Goal: Task Accomplishment & Management: Use online tool/utility

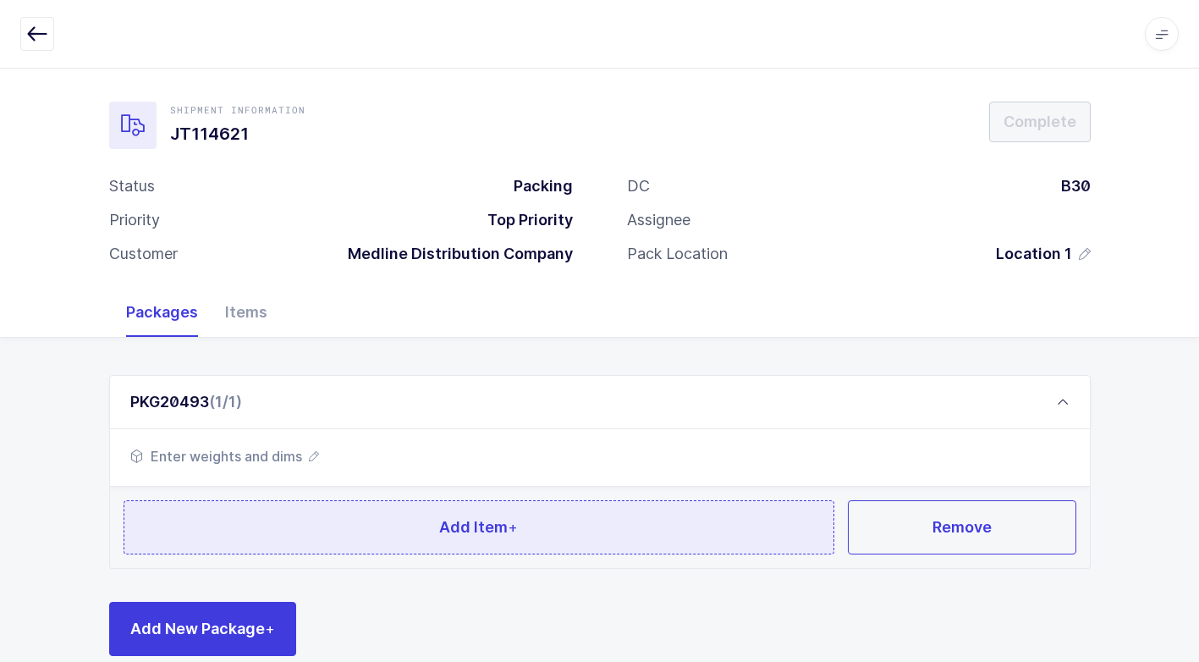
click at [361, 536] on button "Add Item +" at bounding box center [480, 527] width 712 height 54
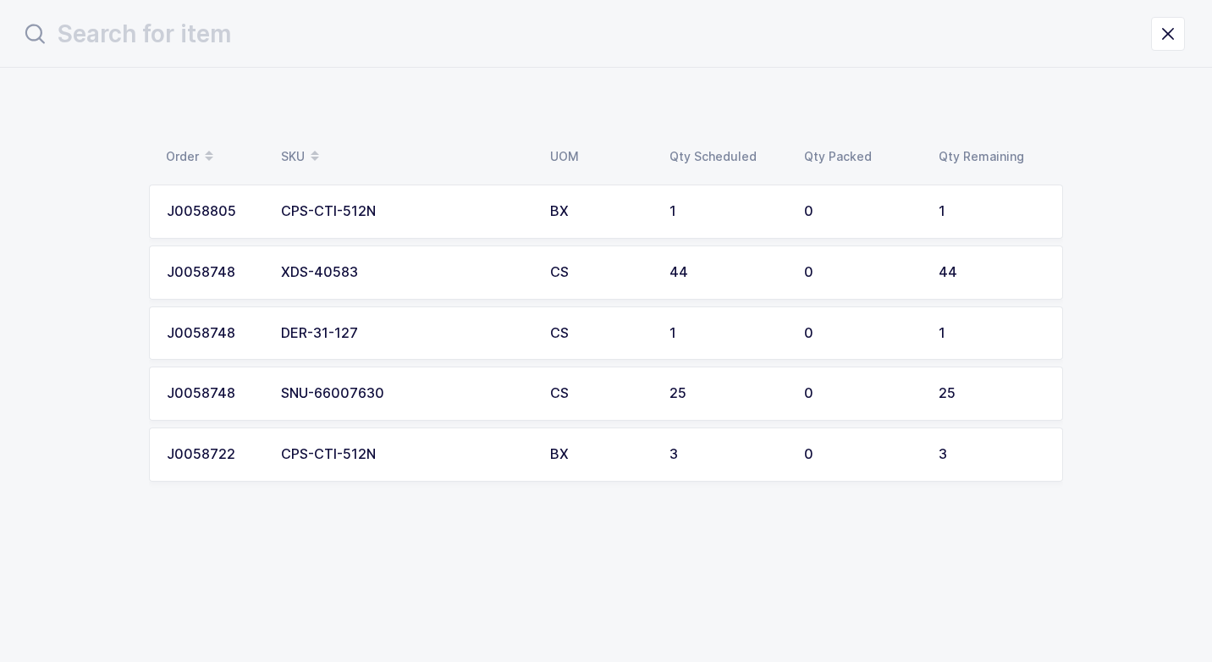
click at [388, 263] on td "XDS-40583" at bounding box center [405, 272] width 269 height 54
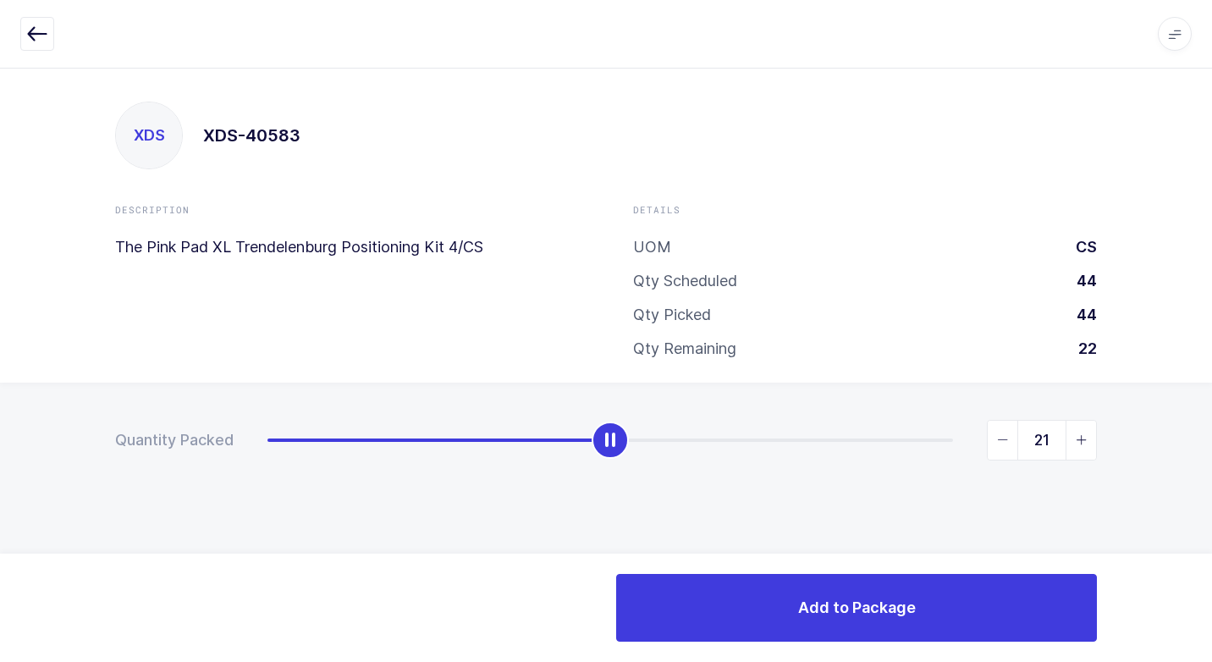
type input "20"
drag, startPoint x: 257, startPoint y: 443, endPoint x: 575, endPoint y: 490, distance: 321.0
click at [575, 490] on div "Quantity Packed 20" at bounding box center [606, 500] width 1212 height 234
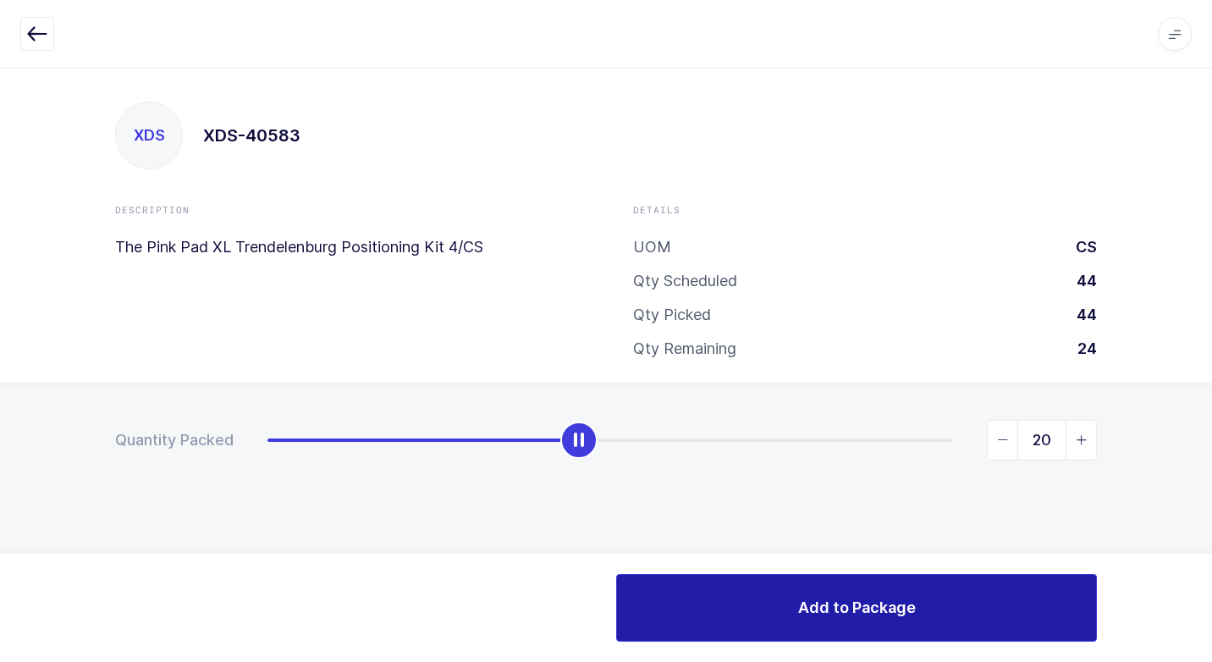
click at [696, 587] on button "Add to Package" at bounding box center [856, 608] width 481 height 68
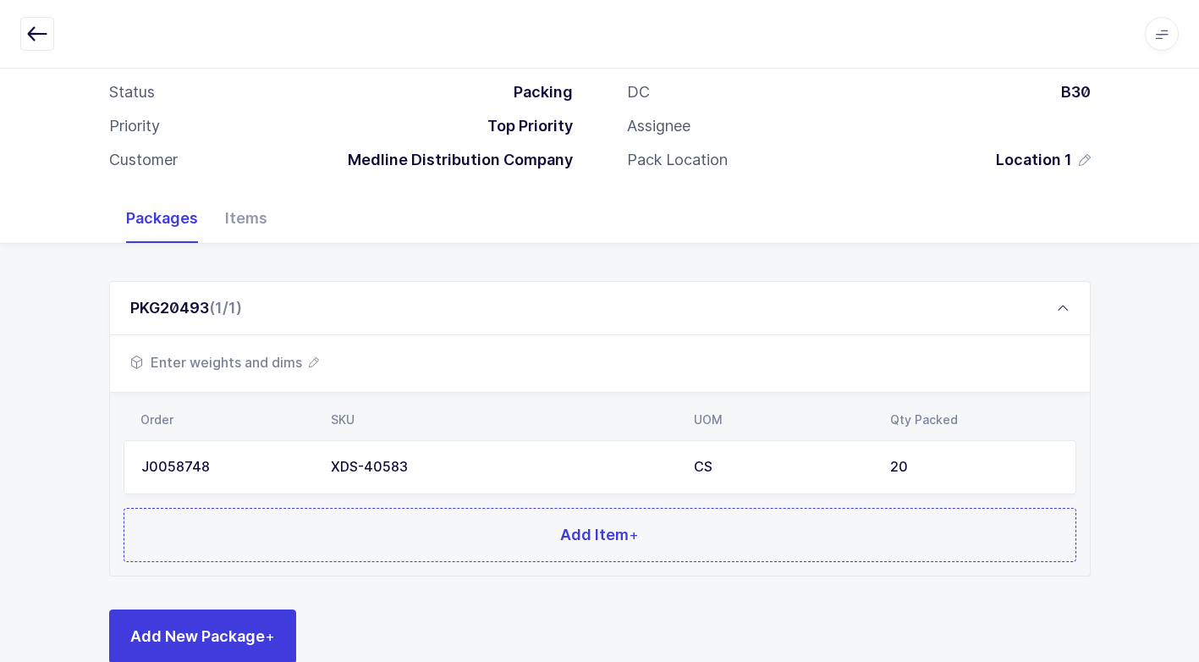
scroll to position [130, 0]
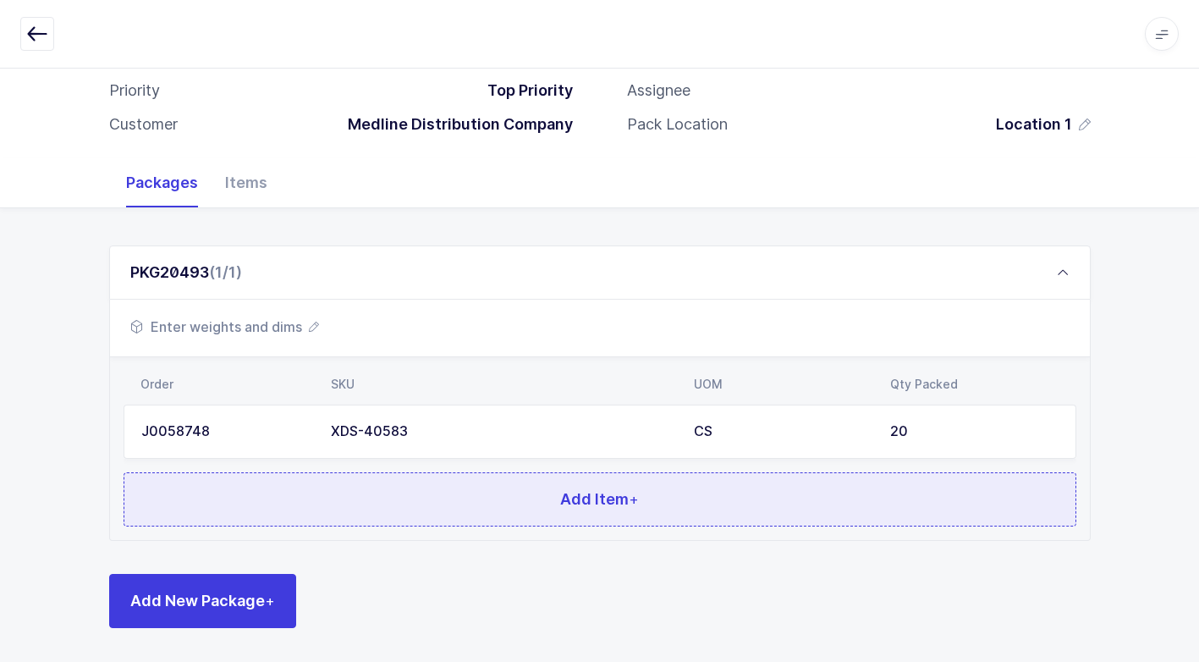
click at [416, 510] on button "Add Item +" at bounding box center [600, 499] width 953 height 54
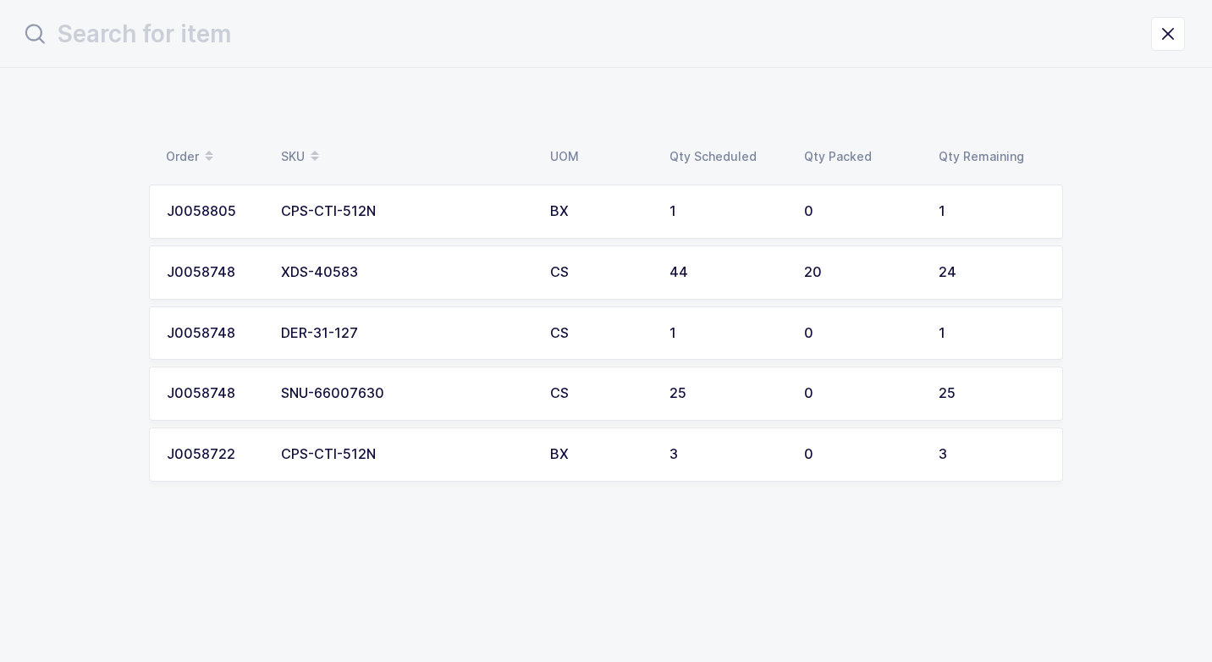
click at [419, 394] on div "SNU-66007630" at bounding box center [405, 393] width 249 height 15
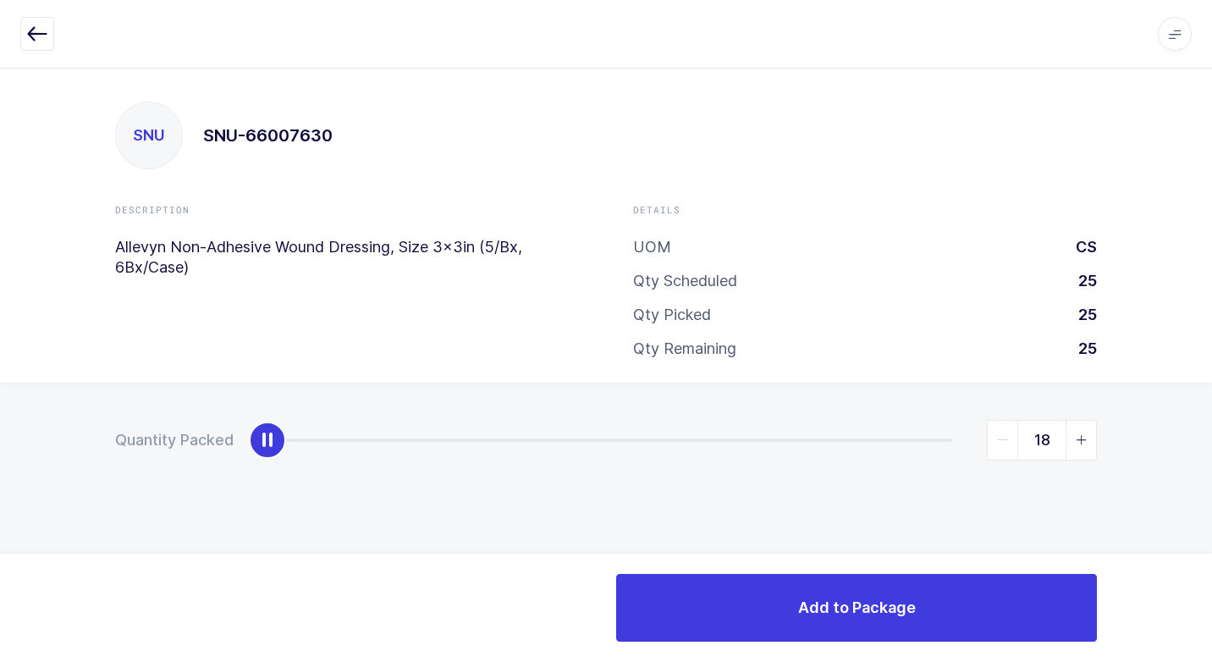
type input "25"
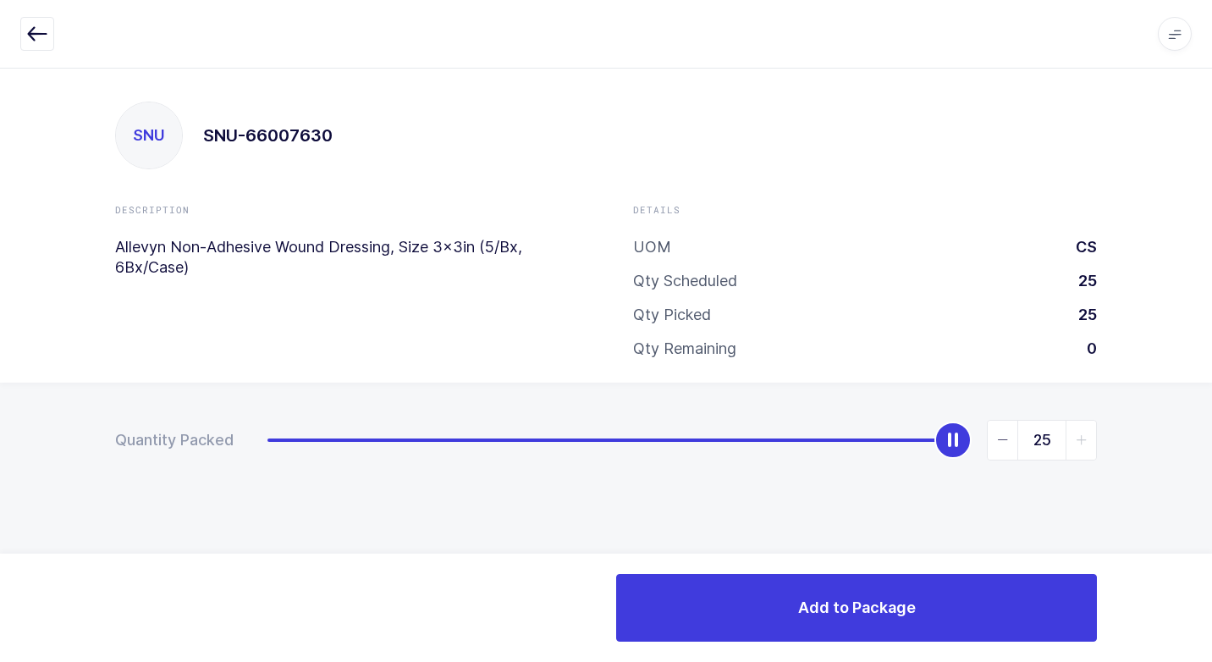
drag, startPoint x: 262, startPoint y: 440, endPoint x: 1064, endPoint y: 483, distance: 802.8
click at [1192, 449] on div "Quantity Packed 25" at bounding box center [606, 500] width 1212 height 234
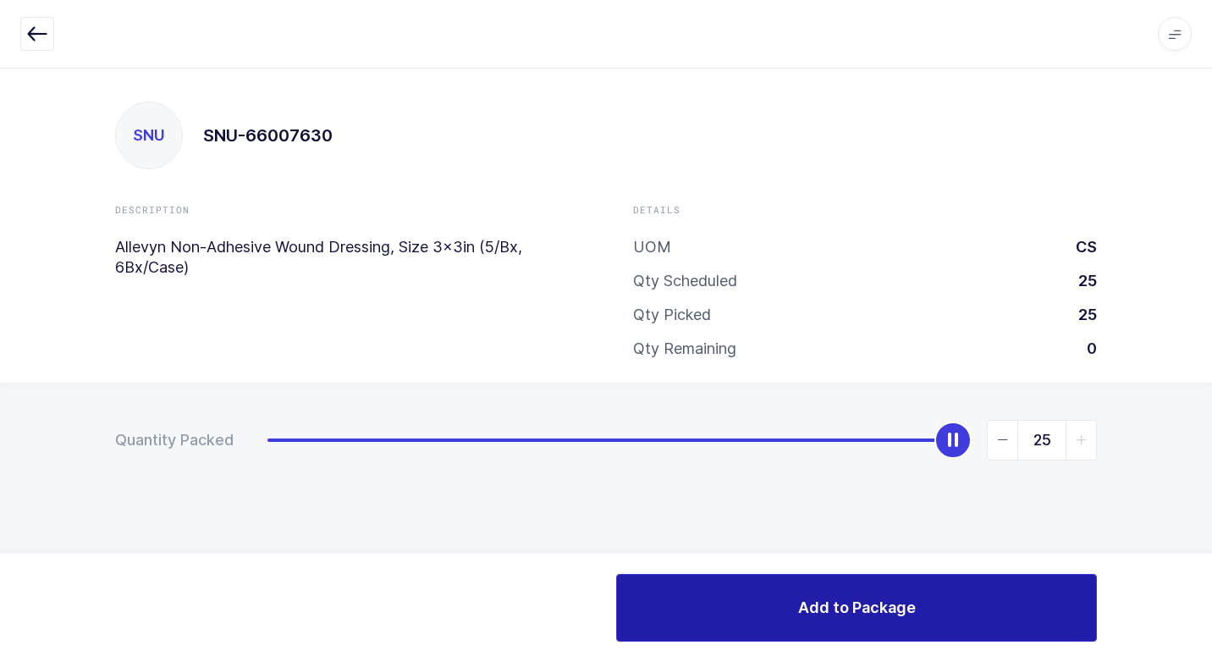
click at [775, 628] on button "Add to Package" at bounding box center [856, 608] width 481 height 68
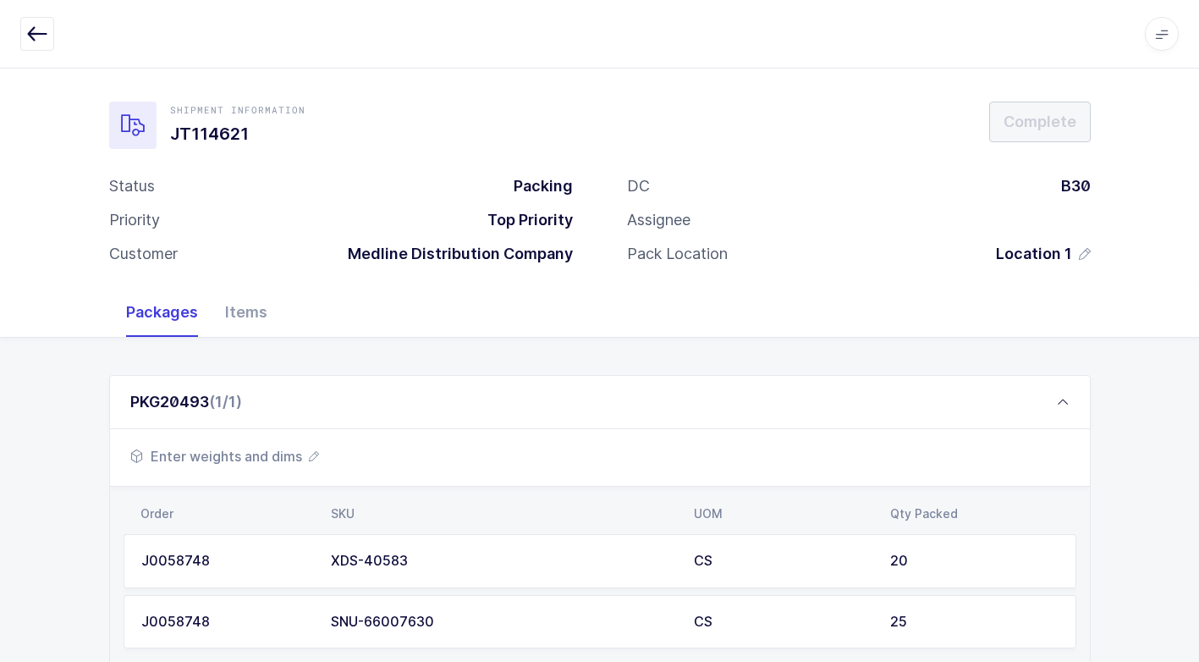
click at [245, 455] on span "Enter weights and dims" at bounding box center [224, 456] width 189 height 20
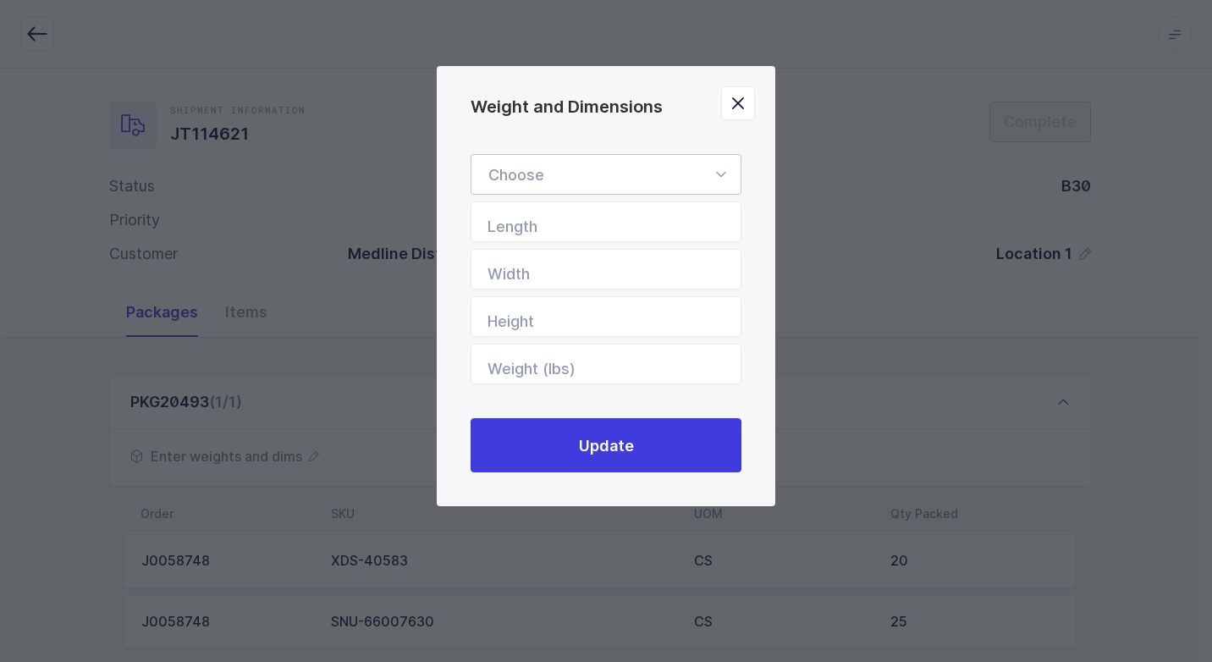
click at [714, 169] on icon "Weight and Dimensions" at bounding box center [720, 174] width 21 height 41
click at [601, 223] on li "Standard Pallet" at bounding box center [612, 223] width 268 height 32
type input "Standard Pallet"
type input "48"
type input "40"
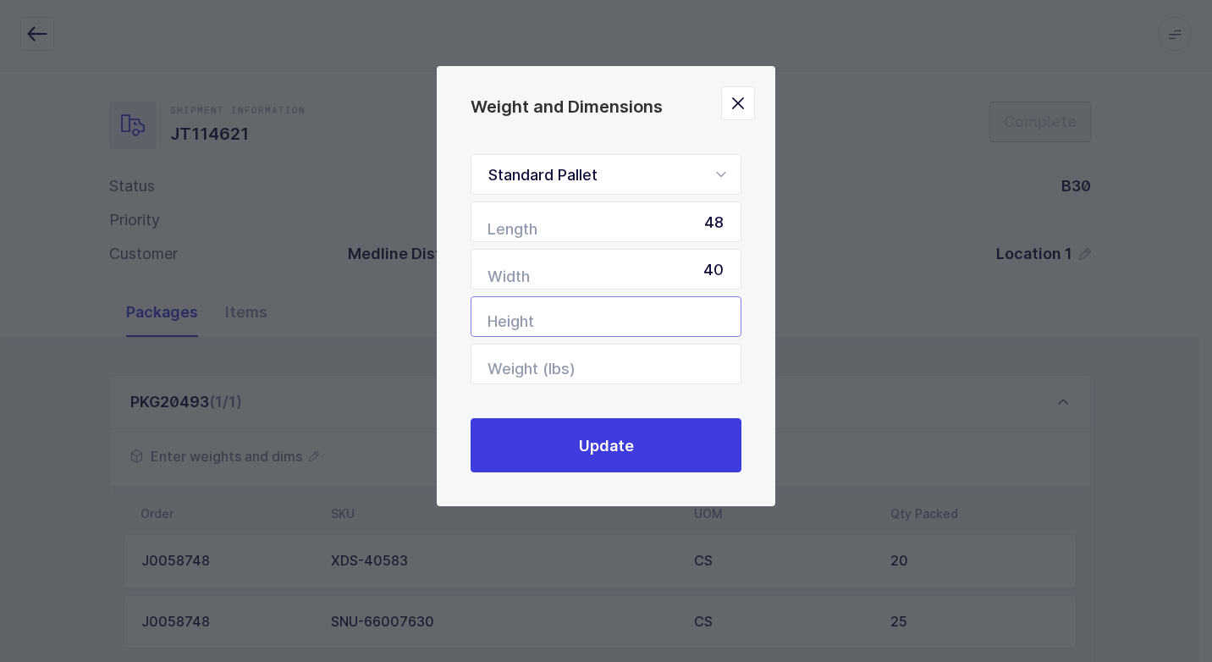
click at [692, 319] on input "Height" at bounding box center [606, 316] width 271 height 41
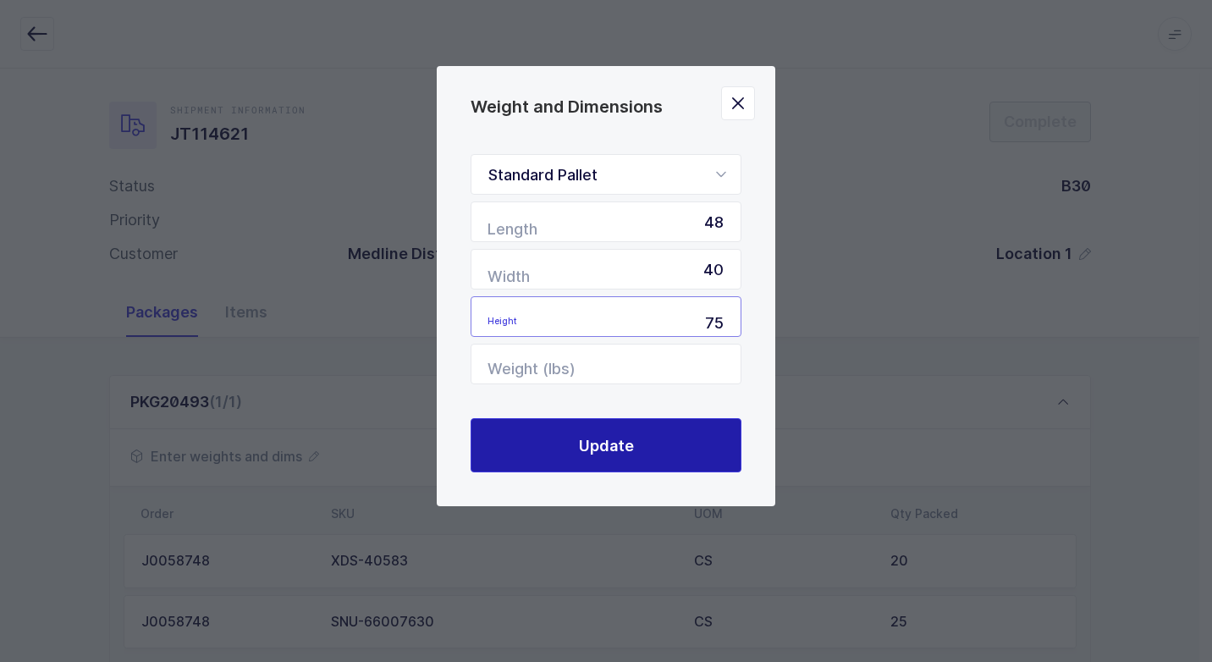
type input "75"
click at [609, 461] on button "Update" at bounding box center [606, 445] width 271 height 54
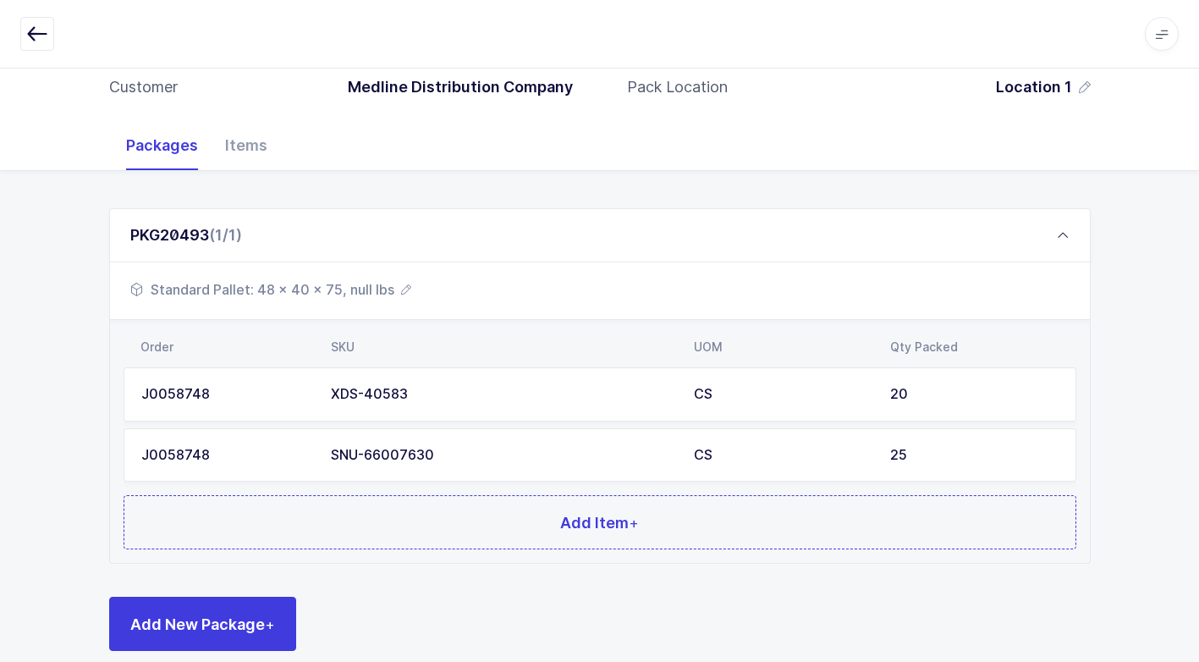
scroll to position [190, 0]
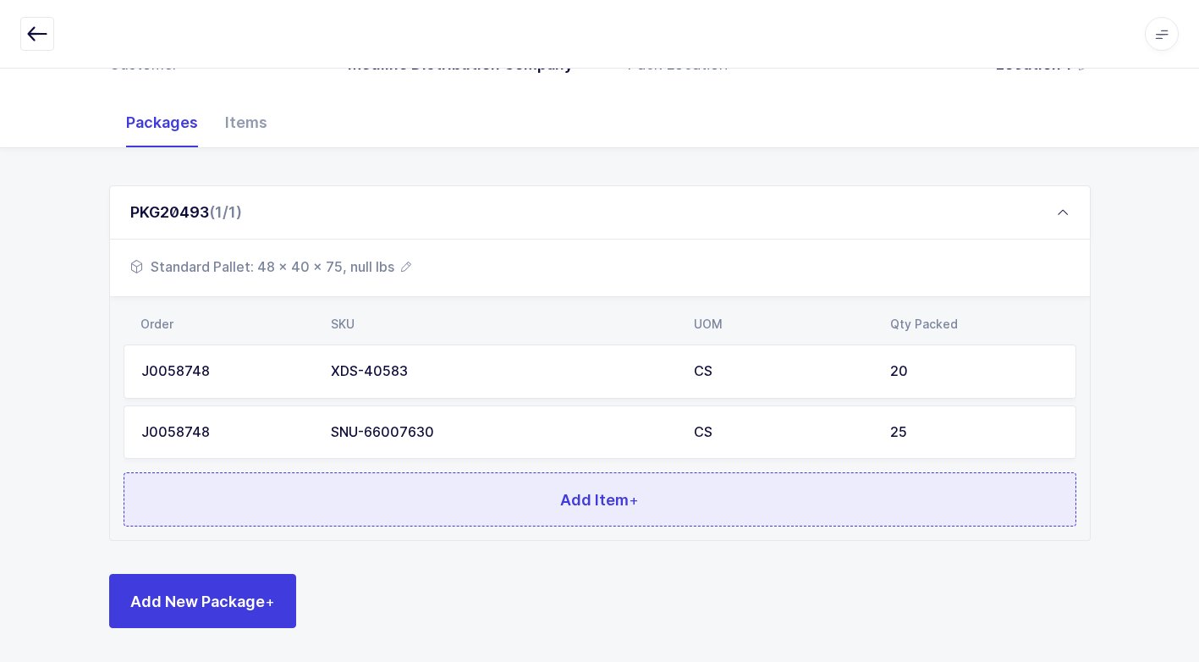
click at [402, 506] on button "Add Item +" at bounding box center [600, 499] width 953 height 54
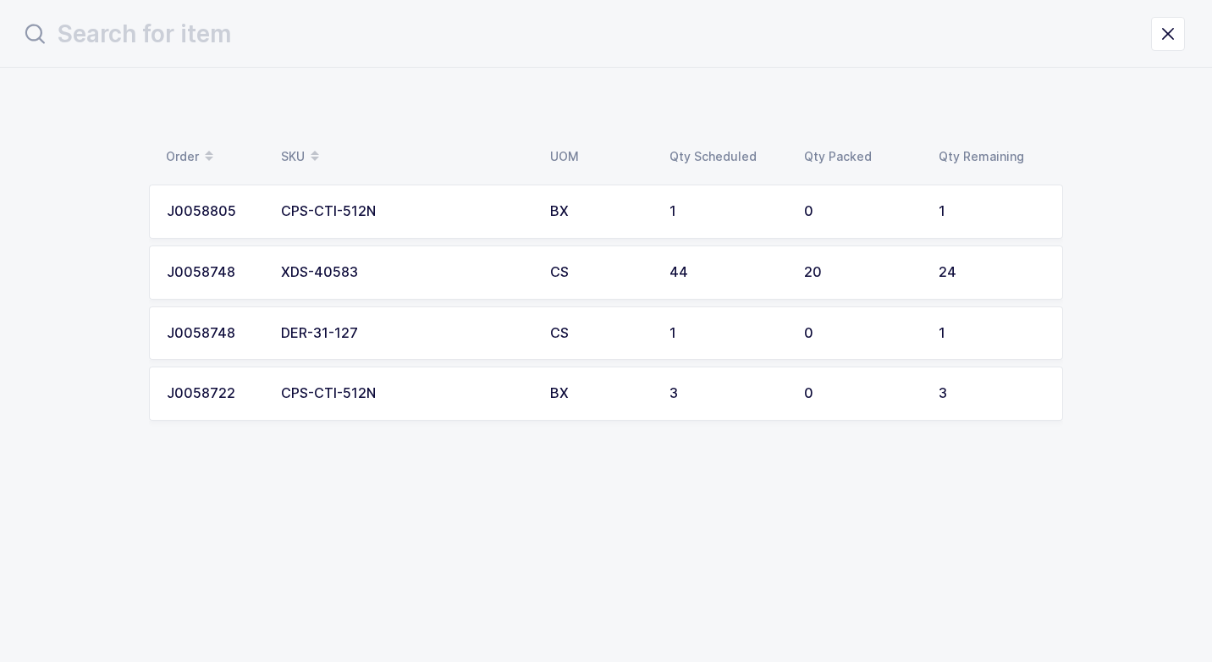
click at [404, 322] on td "DER-31-127" at bounding box center [405, 333] width 269 height 54
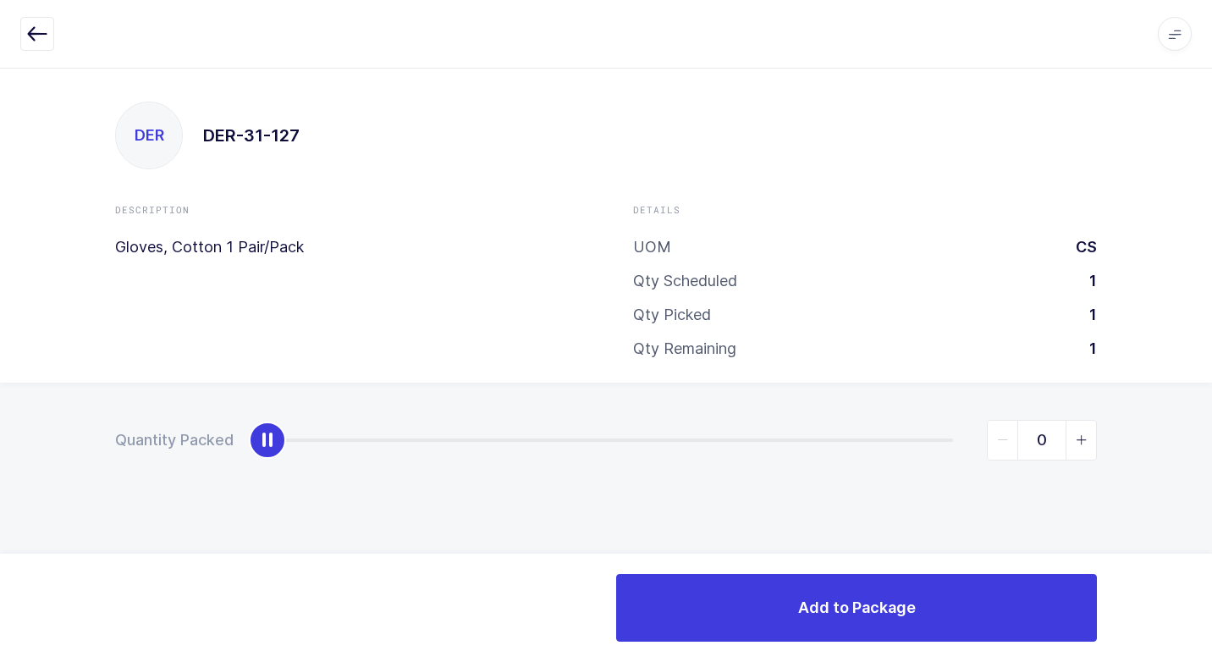
type input "1"
drag, startPoint x: 273, startPoint y: 446, endPoint x: 1112, endPoint y: 561, distance: 847.6
click at [1172, 553] on div "Quantity Packed 1" at bounding box center [606, 500] width 1212 height 234
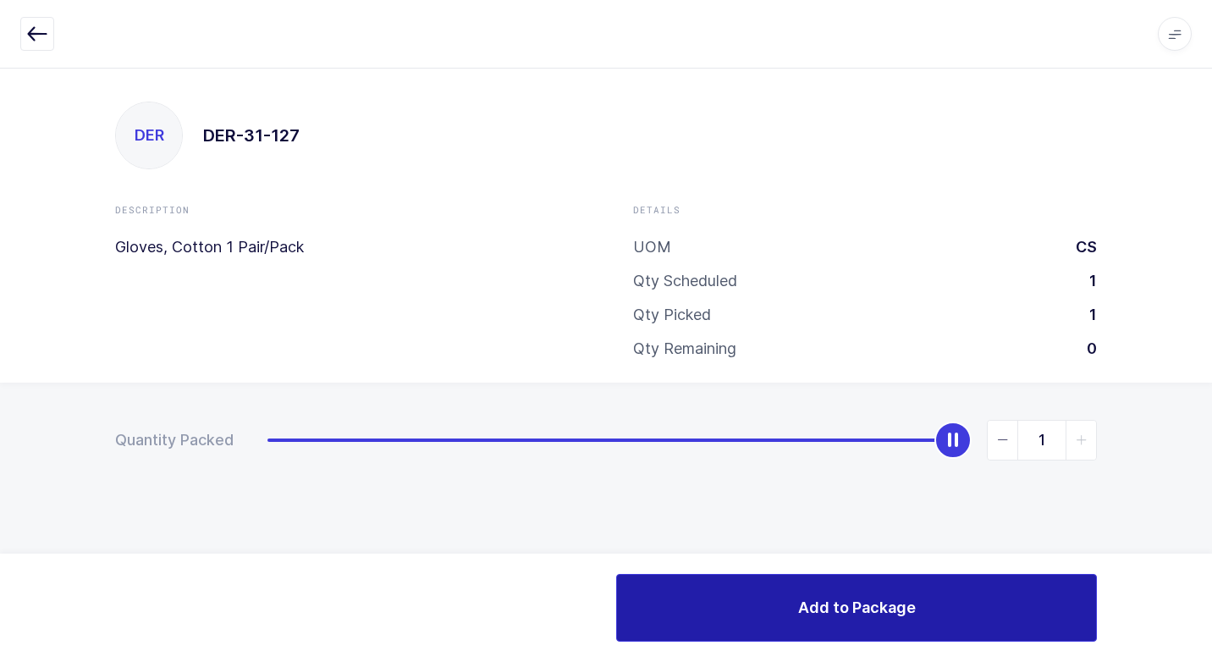
click at [746, 589] on button "Add to Package" at bounding box center [856, 608] width 481 height 68
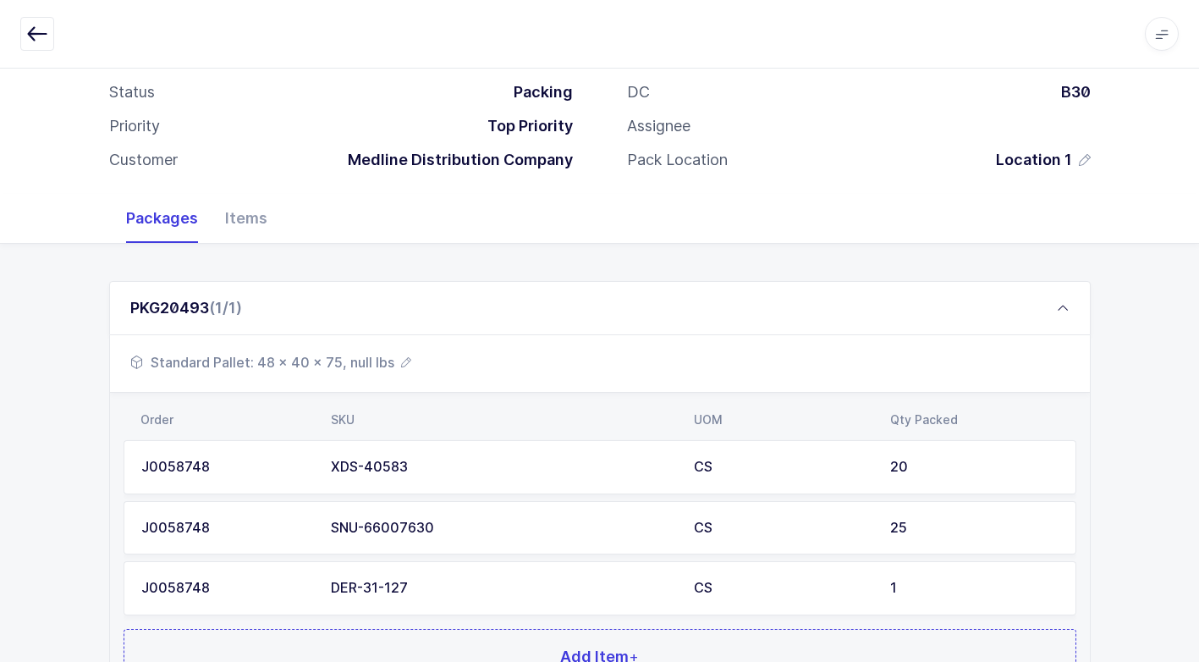
scroll to position [251, 0]
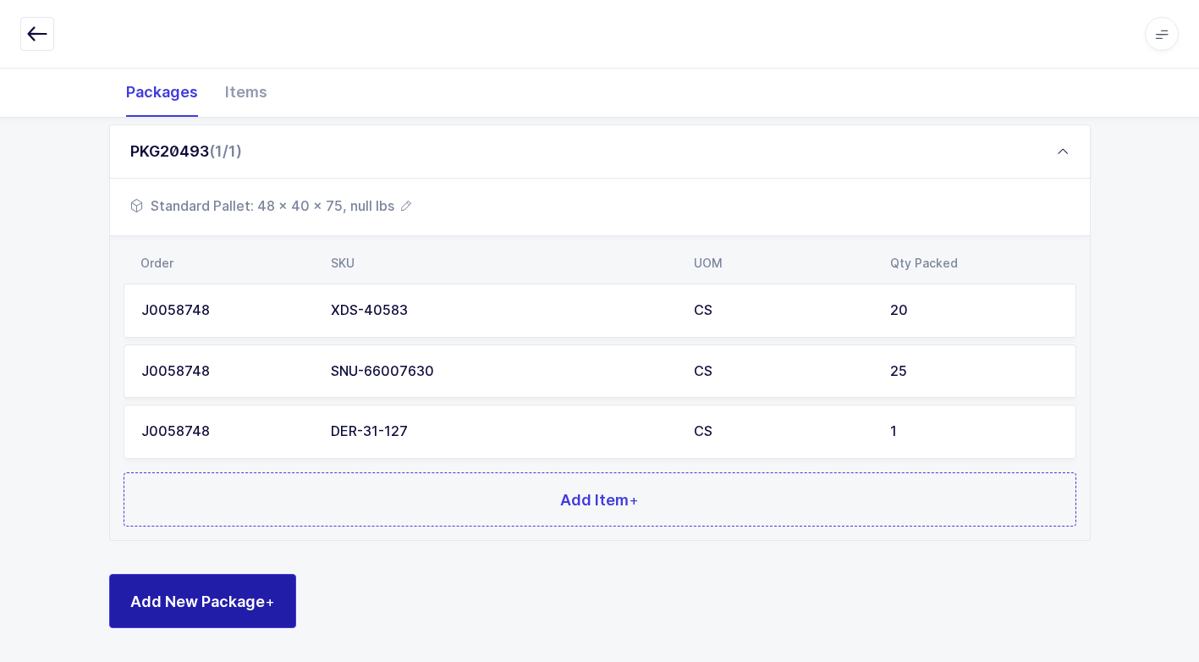
click at [242, 595] on span "Add New Package +" at bounding box center [202, 601] width 145 height 21
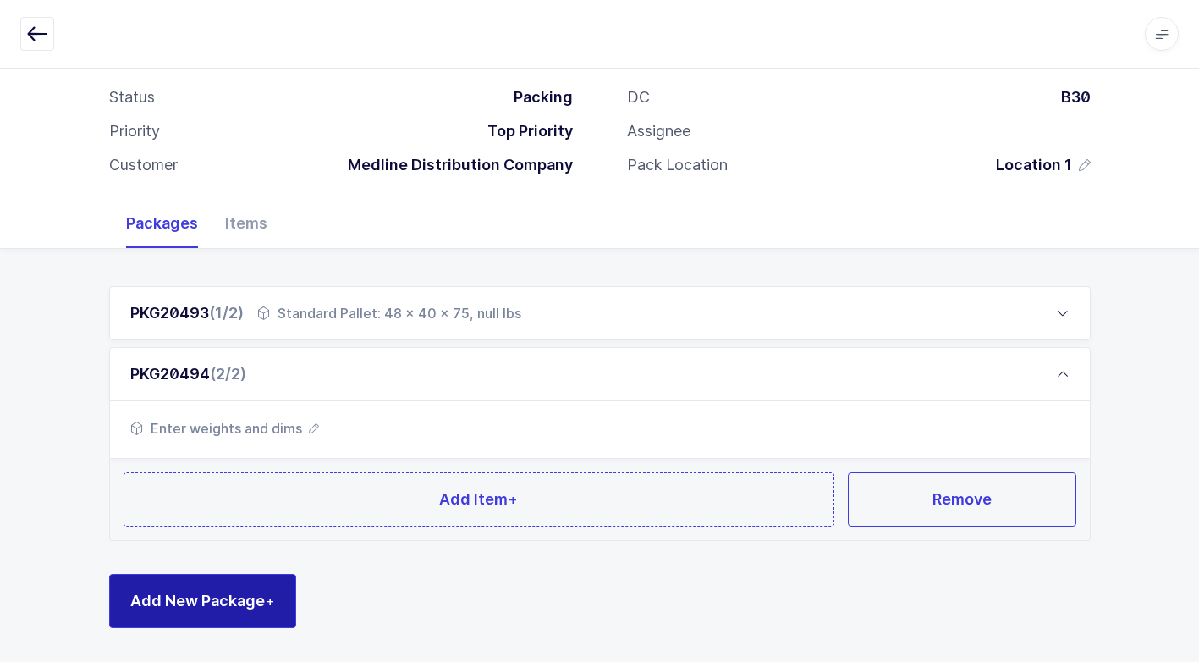
scroll to position [89, 0]
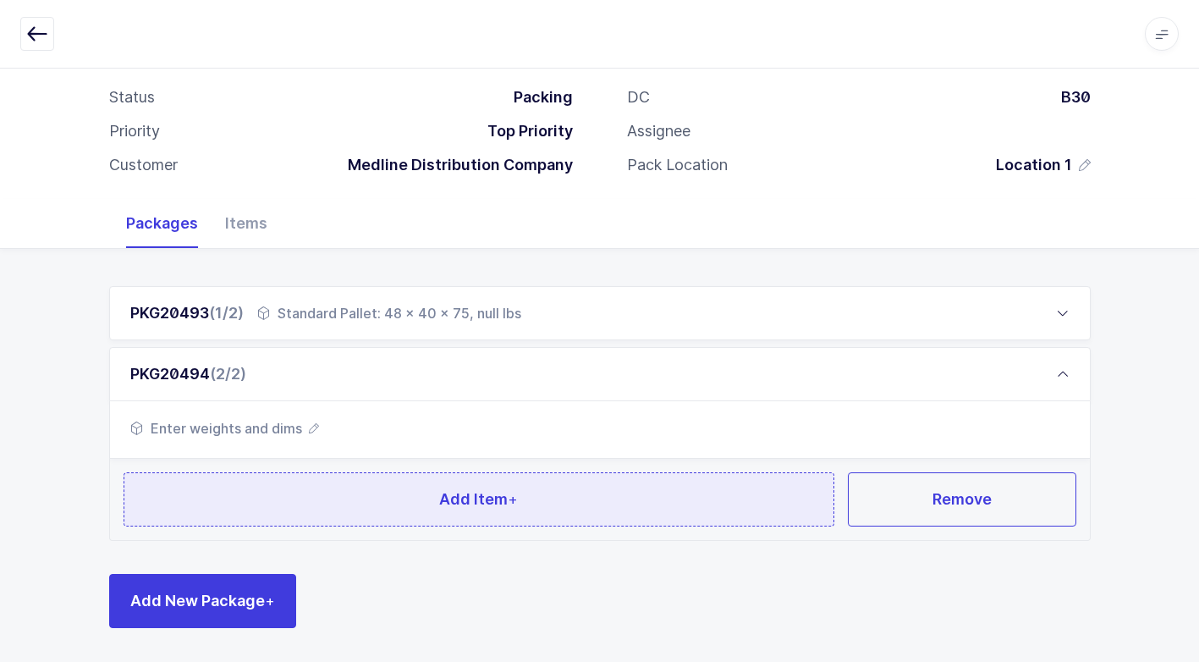
click at [342, 492] on button "Add Item +" at bounding box center [480, 499] width 712 height 54
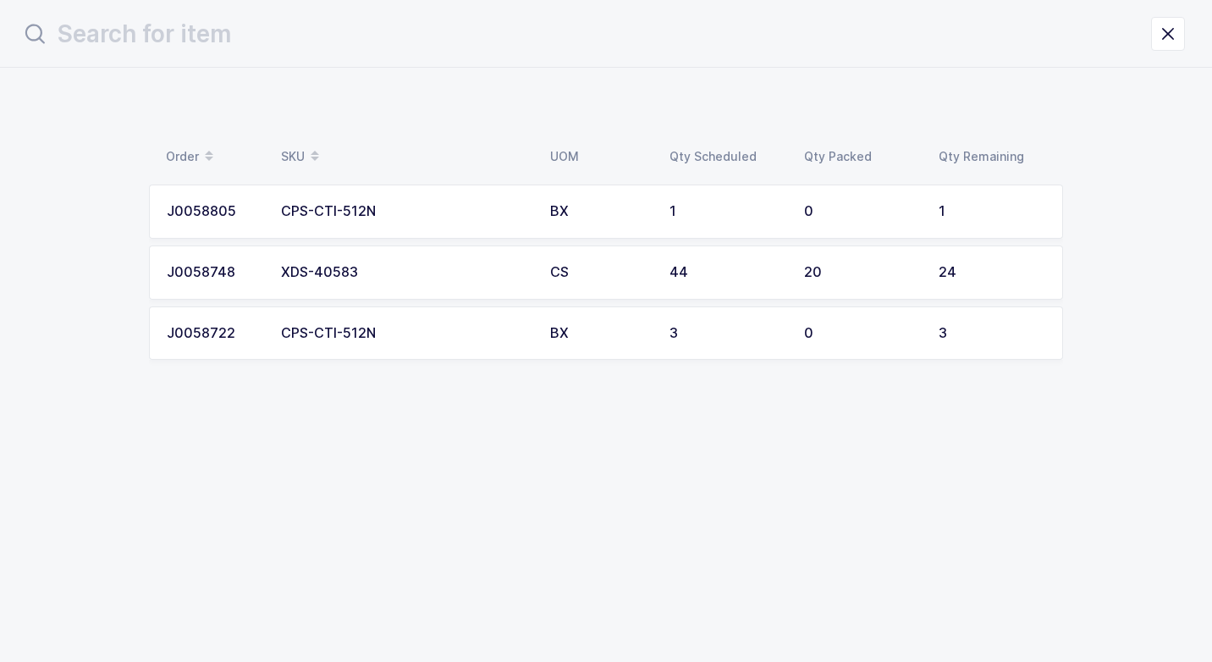
click at [380, 265] on div "XDS-40583" at bounding box center [405, 272] width 249 height 15
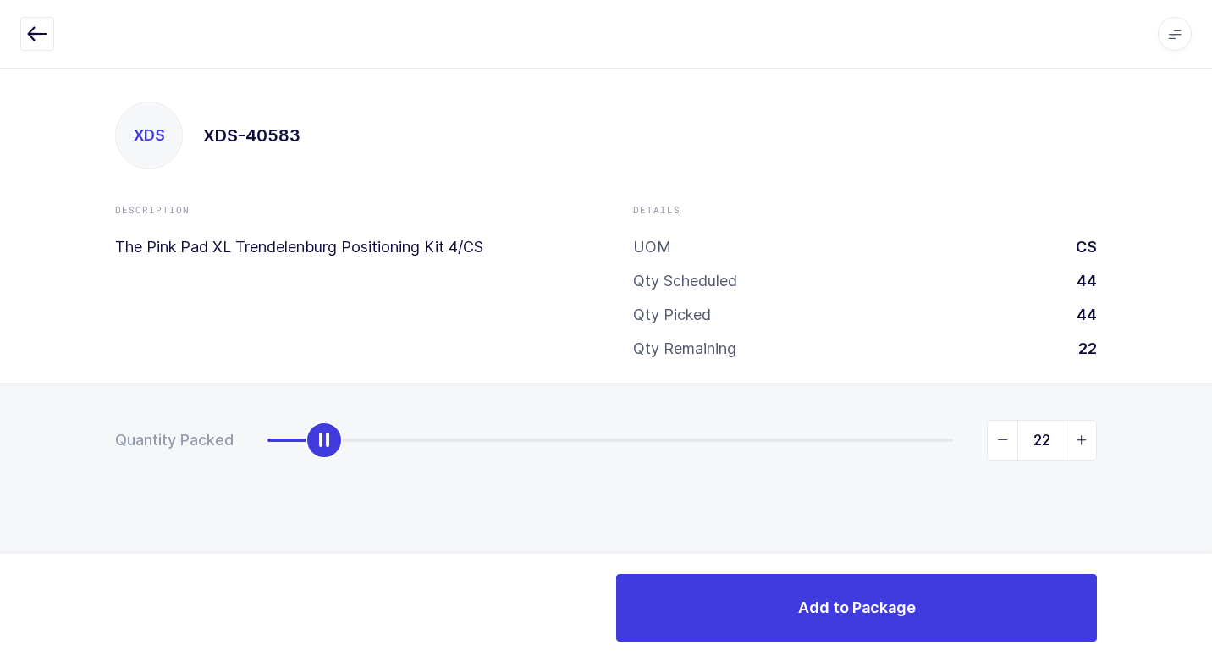
type input "24"
drag, startPoint x: 267, startPoint y: 441, endPoint x: 1196, endPoint y: 657, distance: 953.4
click at [1196, 657] on div "Apps Core Warehouse Admin Mission Control Purchasing Juan W. Logout Account Jua…" at bounding box center [606, 365] width 1212 height 594
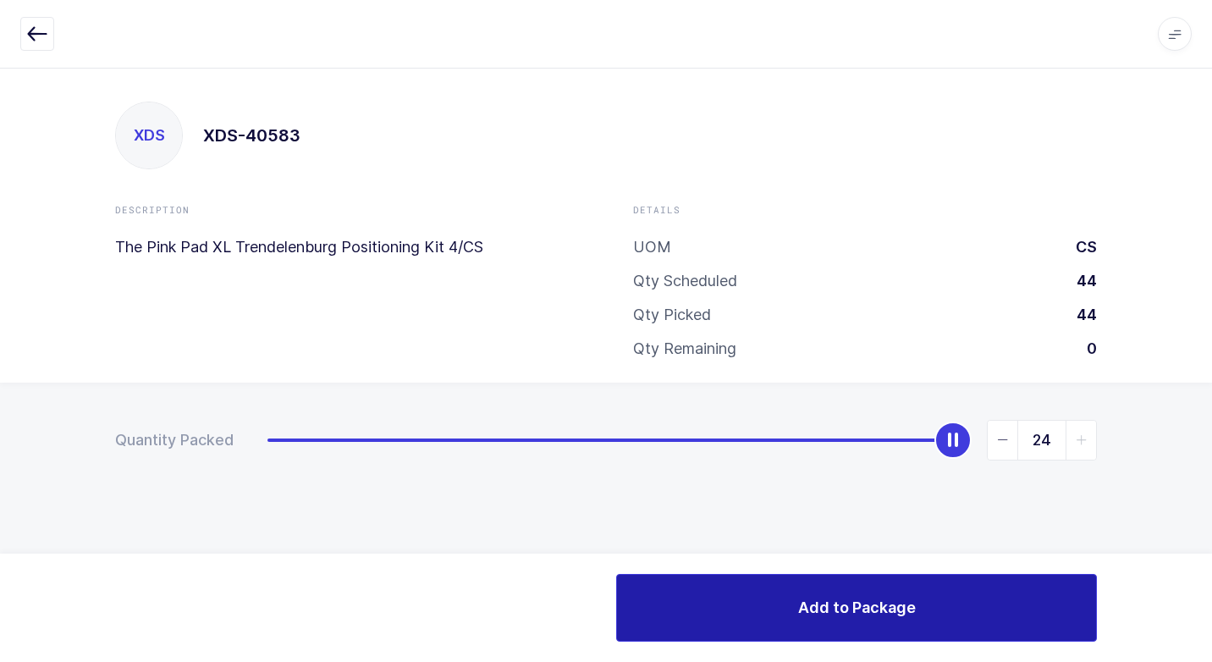
click at [741, 640] on button "Add to Package" at bounding box center [856, 608] width 481 height 68
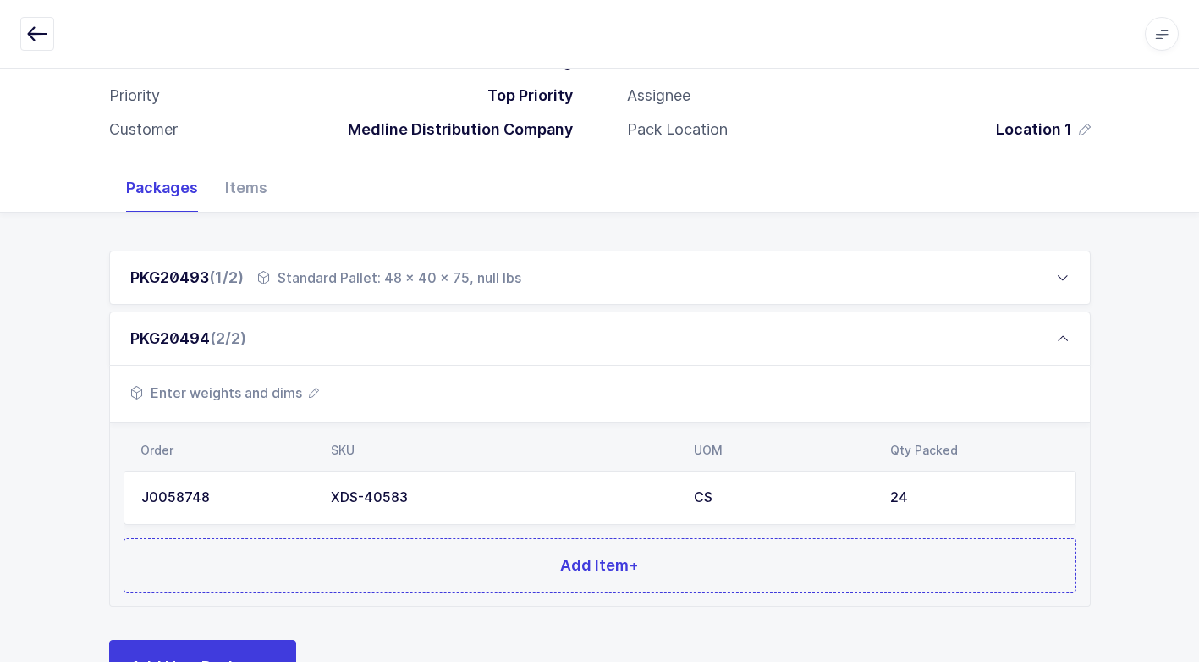
scroll to position [190, 0]
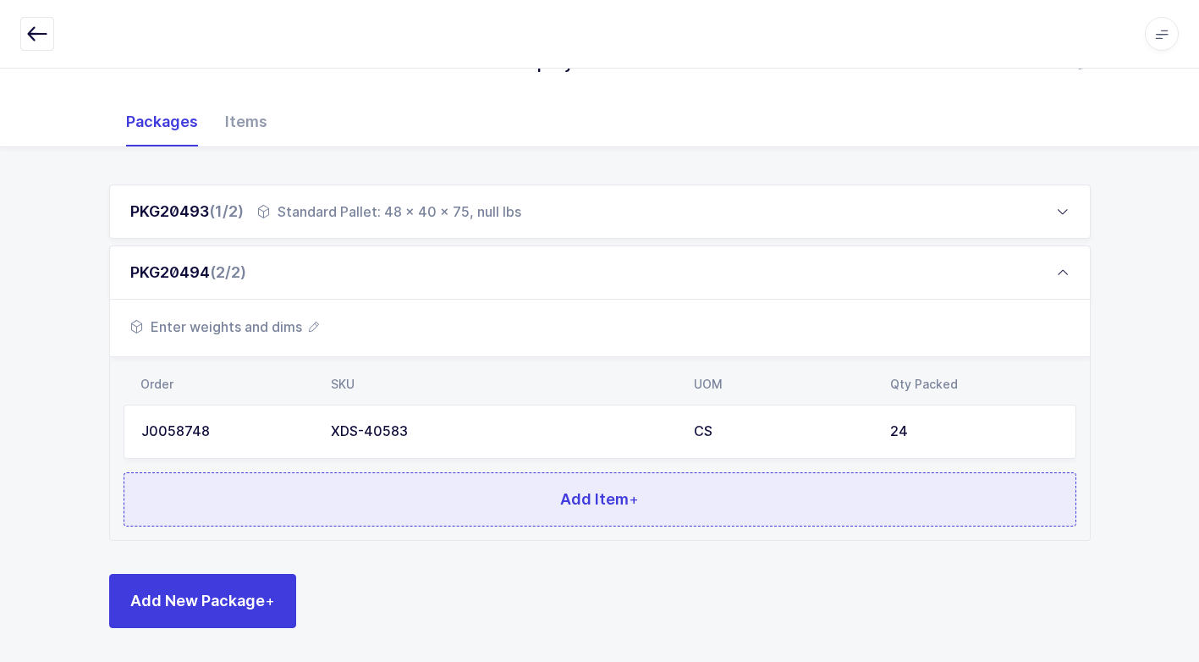
click at [507, 510] on button "Add Item +" at bounding box center [600, 499] width 953 height 54
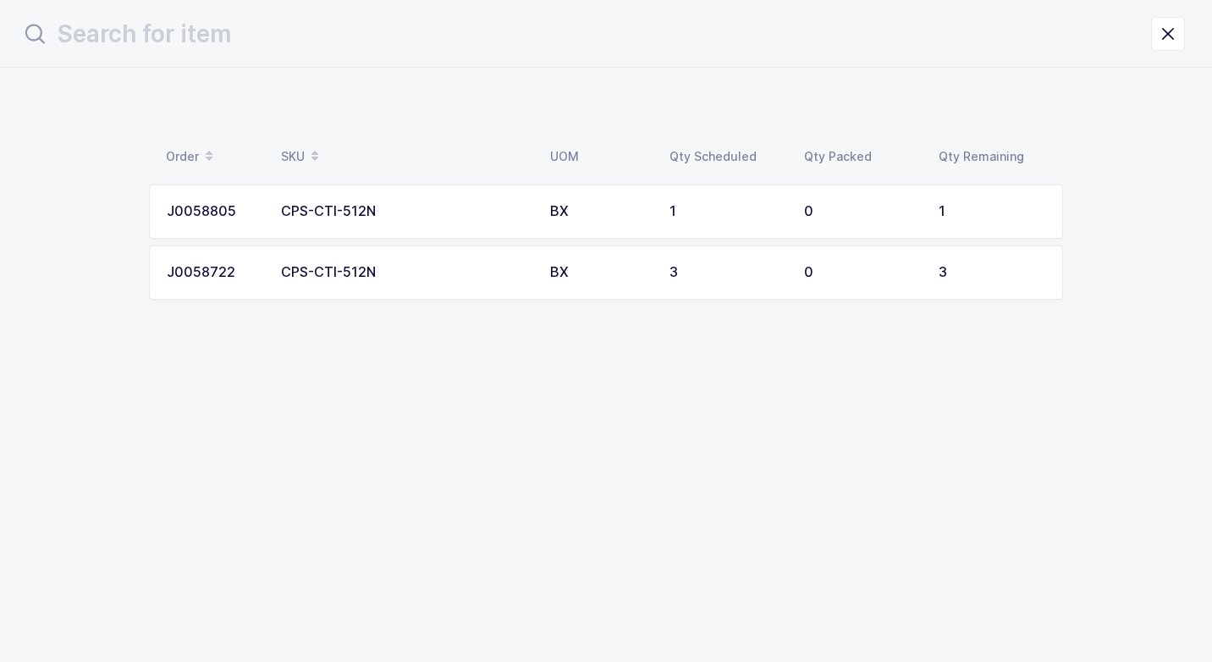
click at [460, 289] on td "CPS-CTI-512N" at bounding box center [405, 272] width 269 height 54
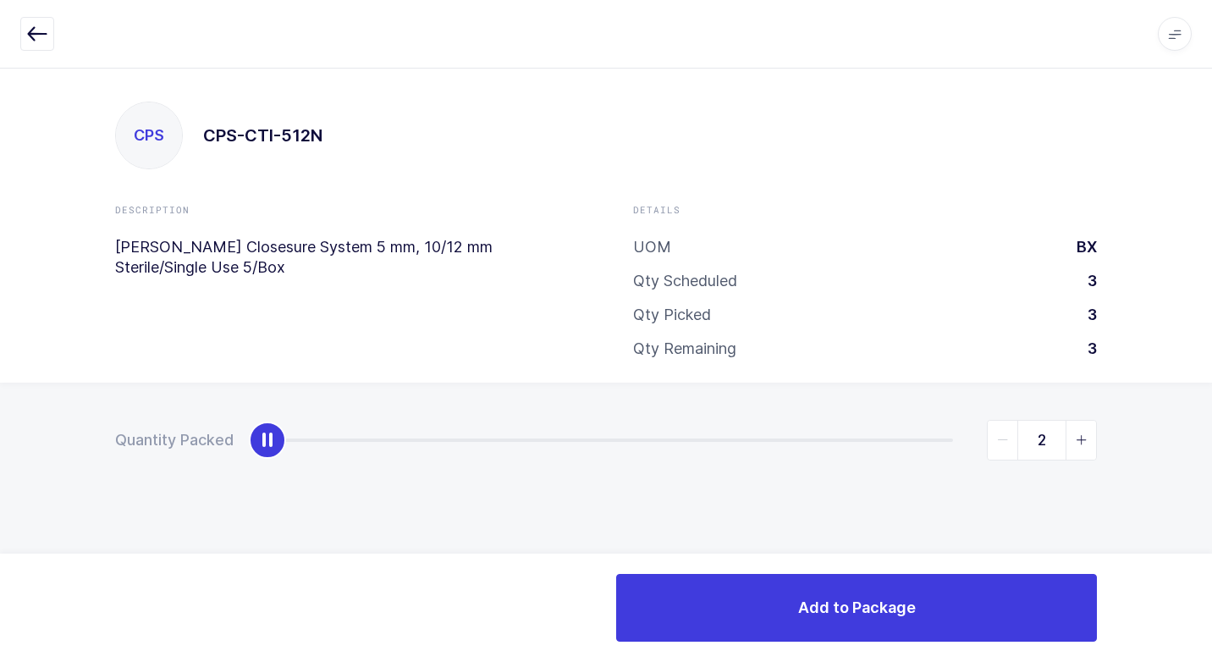
type input "3"
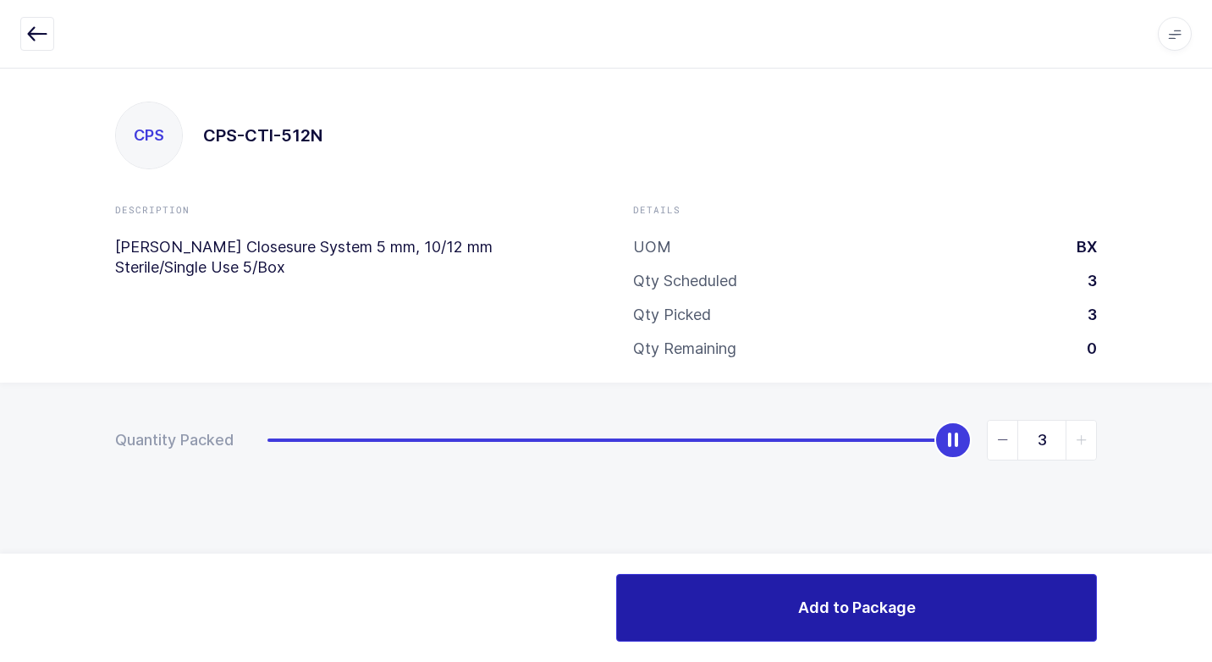
drag, startPoint x: 278, startPoint y: 447, endPoint x: 857, endPoint y: 592, distance: 596.8
click at [1199, 433] on div "Quantity Packed 3" at bounding box center [606, 500] width 1212 height 234
drag, startPoint x: 772, startPoint y: 609, endPoint x: 668, endPoint y: 540, distance: 125.1
click at [769, 599] on button "Add to Package" at bounding box center [856, 608] width 481 height 68
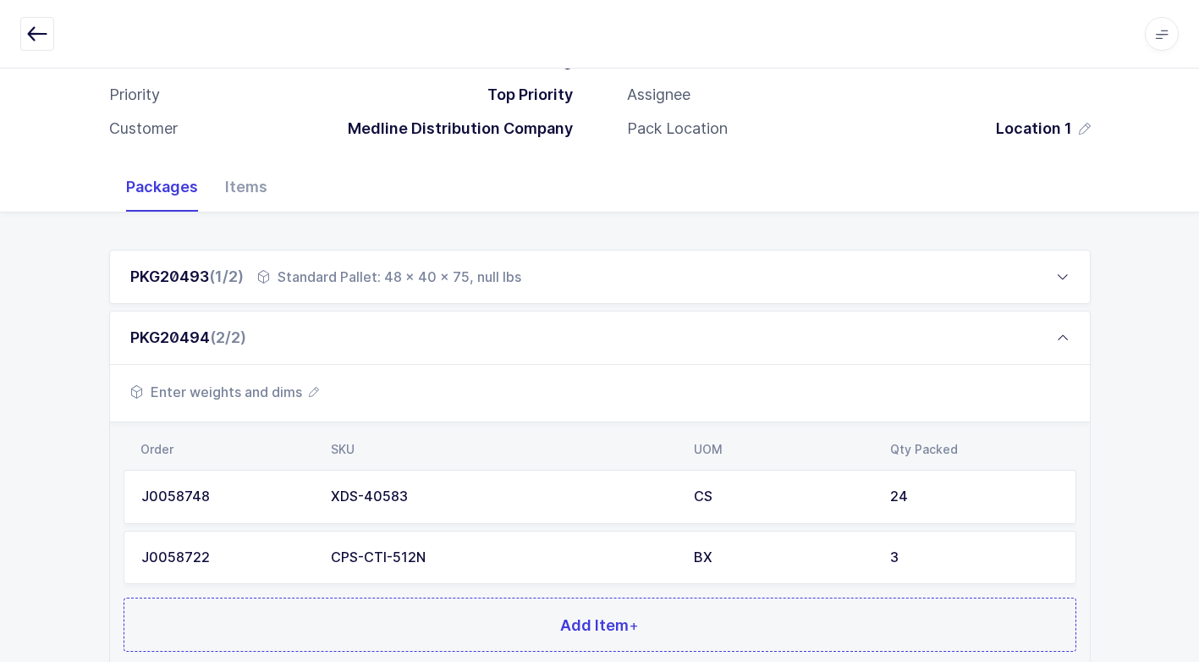
scroll to position [251, 0]
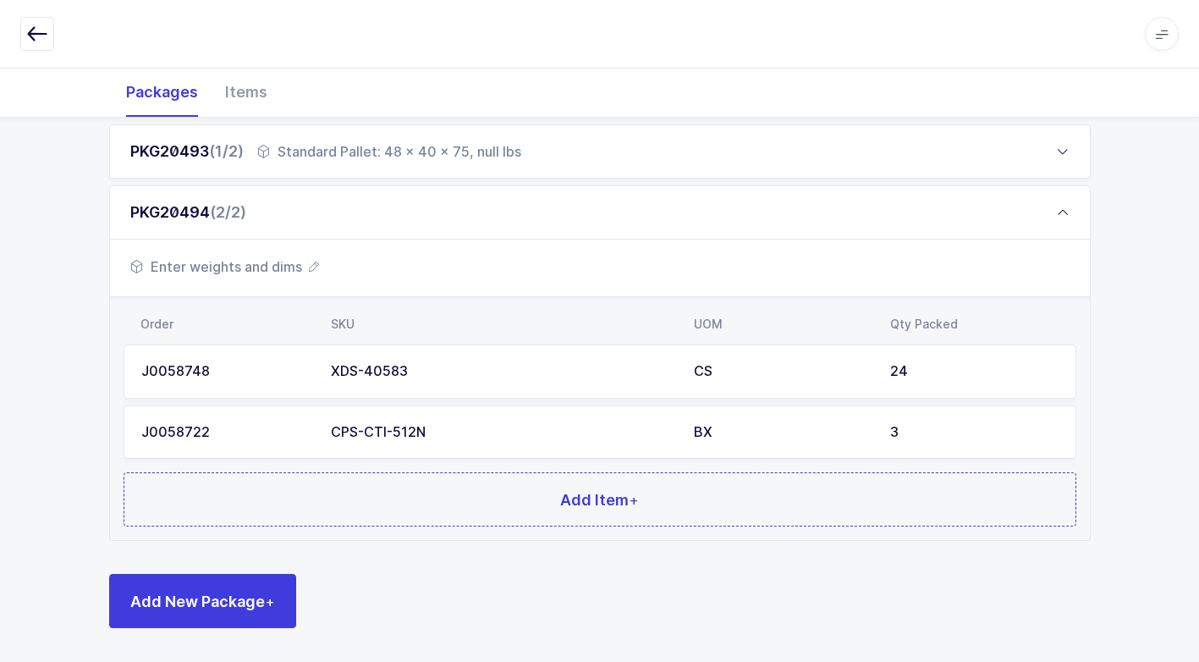
click at [516, 546] on div "PKG20493 (1/2) Standard Pallet: 48 x 40 x 75, null lbs Standard Pallet: 48 x 40…" at bounding box center [600, 376] width 982 height 505
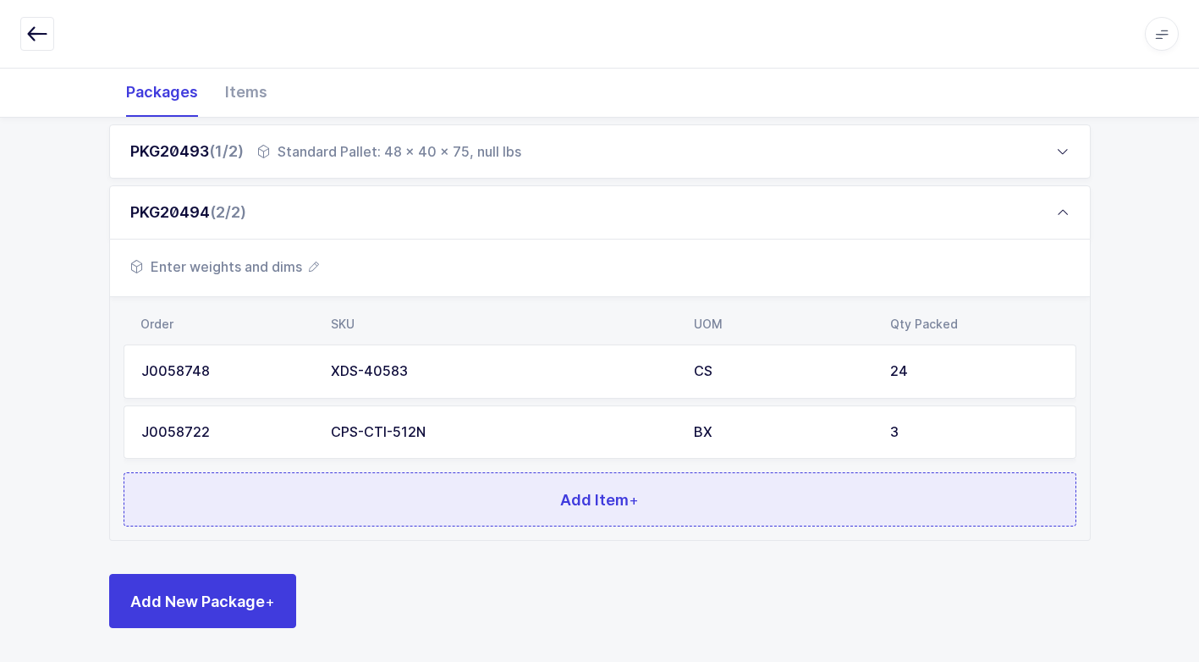
click at [485, 476] on button "Add Item +" at bounding box center [600, 499] width 953 height 54
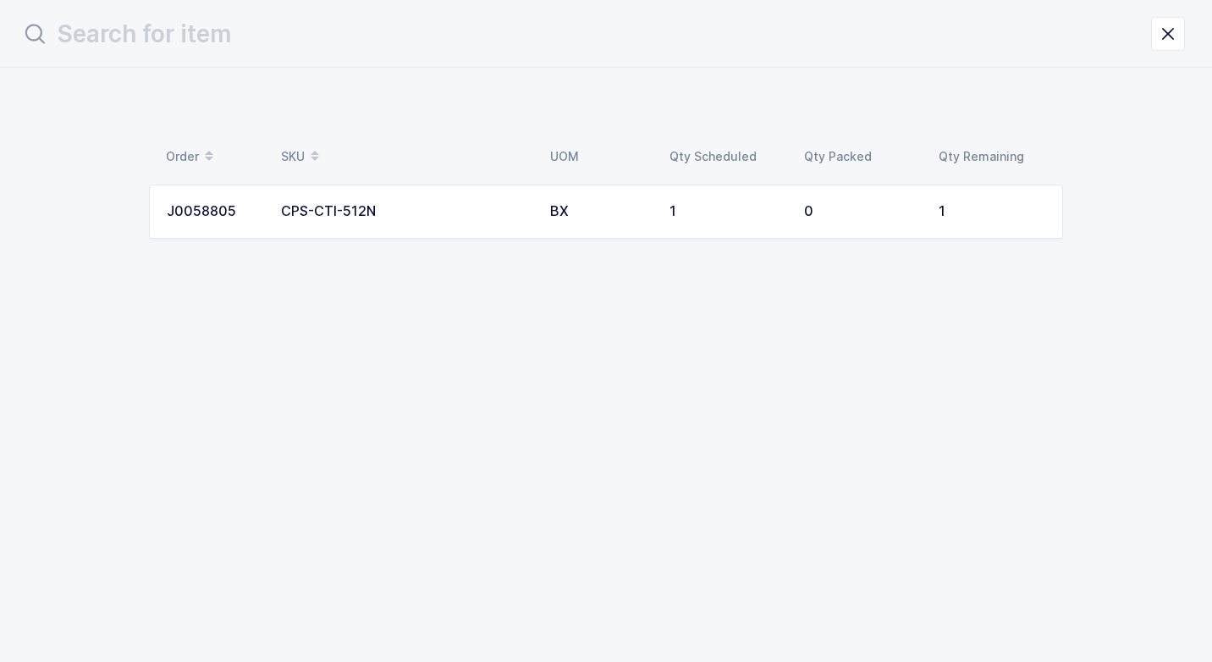
click at [409, 209] on div "CPS-CTI-512N" at bounding box center [405, 211] width 249 height 15
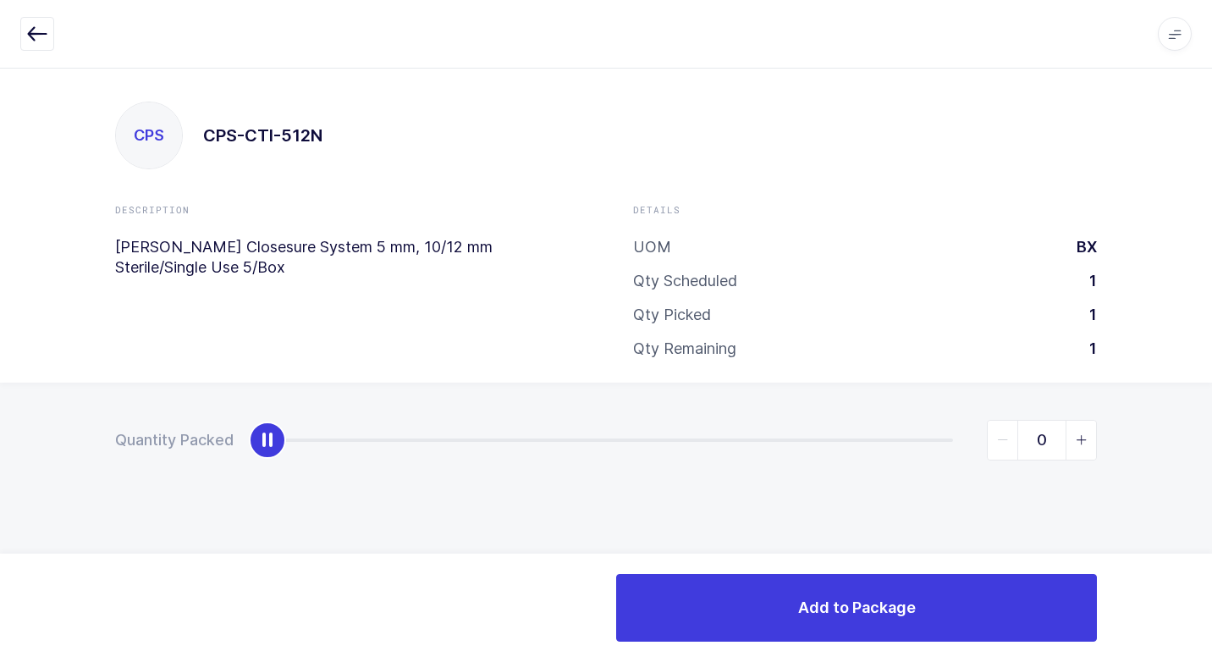
type input "1"
drag, startPoint x: 262, startPoint y: 441, endPoint x: 1196, endPoint y: 443, distance: 933.7
click at [1199, 431] on div "Quantity Packed 1" at bounding box center [606, 500] width 1212 height 234
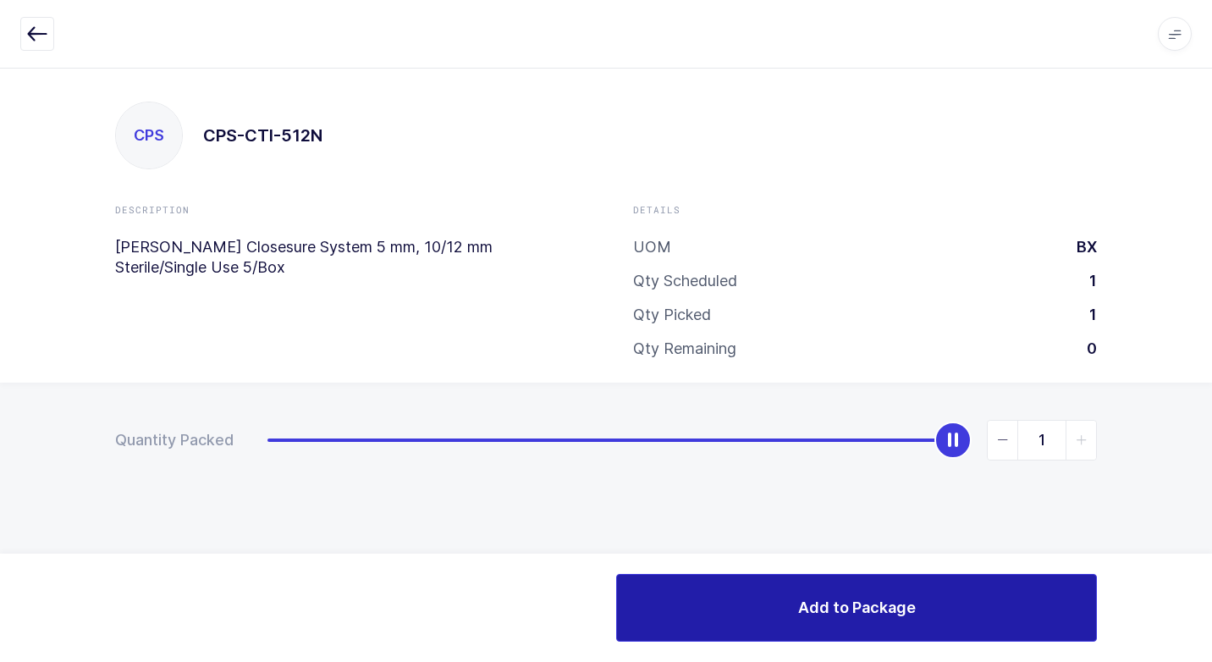
click at [830, 581] on button "Add to Package" at bounding box center [856, 608] width 481 height 68
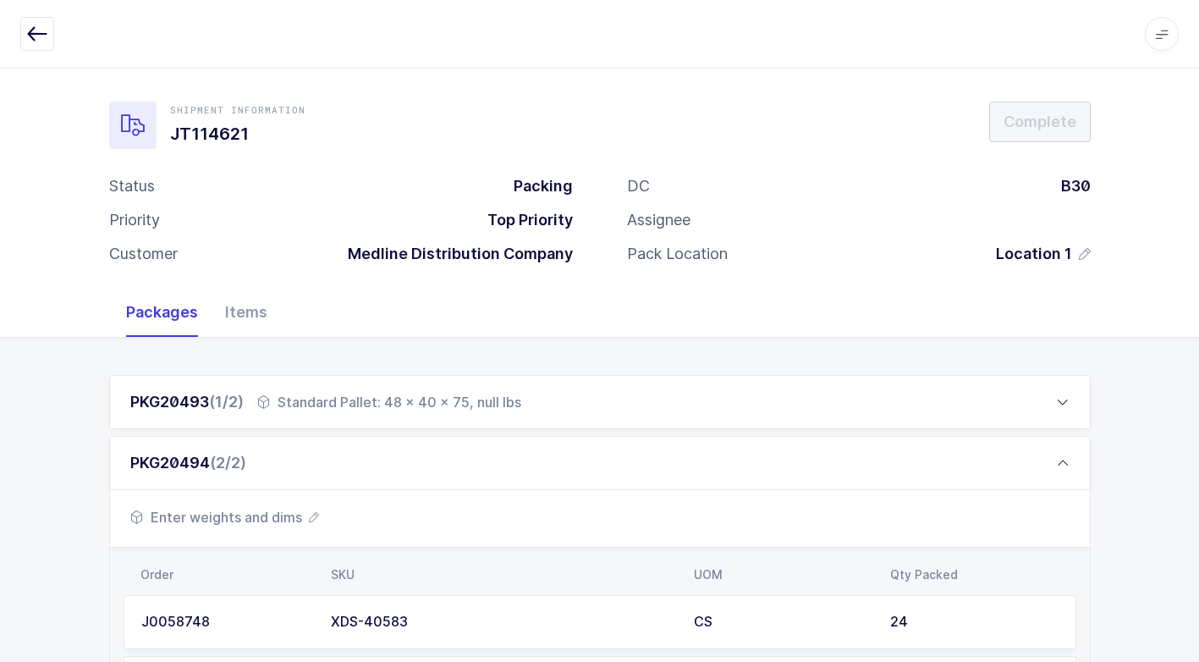
scroll to position [203, 0]
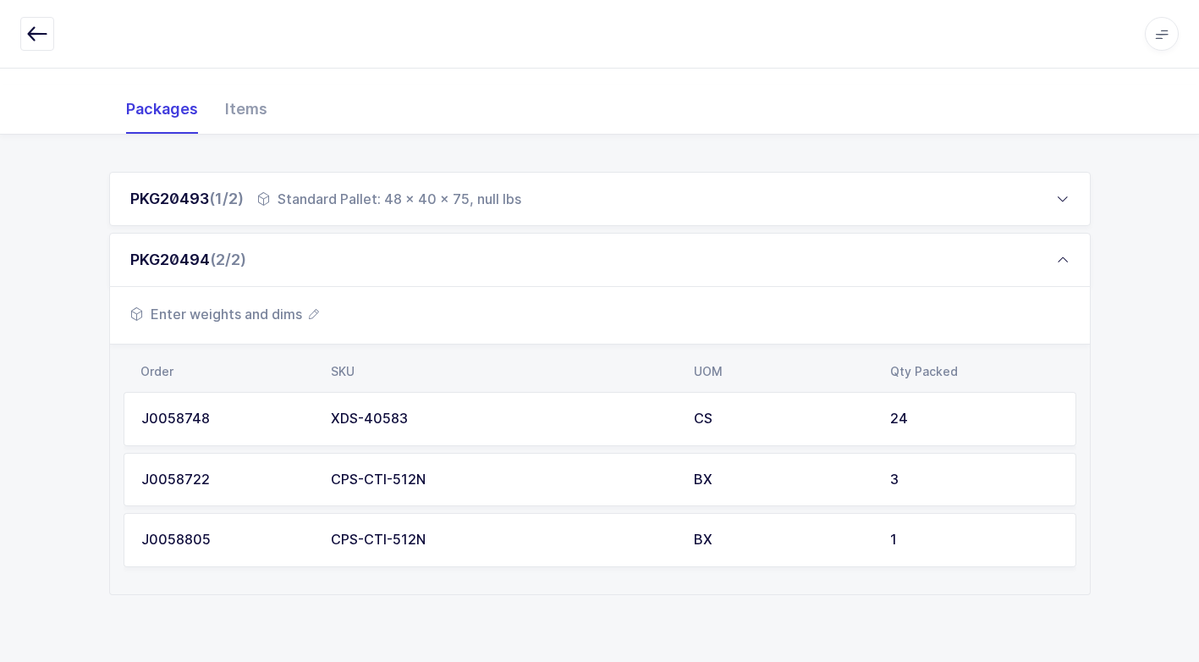
click at [254, 306] on span "Enter weights and dims" at bounding box center [224, 314] width 189 height 20
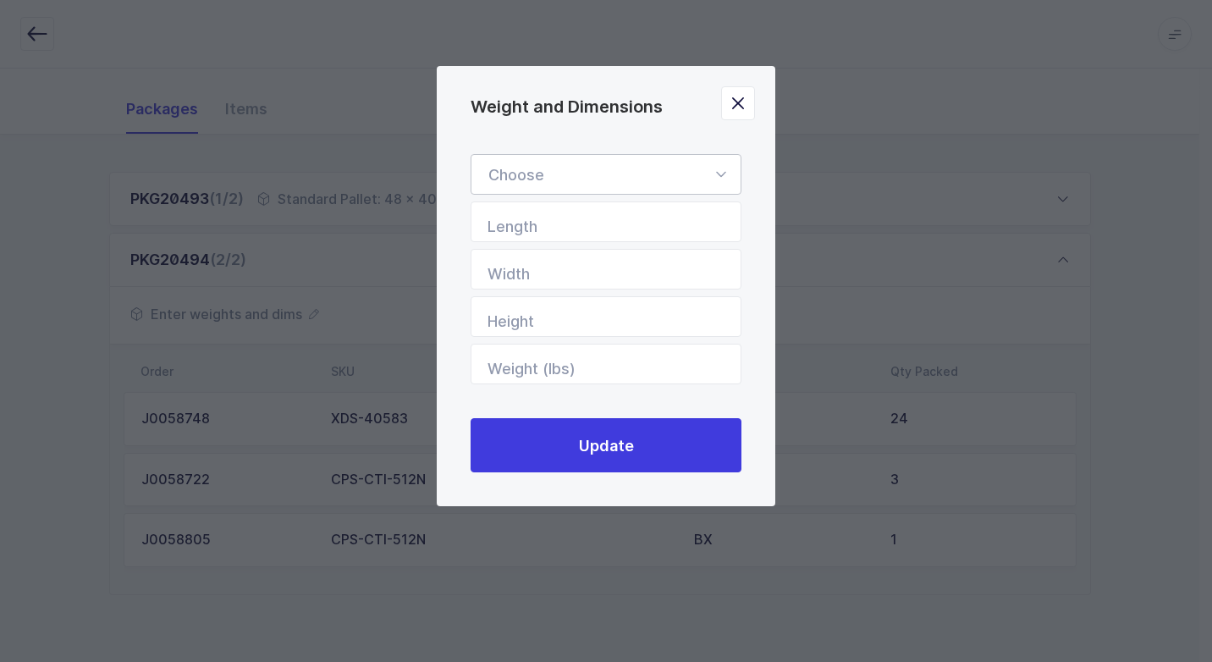
click at [723, 173] on icon "Weight and Dimensions" at bounding box center [720, 174] width 21 height 41
drag, startPoint x: 654, startPoint y: 228, endPoint x: 656, endPoint y: 245, distance: 17.9
click at [653, 227] on li "Standard Pallet" at bounding box center [612, 223] width 268 height 32
type input "Standard Pallet"
type input "48"
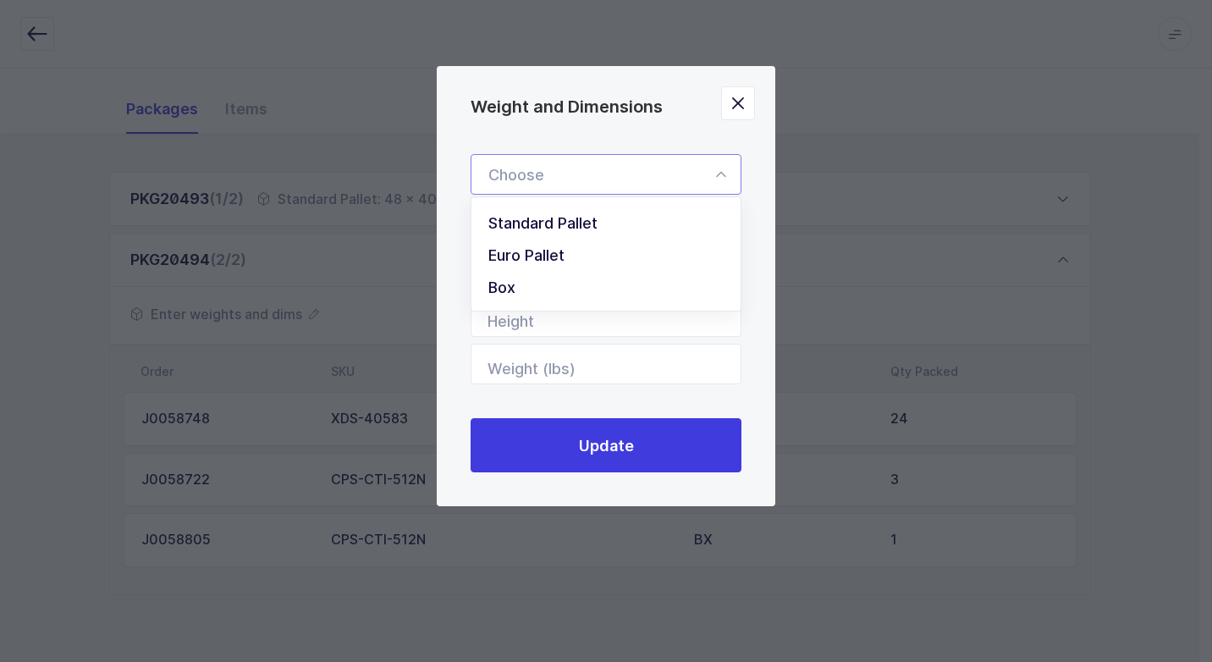
type input "40"
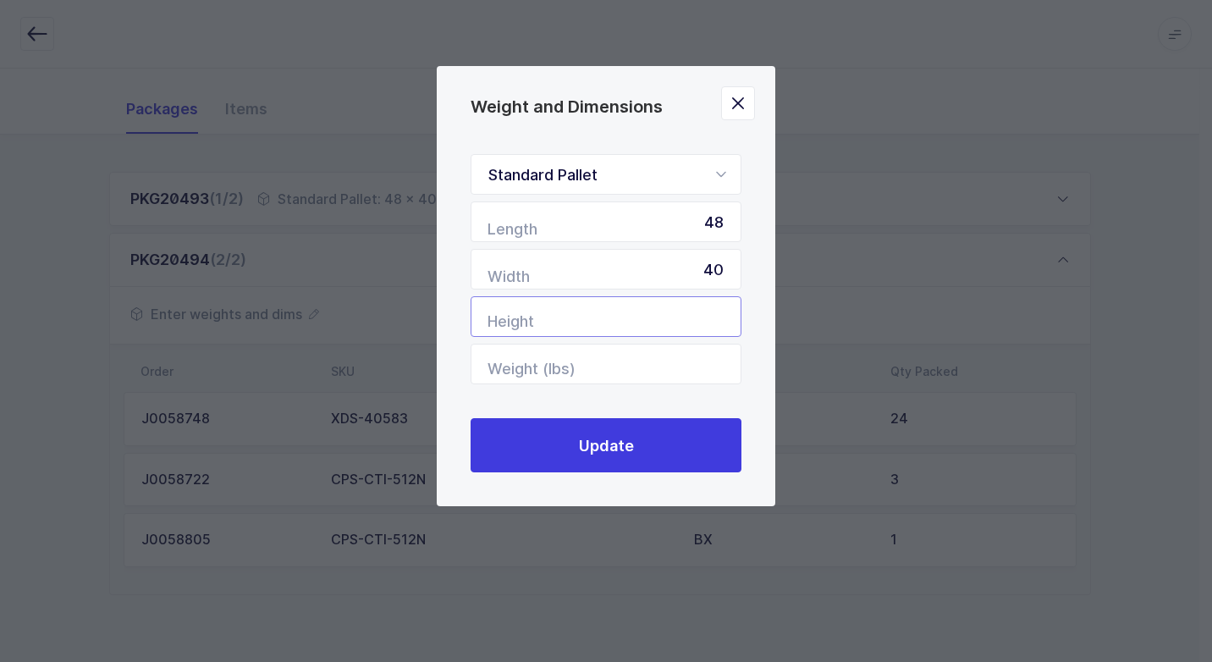
click at [687, 323] on input "Height" at bounding box center [606, 316] width 271 height 41
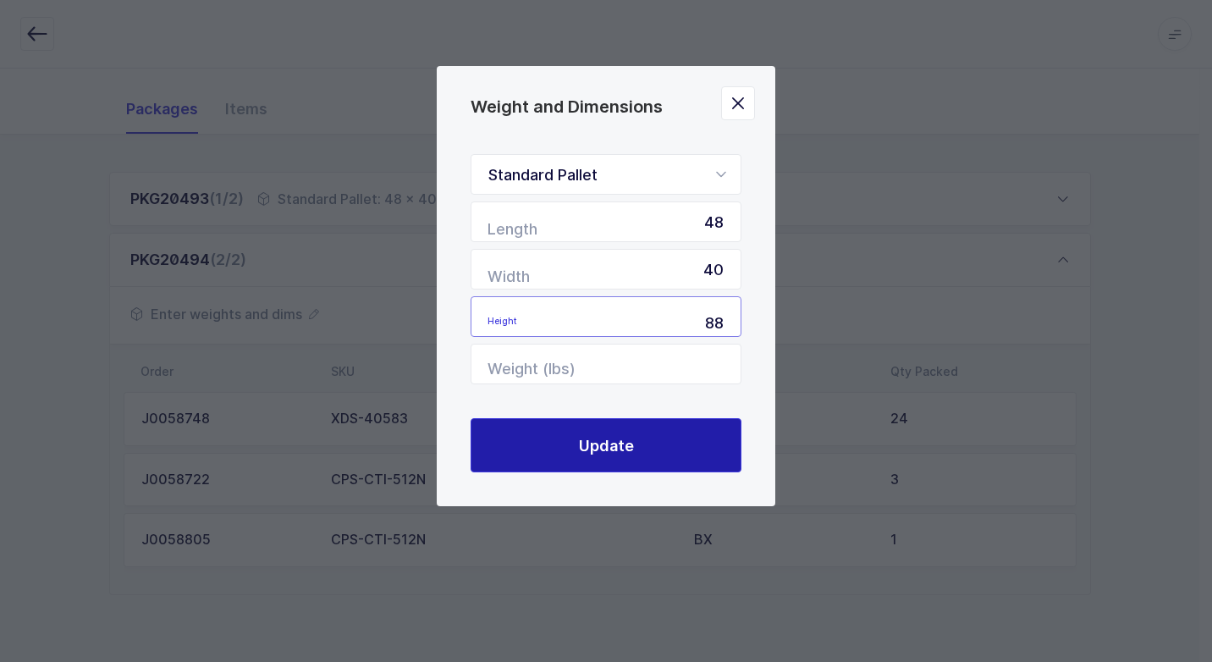
type input "88"
click at [656, 450] on button "Update" at bounding box center [606, 445] width 271 height 54
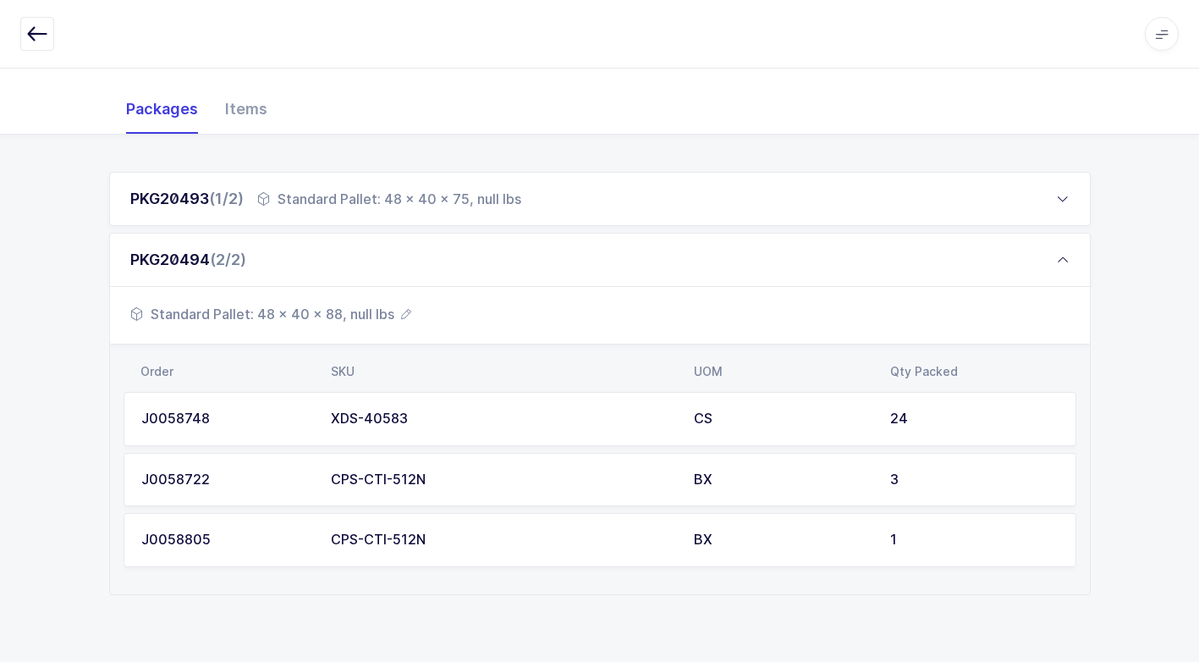
click at [515, 207] on div "Standard Pallet: 48 x 40 x 75, null lbs" at bounding box center [389, 199] width 264 height 20
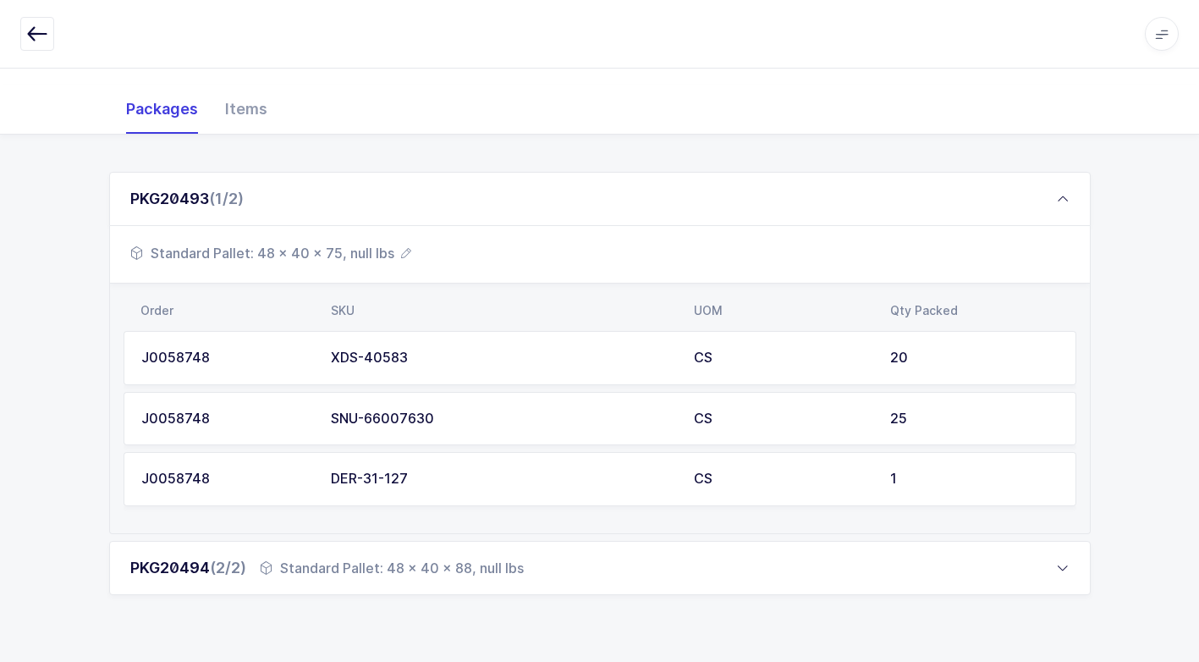
drag, startPoint x: 345, startPoint y: 234, endPoint x: 335, endPoint y: 251, distance: 19.7
click at [344, 241] on div "Standard Pallet: 48 x 40 x 75, null lbs" at bounding box center [600, 255] width 980 height 58
drag, startPoint x: 333, startPoint y: 254, endPoint x: 354, endPoint y: 254, distance: 21.2
click at [354, 254] on span "Standard Pallet: 48 x 40 x 75, null lbs" at bounding box center [270, 253] width 281 height 20
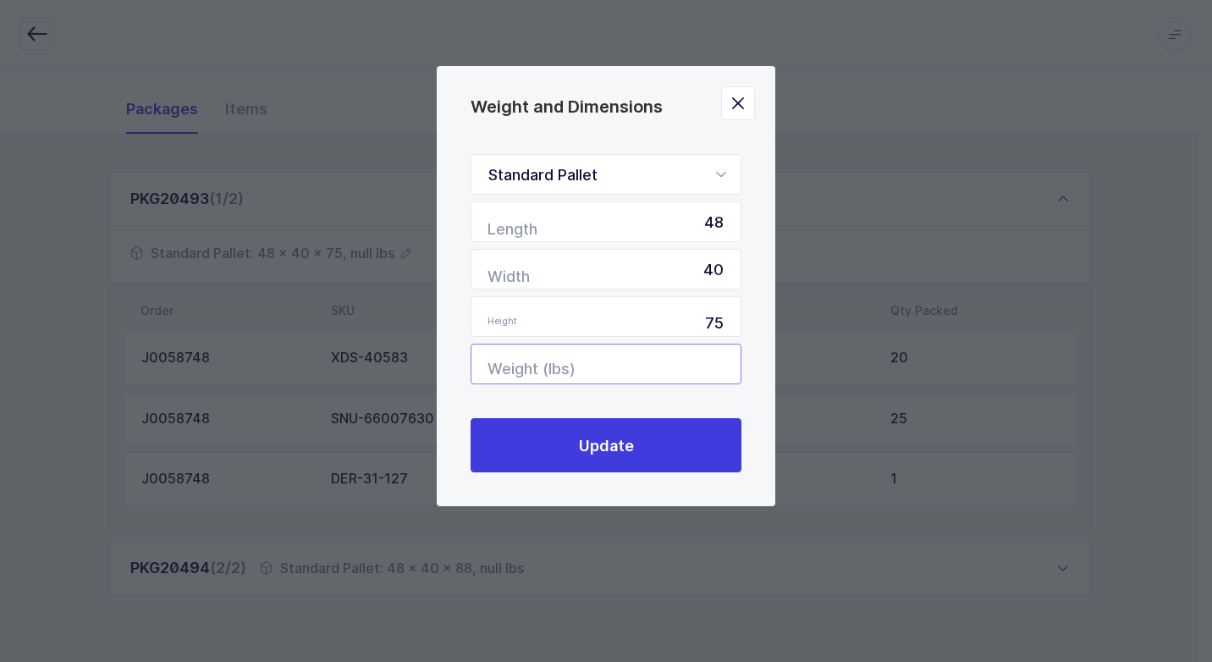
click at [674, 360] on input "Weight (lbs)" at bounding box center [606, 364] width 271 height 41
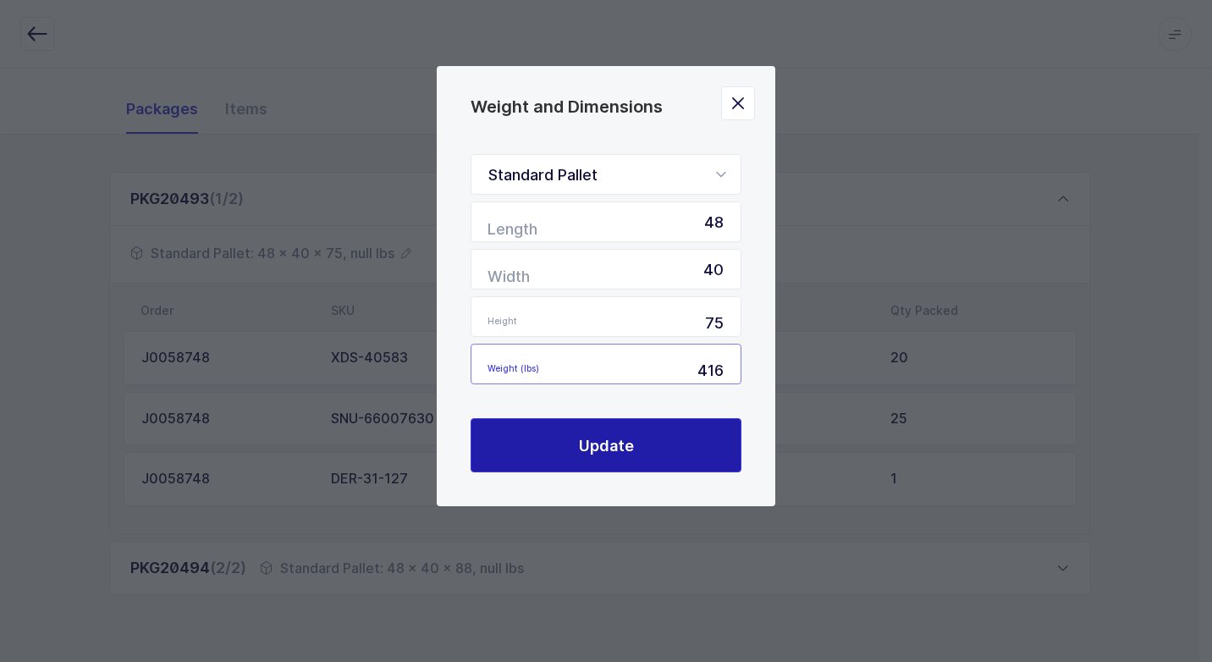
type input "416"
drag, startPoint x: 603, startPoint y: 438, endPoint x: 593, endPoint y: 438, distance: 10.2
click at [601, 438] on span "Update" at bounding box center [606, 445] width 55 height 21
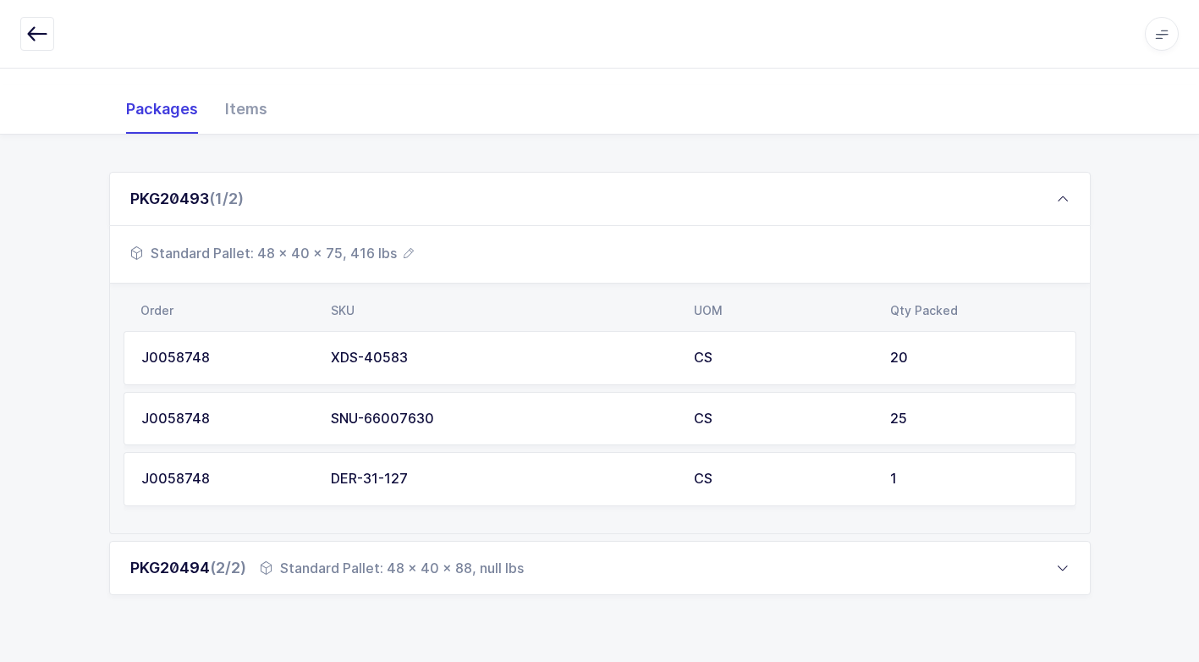
click at [413, 569] on div "Standard Pallet: 48 x 40 x 88, null lbs" at bounding box center [392, 568] width 264 height 20
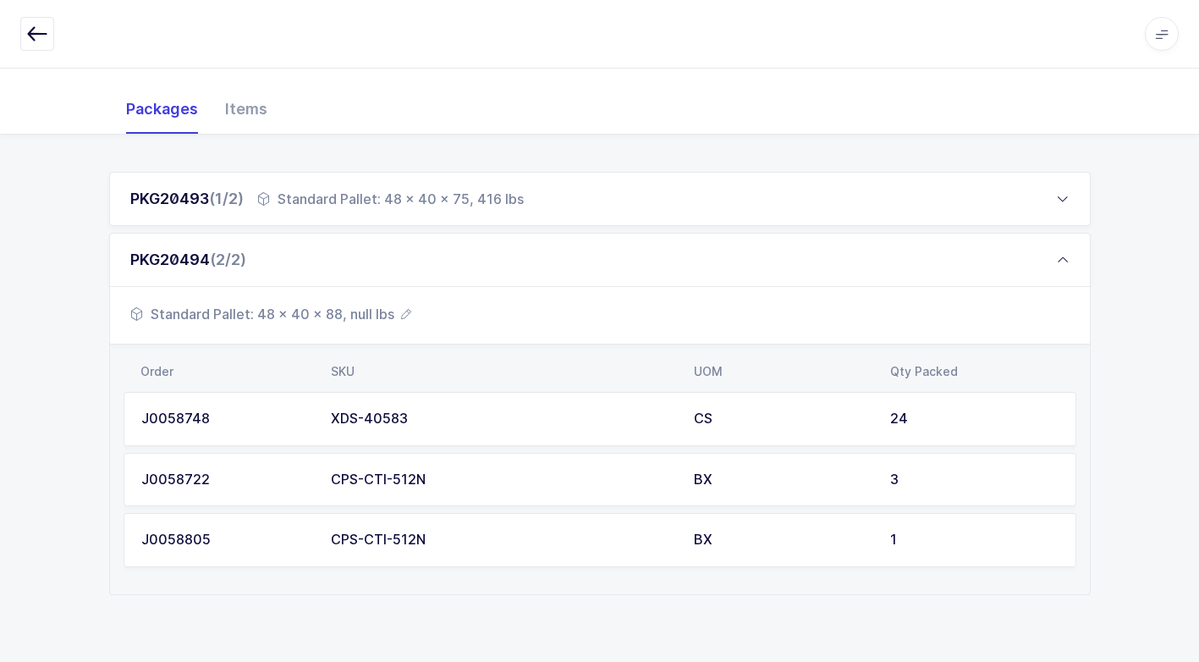
click at [350, 312] on span "Standard Pallet: 48 x 40 x 88, null lbs" at bounding box center [270, 314] width 281 height 20
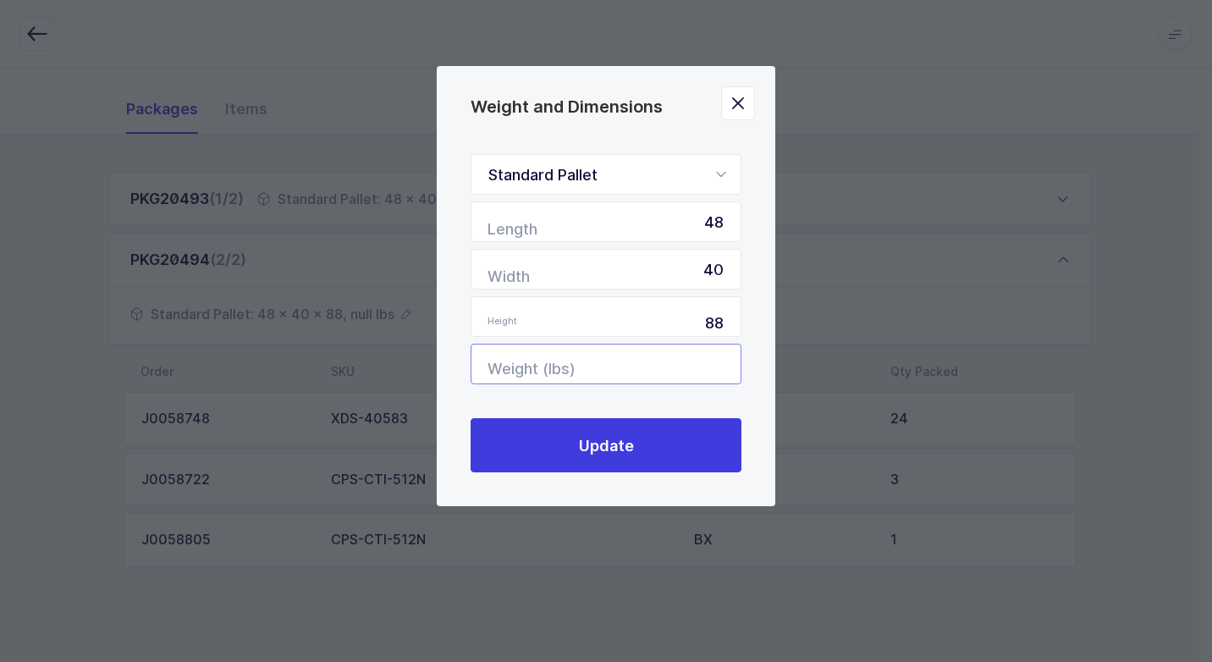
click at [722, 374] on input "Weight (lbs)" at bounding box center [606, 364] width 271 height 41
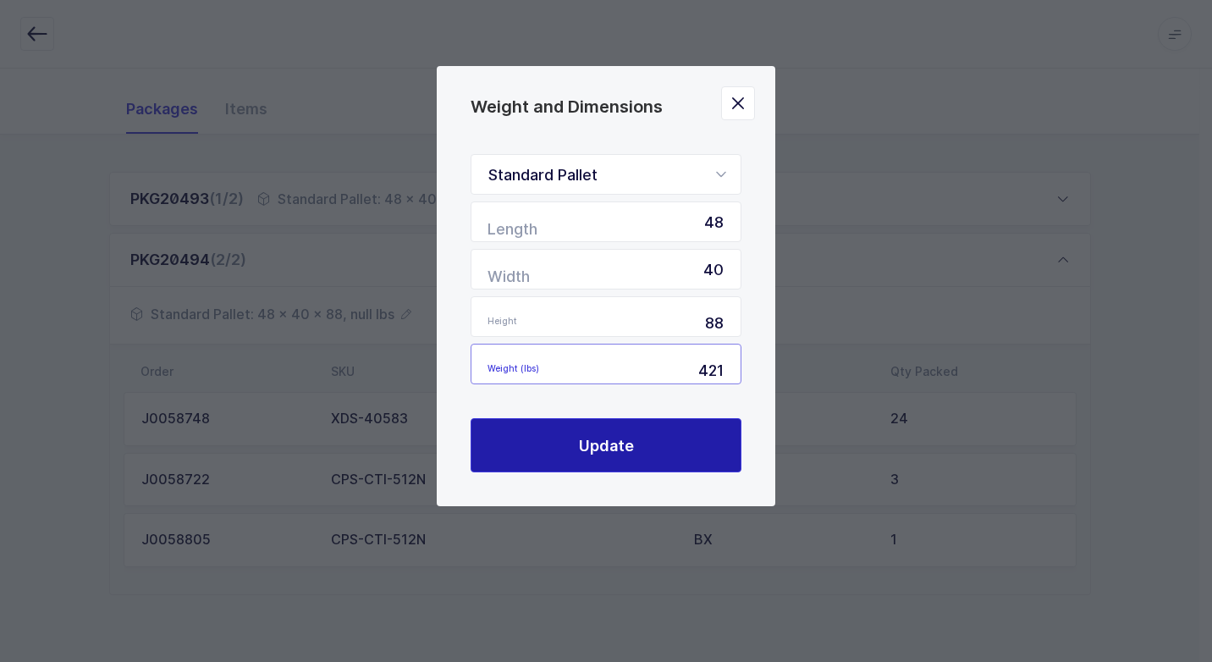
type input "421"
drag, startPoint x: 599, startPoint y: 444, endPoint x: 611, endPoint y: 438, distance: 12.9
click at [598, 438] on span "Update" at bounding box center [606, 445] width 55 height 21
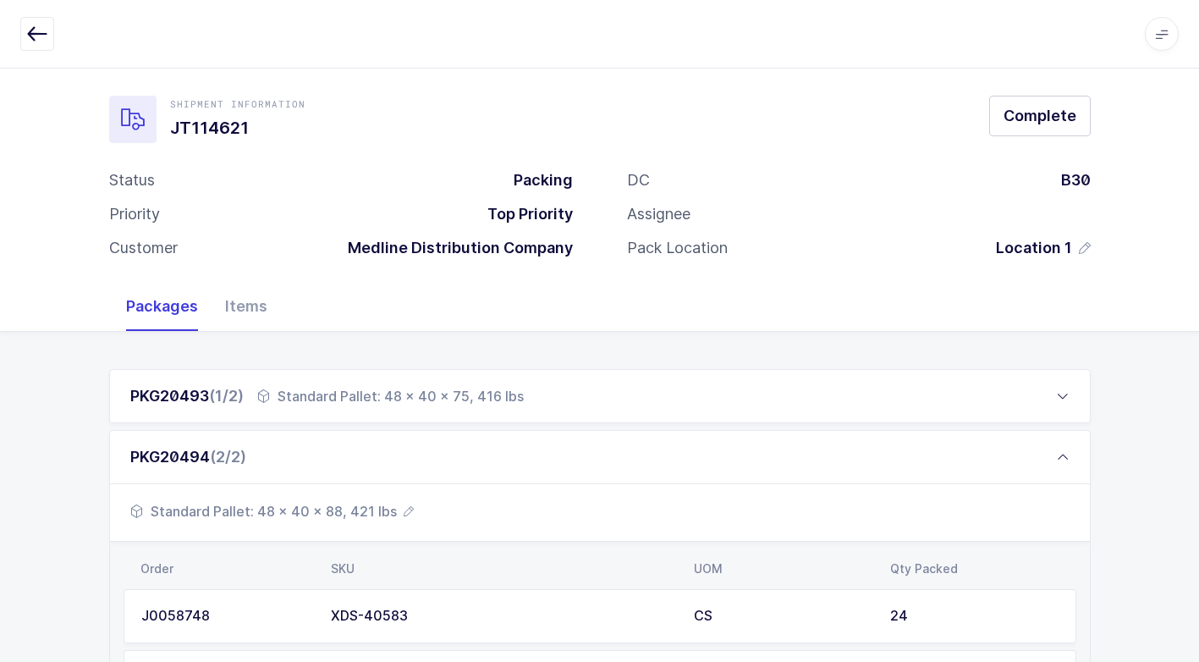
scroll to position [0, 0]
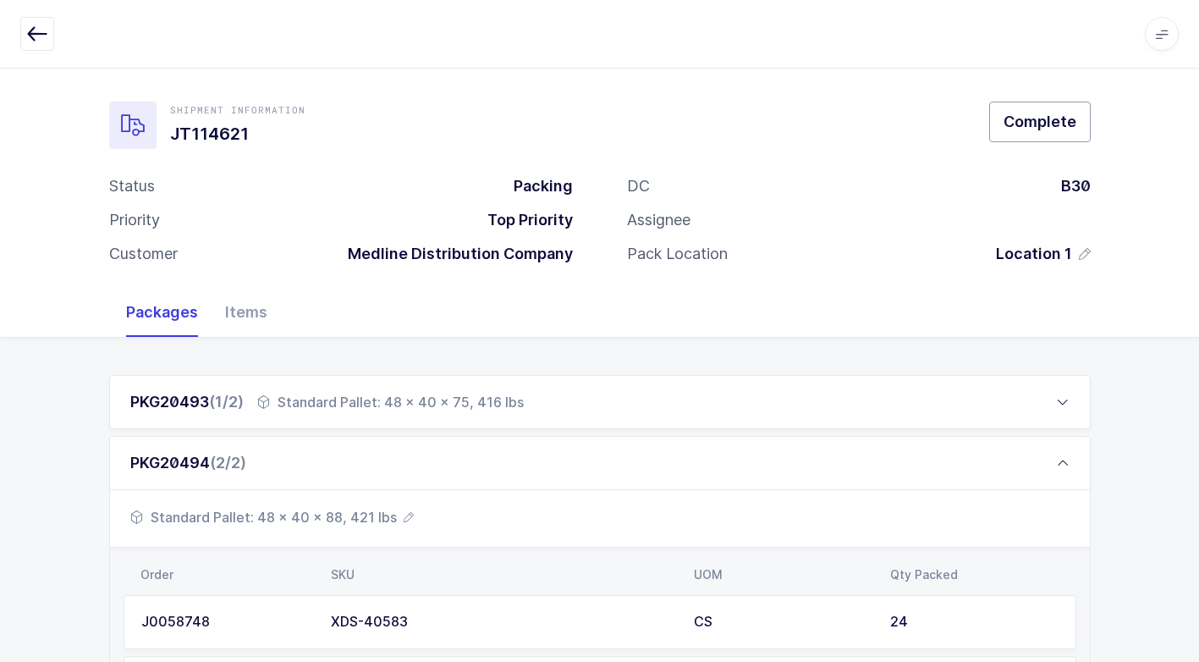
click at [1055, 134] on button "Complete" at bounding box center [1041, 122] width 102 height 41
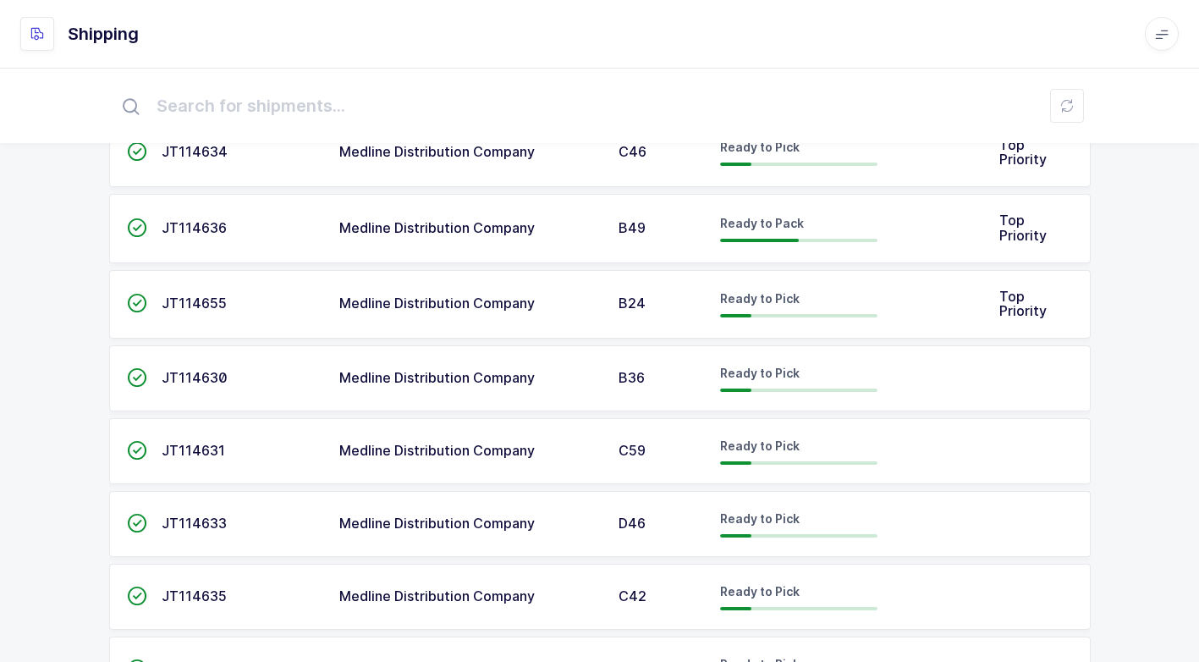
scroll to position [169, 0]
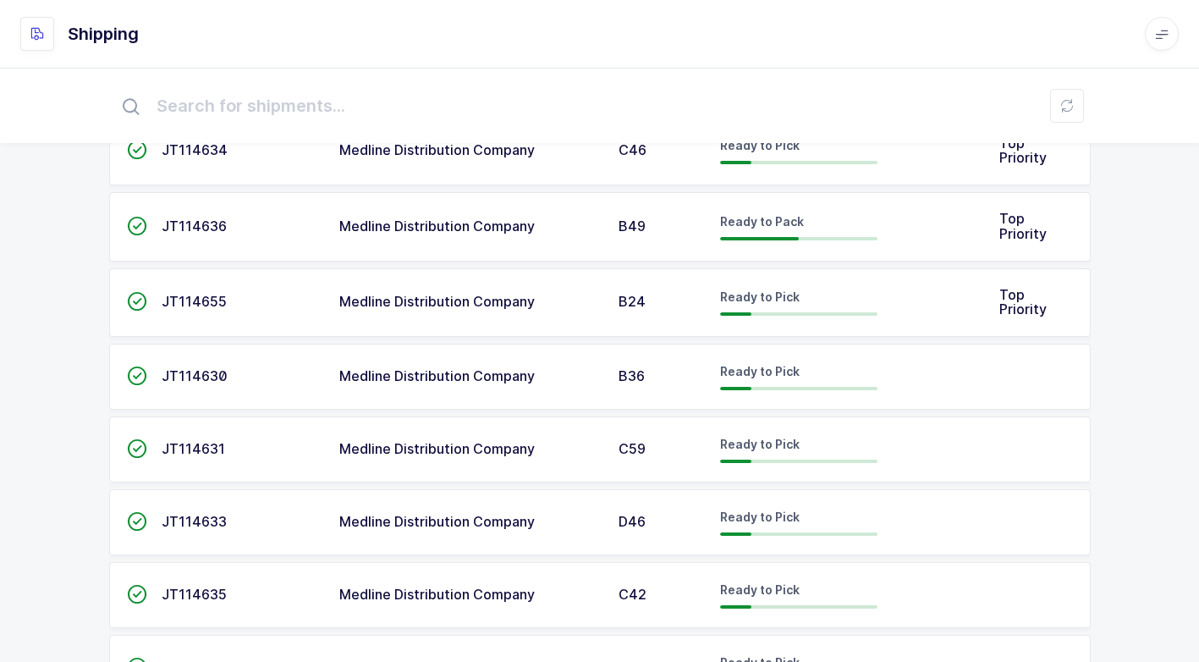
click at [483, 229] on span "Medline Distribution Company" at bounding box center [437, 226] width 196 height 17
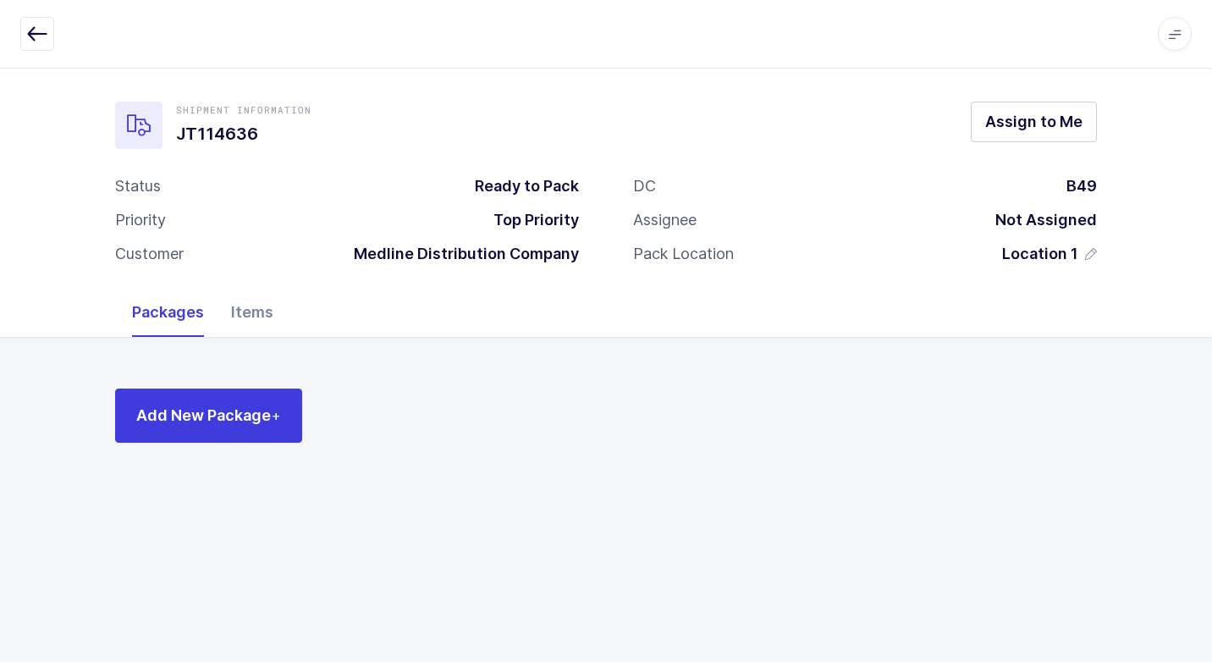
click at [248, 314] on div "Items" at bounding box center [252, 312] width 69 height 49
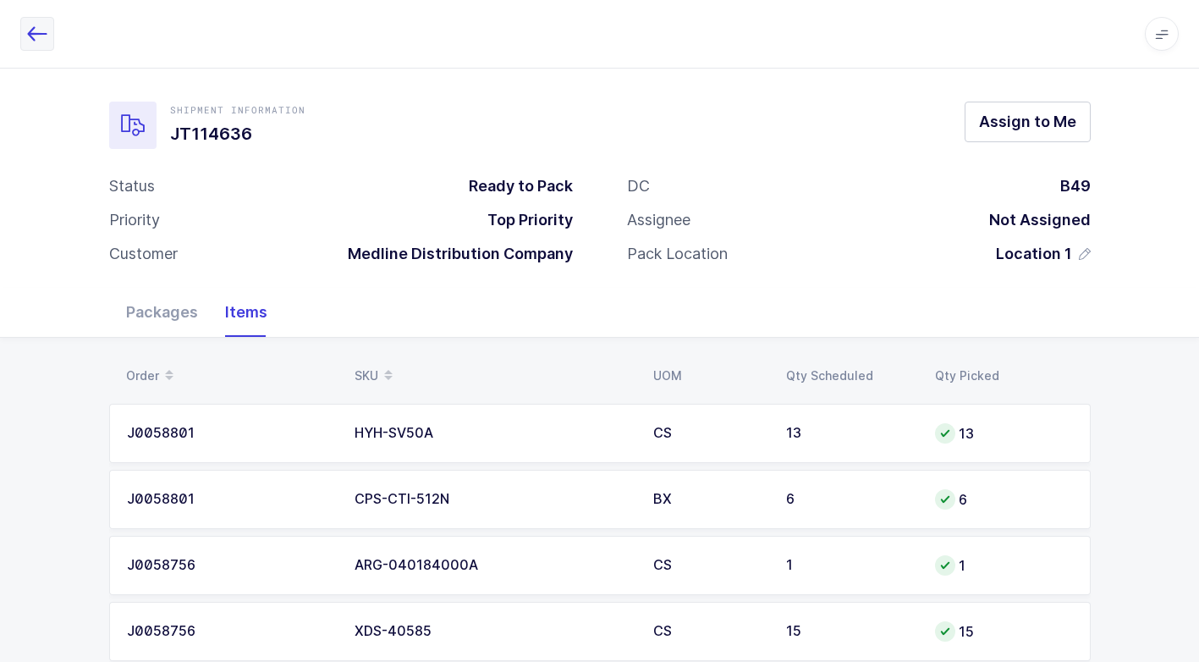
click at [40, 36] on icon "button" at bounding box center [37, 34] width 20 height 20
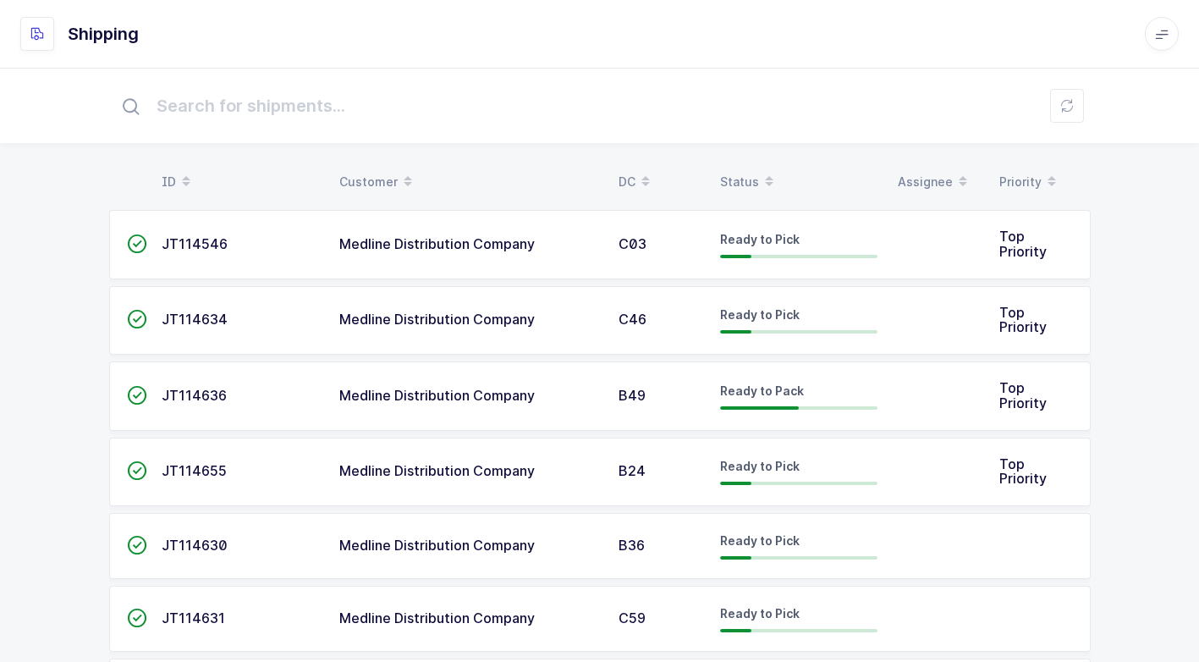
click at [479, 309] on td "Medline Distribution Company" at bounding box center [468, 320] width 279 height 69
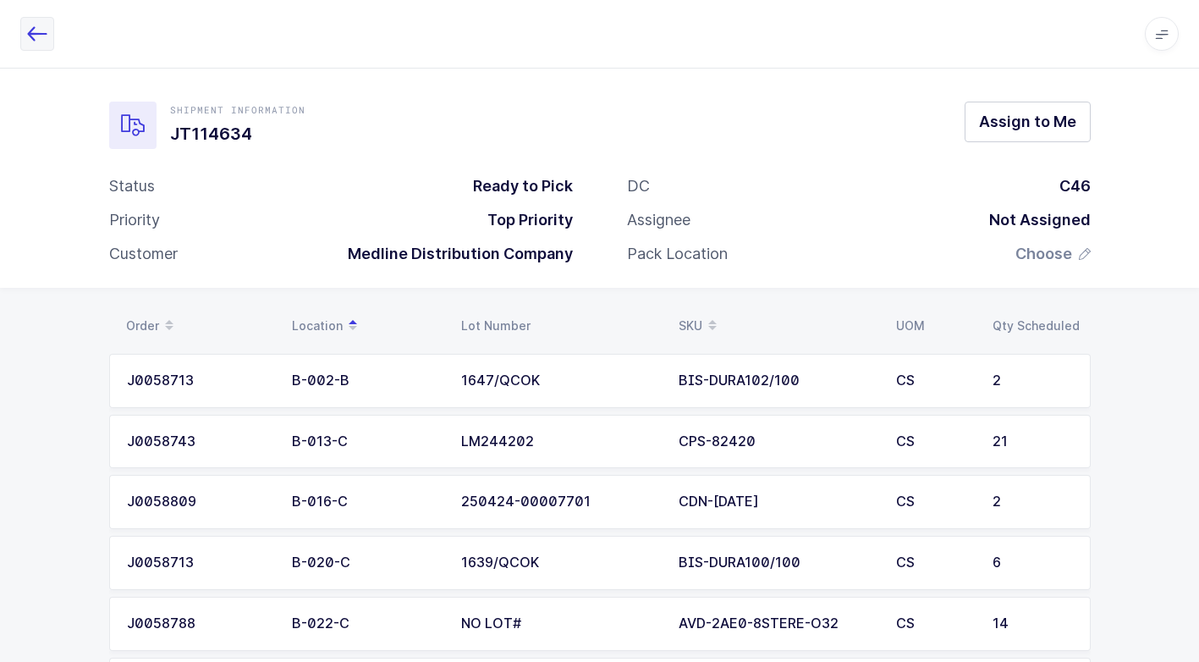
click at [48, 37] on button "button" at bounding box center [37, 34] width 34 height 34
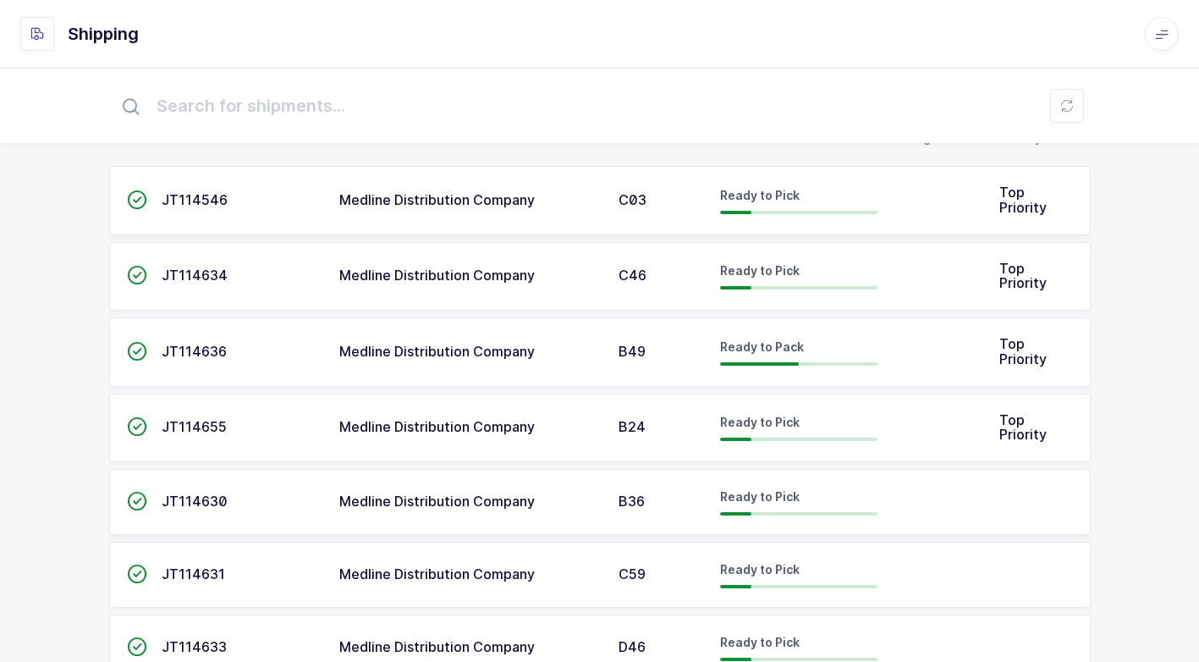
scroll to position [85, 0]
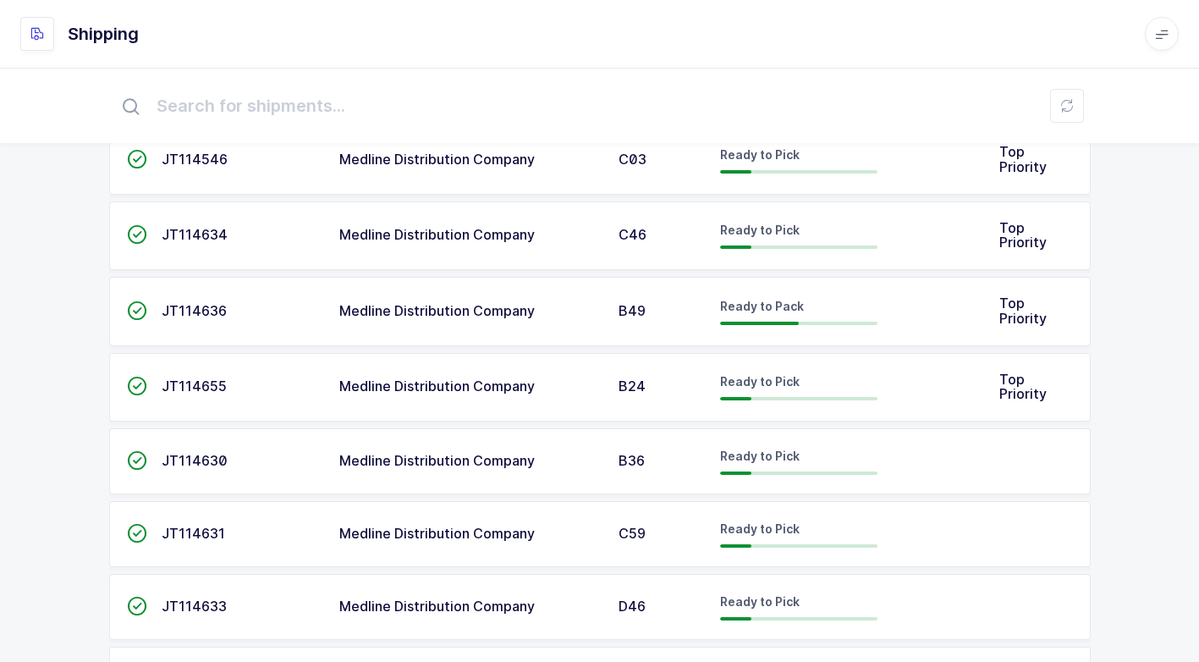
click at [491, 460] on span "Medline Distribution Company" at bounding box center [437, 460] width 196 height 17
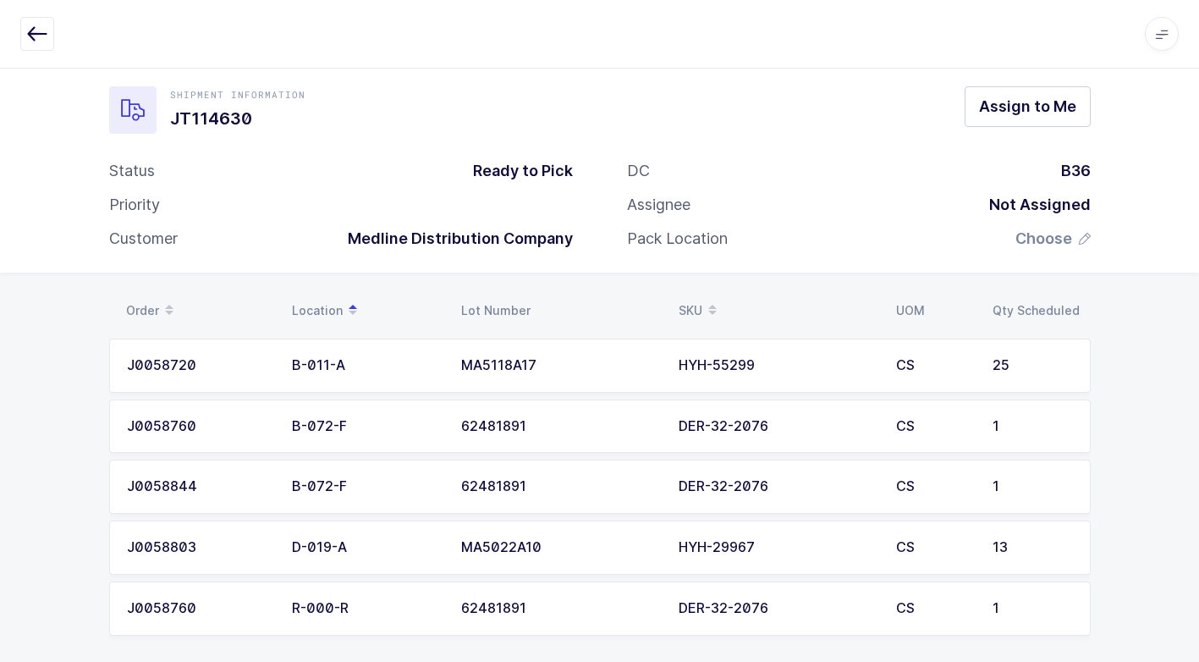
scroll to position [30, 0]
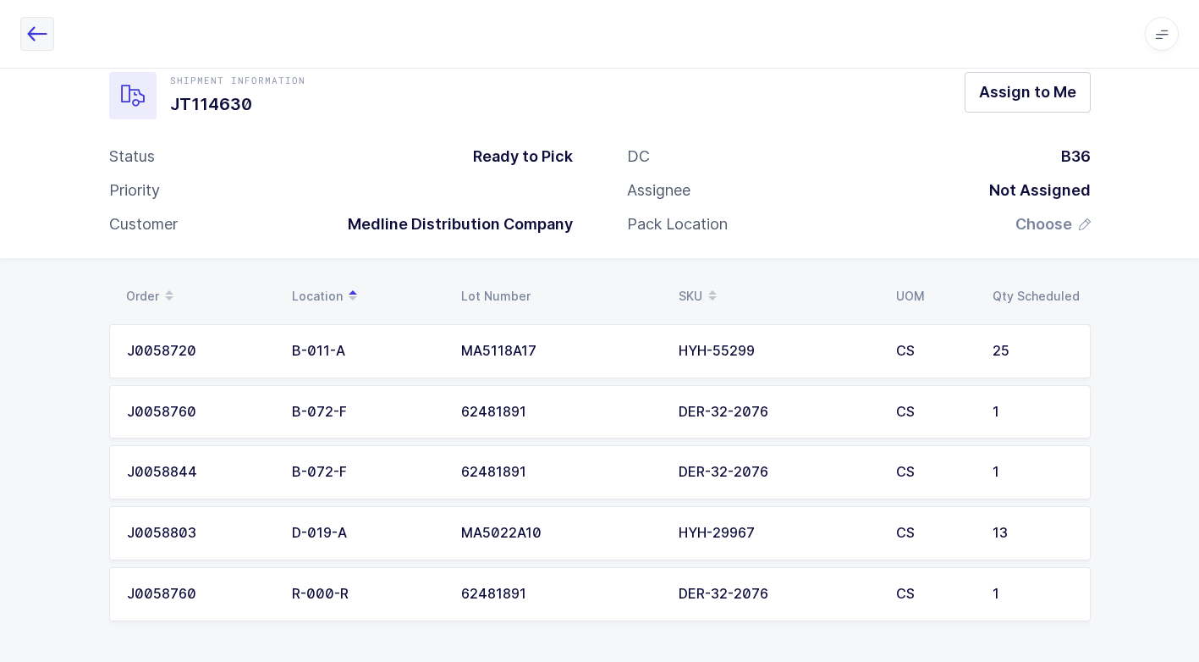
click at [30, 29] on icon "button" at bounding box center [37, 34] width 20 height 20
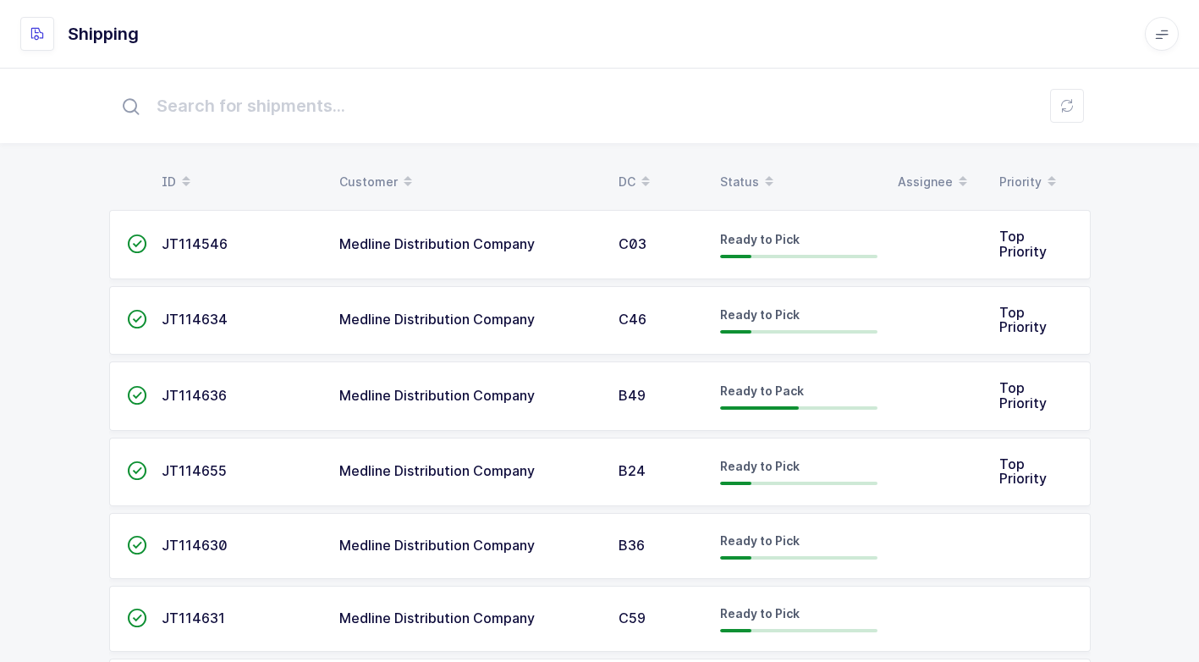
click at [423, 396] on span "Medline Distribution Company" at bounding box center [437, 395] width 196 height 17
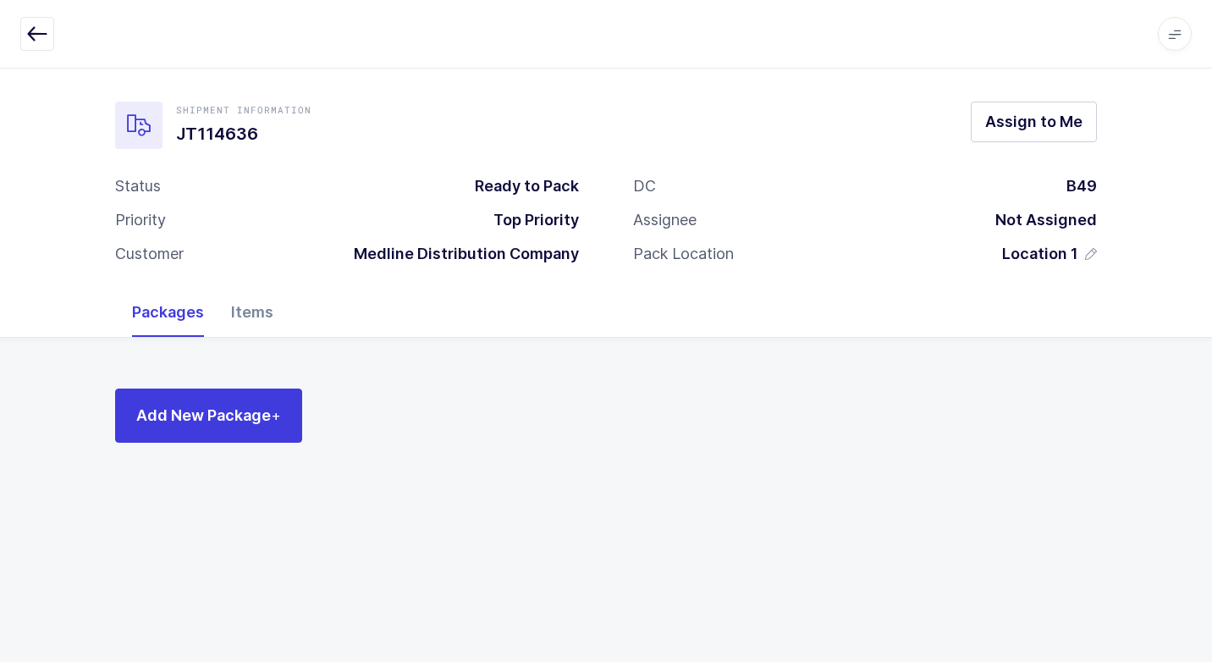
click at [259, 305] on div "Items" at bounding box center [252, 312] width 69 height 49
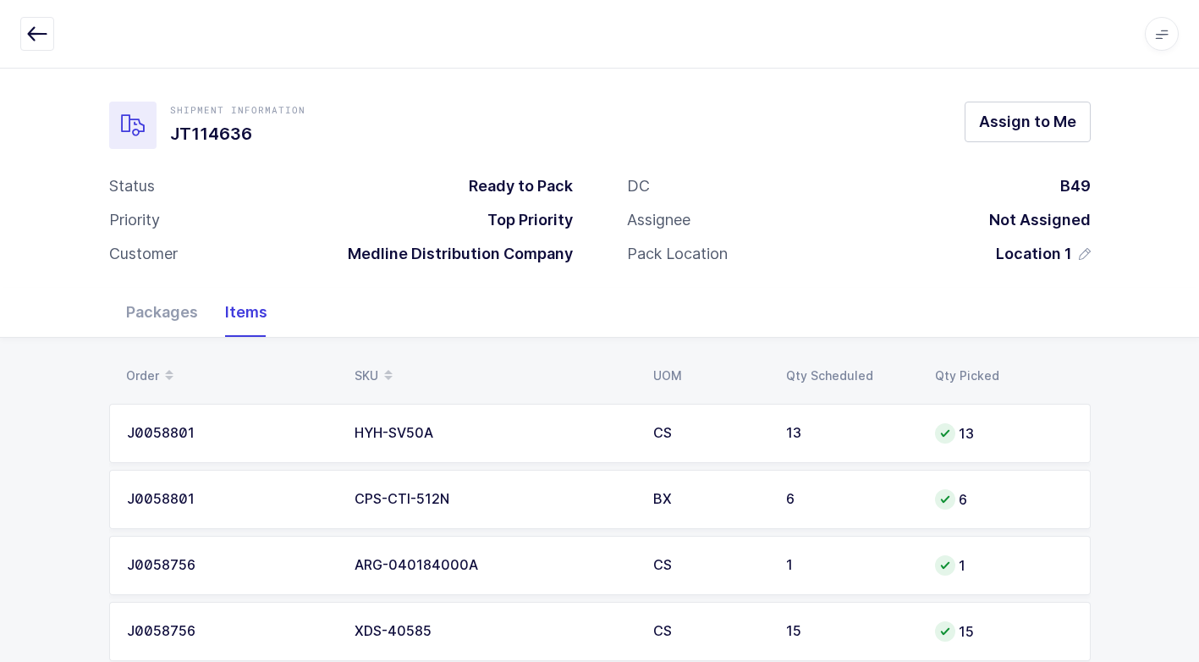
scroll to position [238, 0]
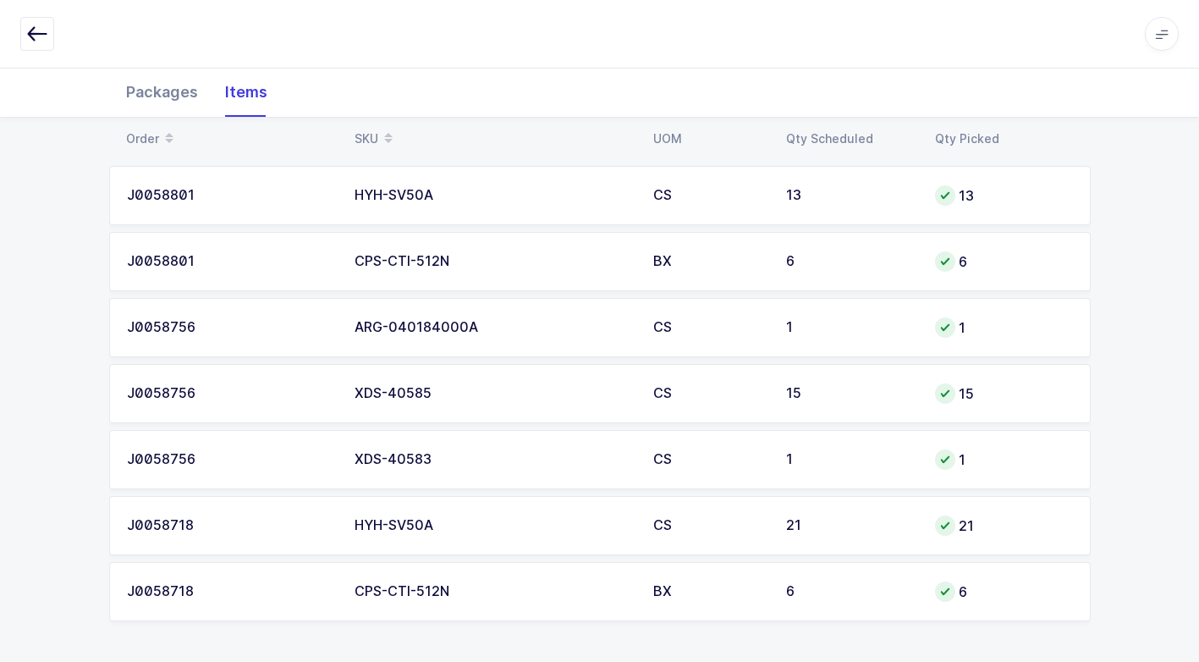
click at [169, 81] on div "Packages" at bounding box center [162, 92] width 99 height 49
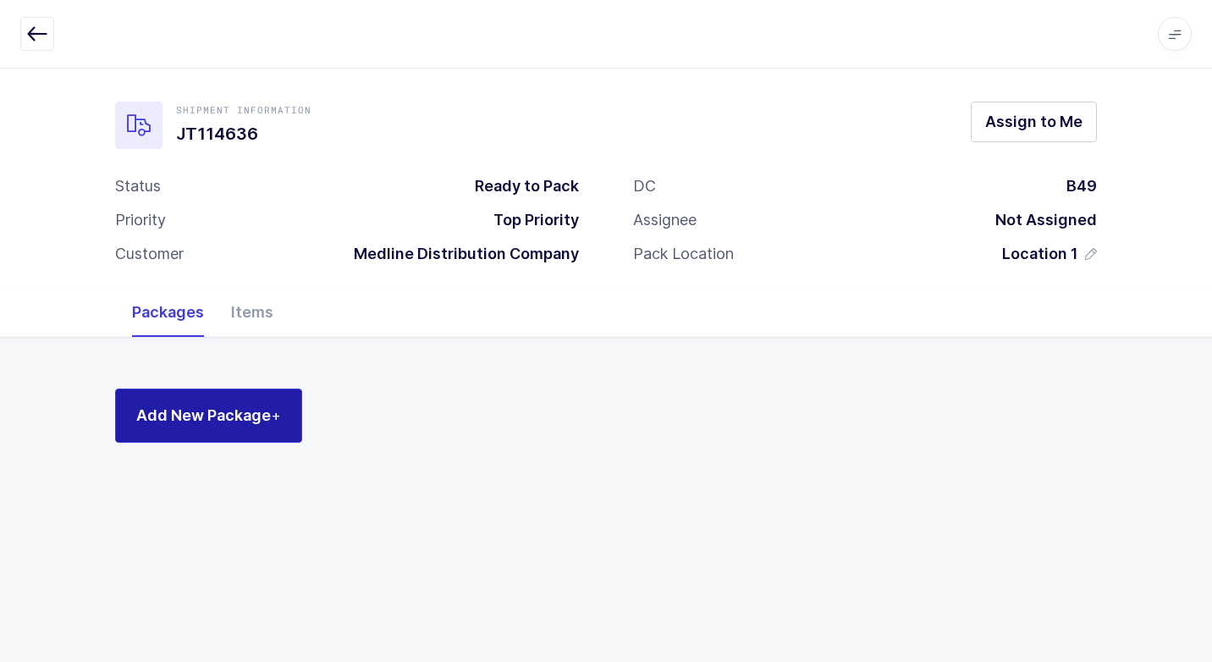
click at [242, 405] on button "Add New Package +" at bounding box center [208, 416] width 187 height 54
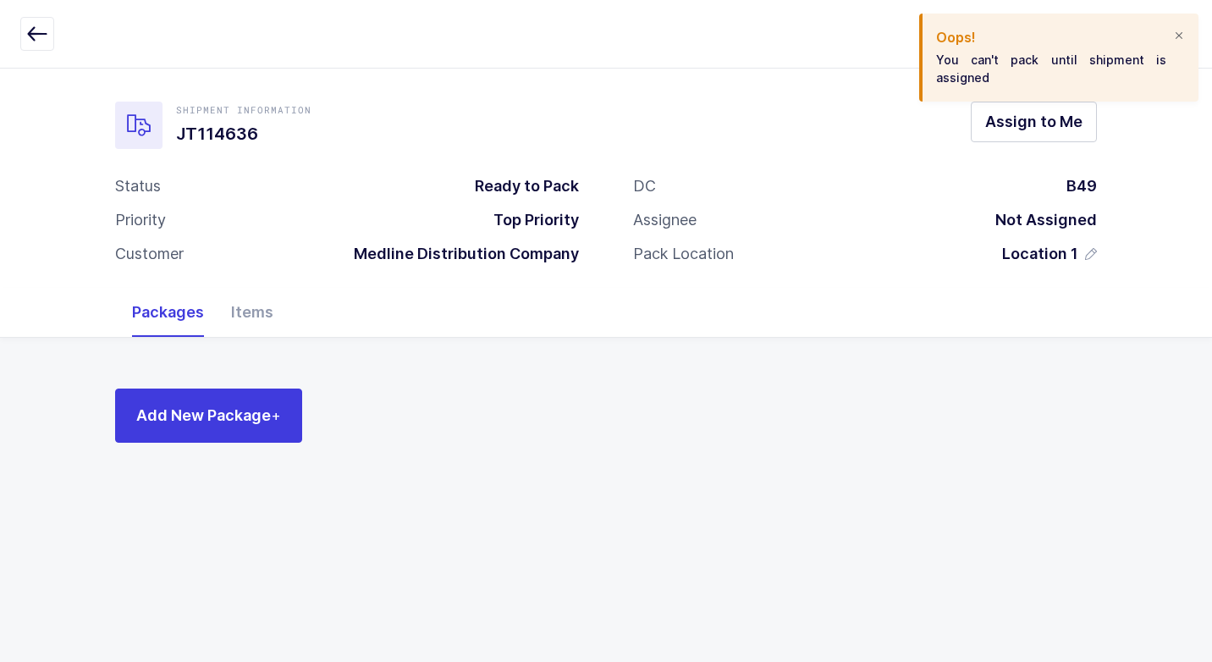
click at [1177, 35] on div at bounding box center [1179, 36] width 14 height 15
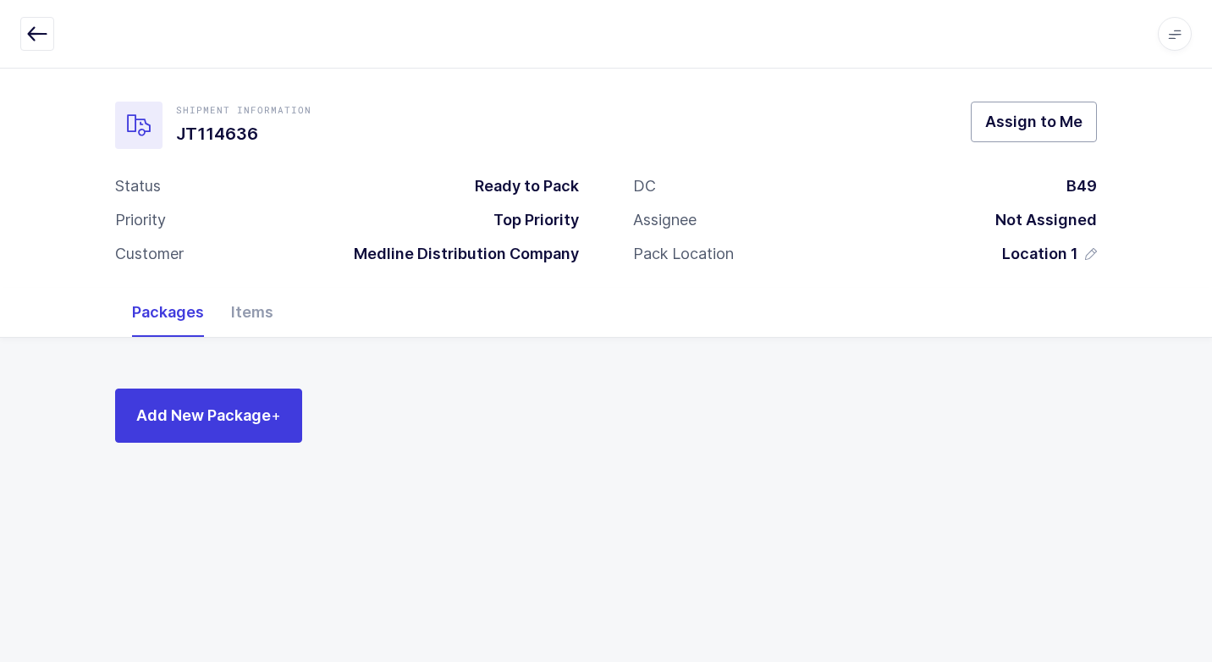
click at [1027, 123] on span "Assign to Me" at bounding box center [1033, 121] width 97 height 21
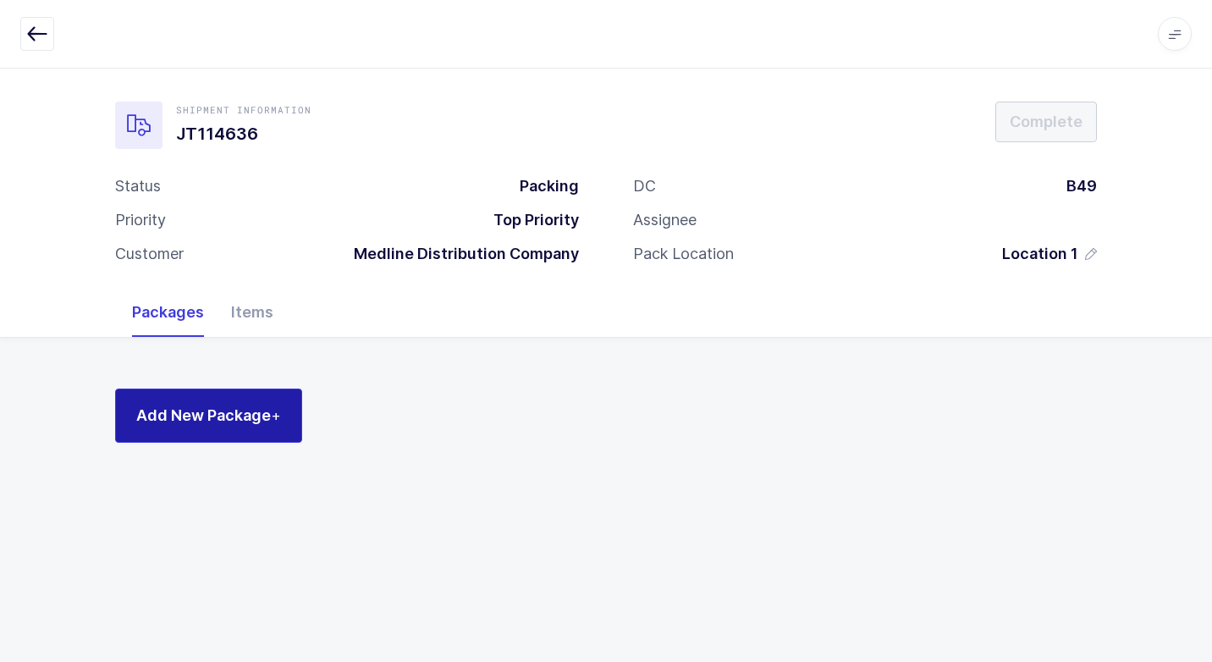
click at [223, 427] on button "Add New Package +" at bounding box center [208, 416] width 187 height 54
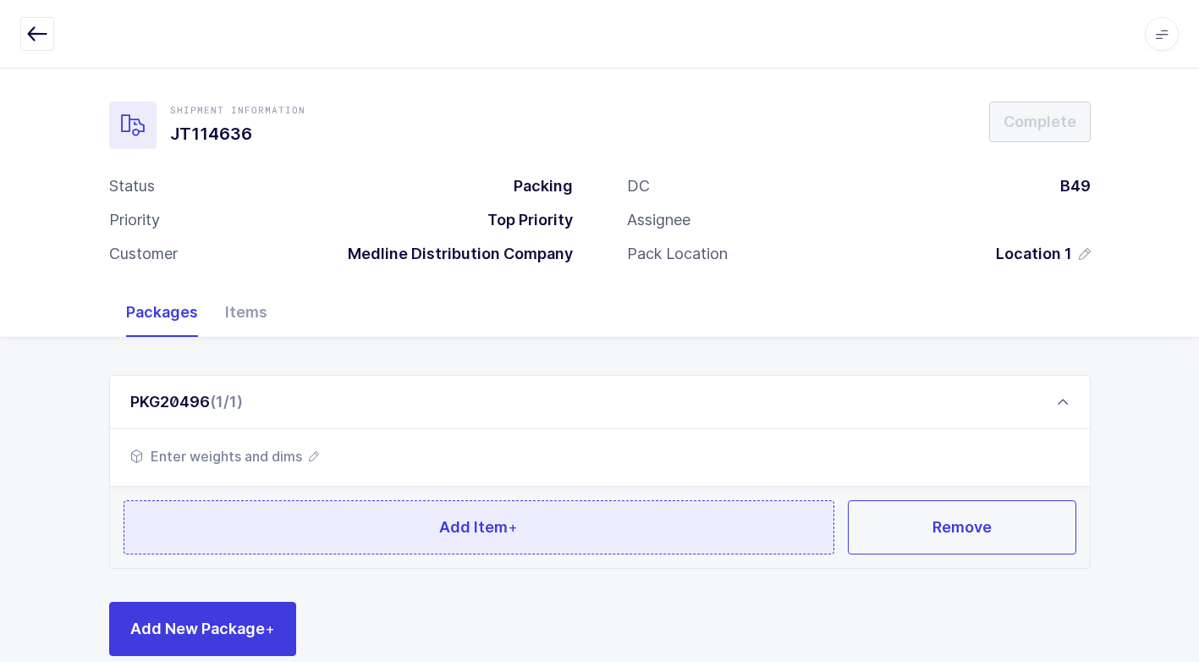
click at [322, 523] on button "Add Item +" at bounding box center [480, 527] width 712 height 54
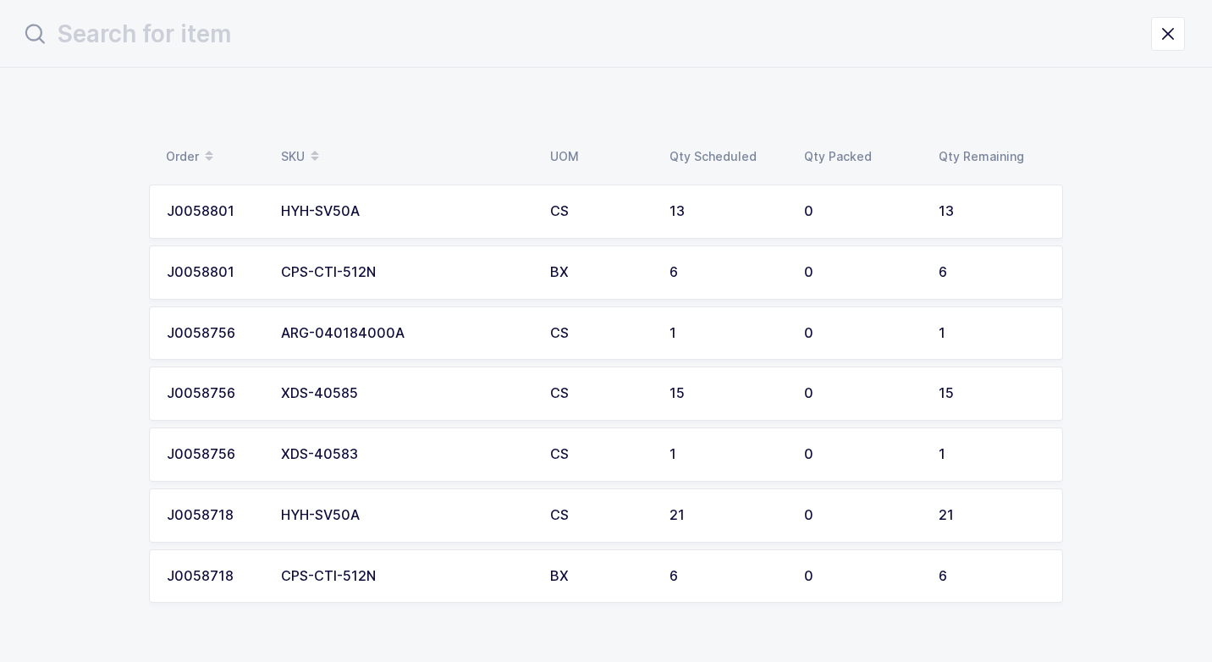
click at [350, 396] on div "XDS-40585" at bounding box center [405, 393] width 249 height 15
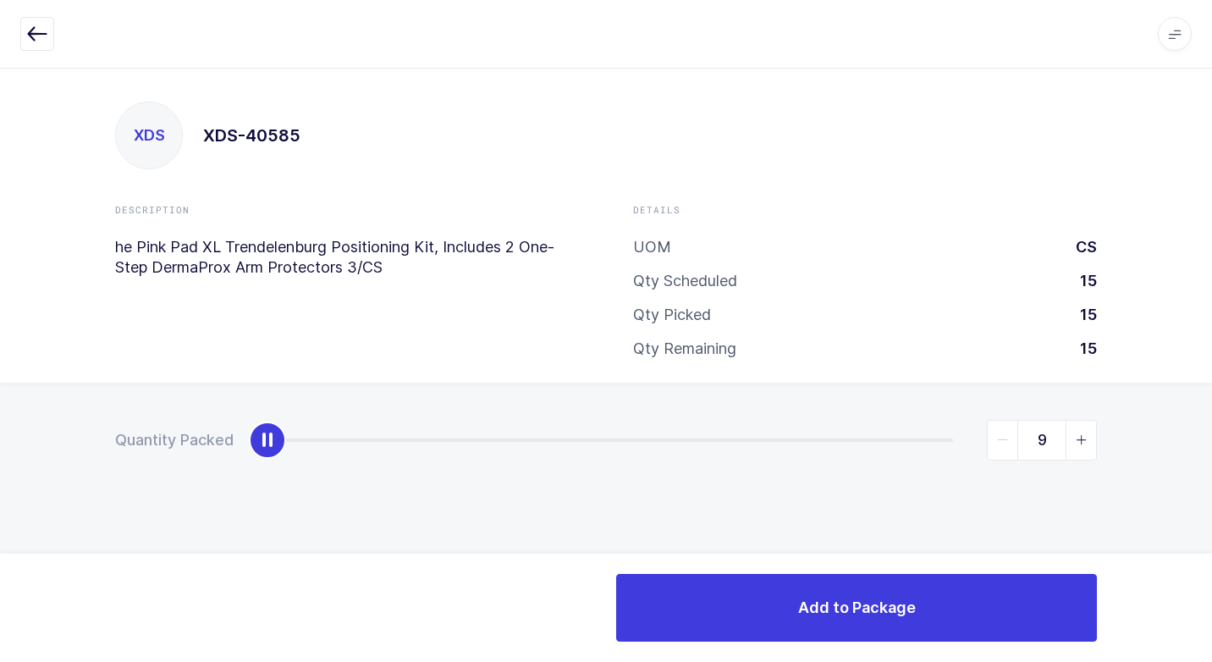
type input "15"
drag, startPoint x: 270, startPoint y: 440, endPoint x: 1215, endPoint y: 377, distance: 946.8
click at [1199, 377] on html "Apps Core [GEOGRAPHIC_DATA] Admin Mission Control Purchasing [PERSON_NAME] Logo…" at bounding box center [606, 331] width 1212 height 662
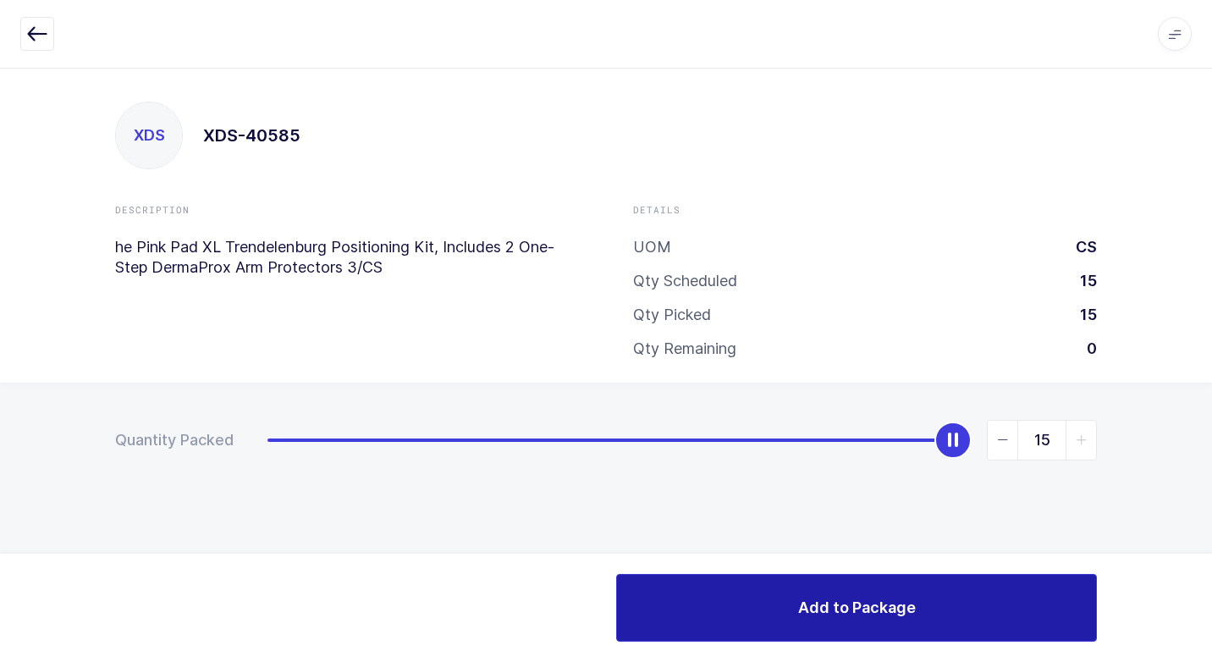
click at [660, 637] on div "Add to Package" at bounding box center [606, 608] width 1212 height 108
click at [659, 588] on button "Add to Package" at bounding box center [856, 608] width 481 height 68
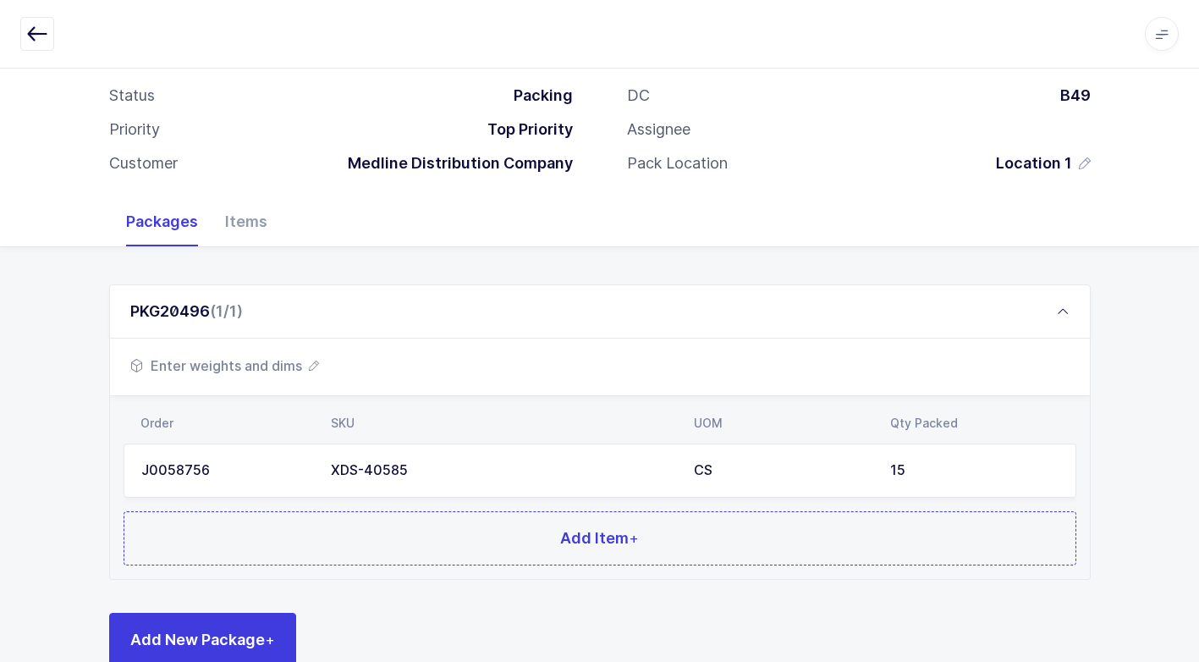
scroll to position [130, 0]
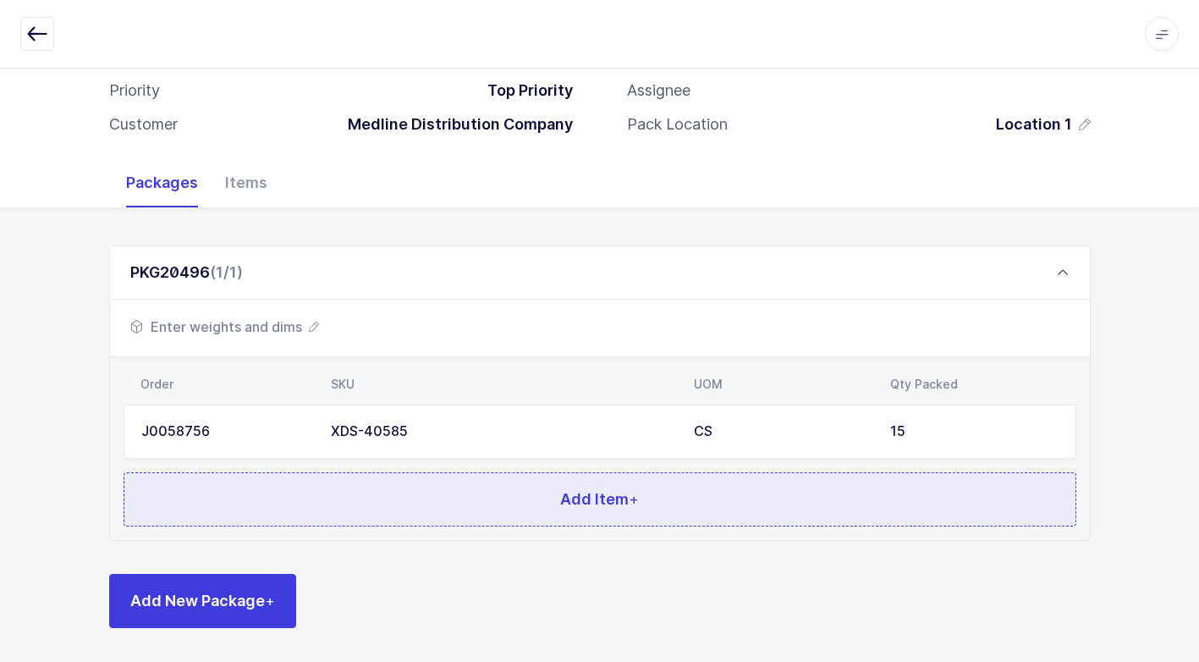
click at [471, 505] on button "Add Item +" at bounding box center [600, 499] width 953 height 54
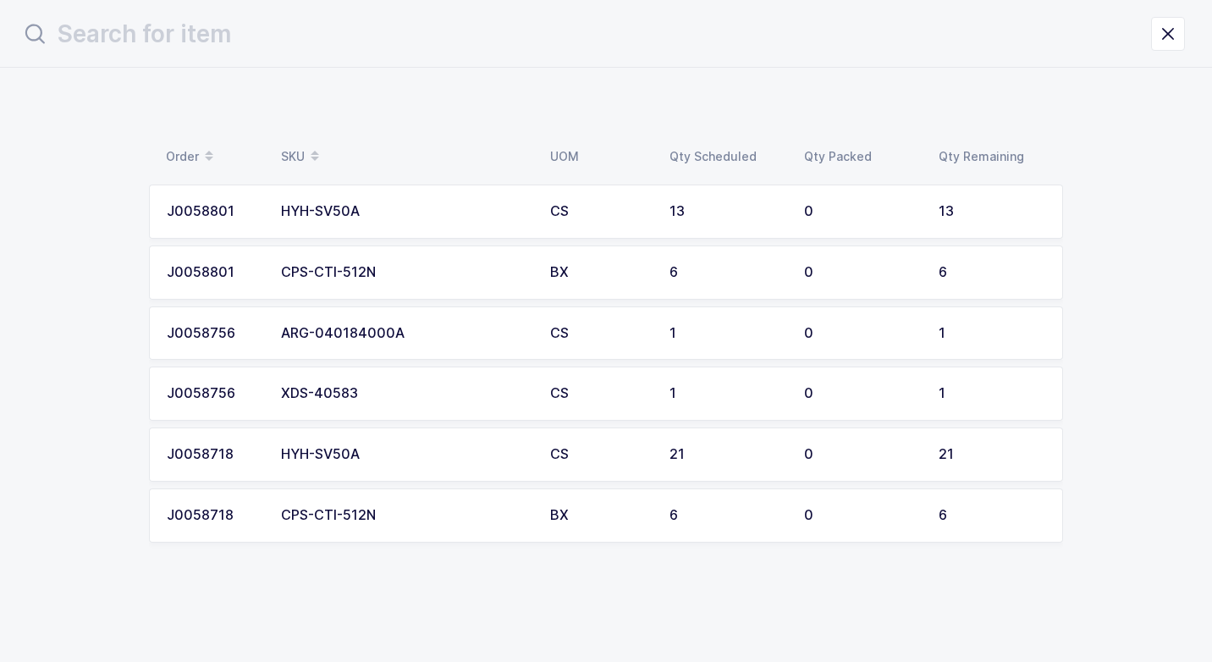
click at [441, 402] on td "XDS-40583" at bounding box center [405, 394] width 269 height 54
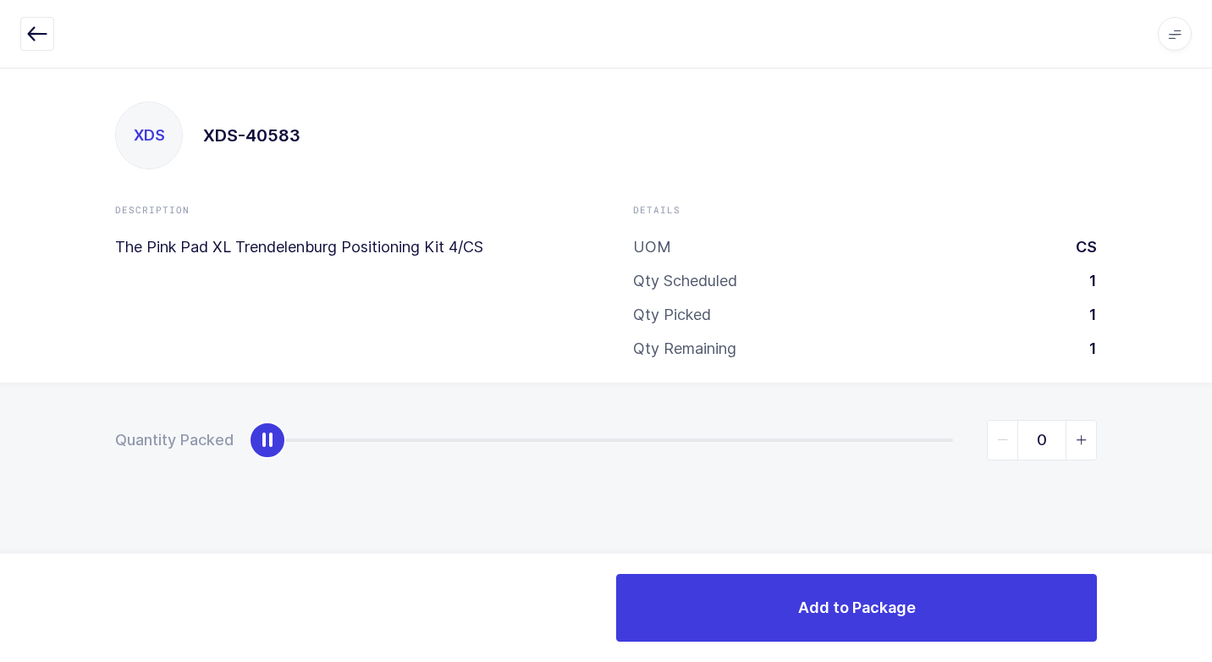
type input "1"
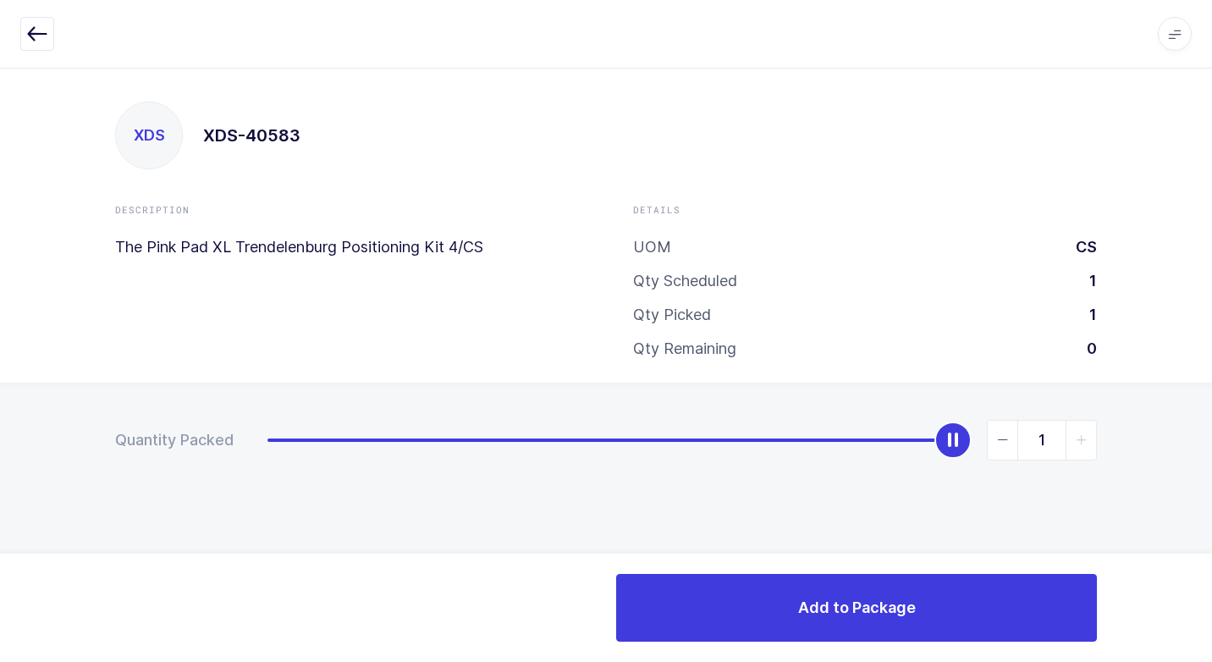
drag, startPoint x: 286, startPoint y: 444, endPoint x: 1179, endPoint y: 421, distance: 893.4
click at [1199, 417] on div "Quantity Packed 1" at bounding box center [606, 500] width 1212 height 234
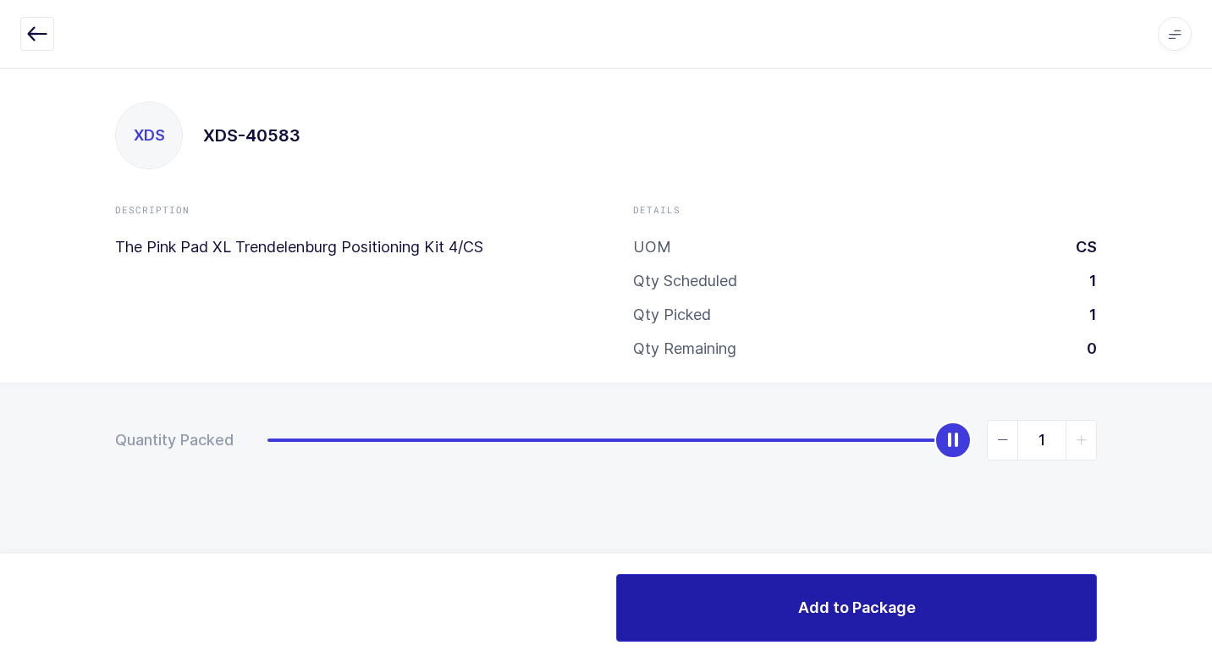
drag, startPoint x: 736, startPoint y: 602, endPoint x: 726, endPoint y: 598, distance: 9.9
click at [735, 602] on button "Add to Package" at bounding box center [856, 608] width 481 height 68
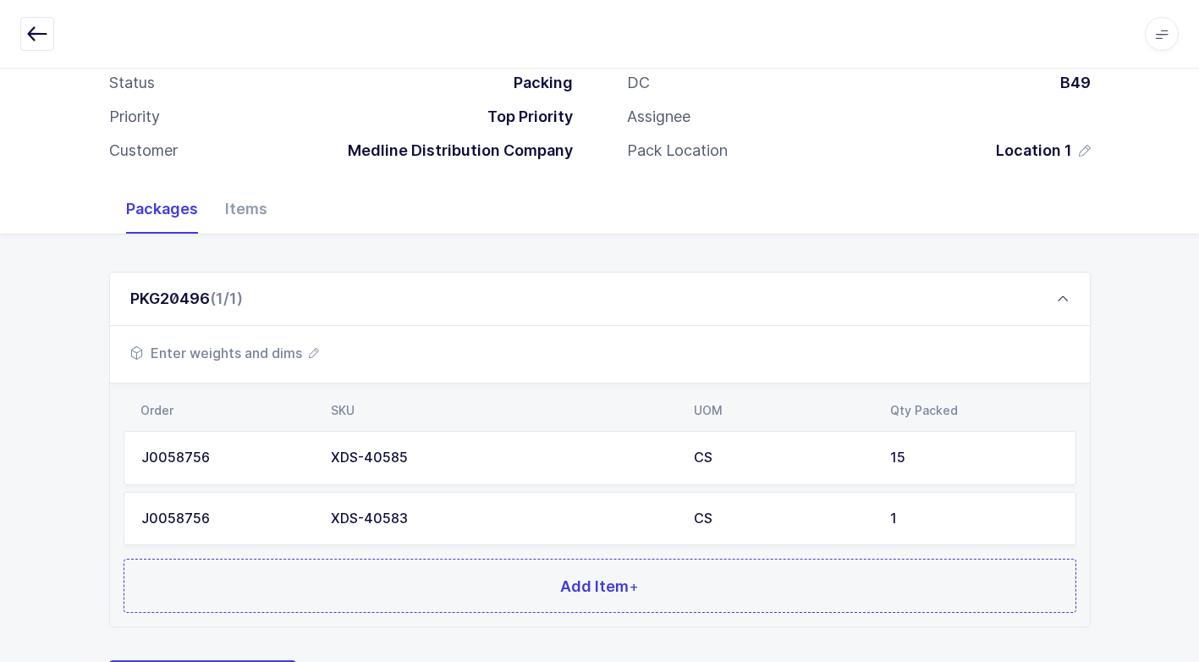
scroll to position [190, 0]
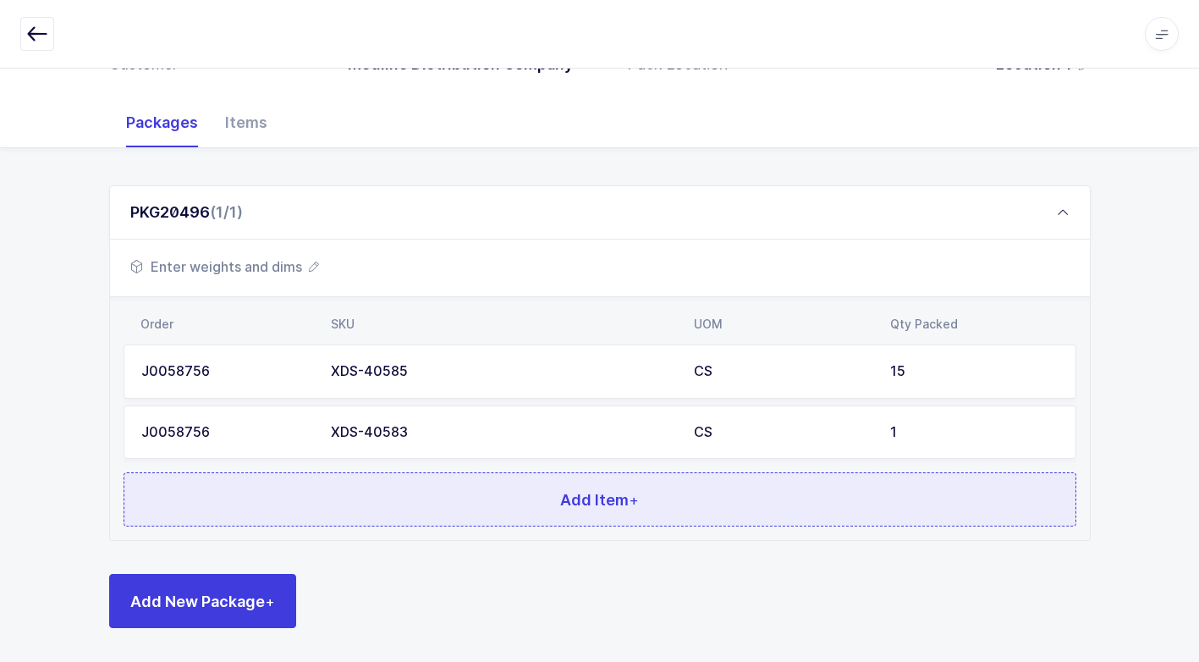
click at [539, 500] on button "Add Item +" at bounding box center [600, 499] width 953 height 54
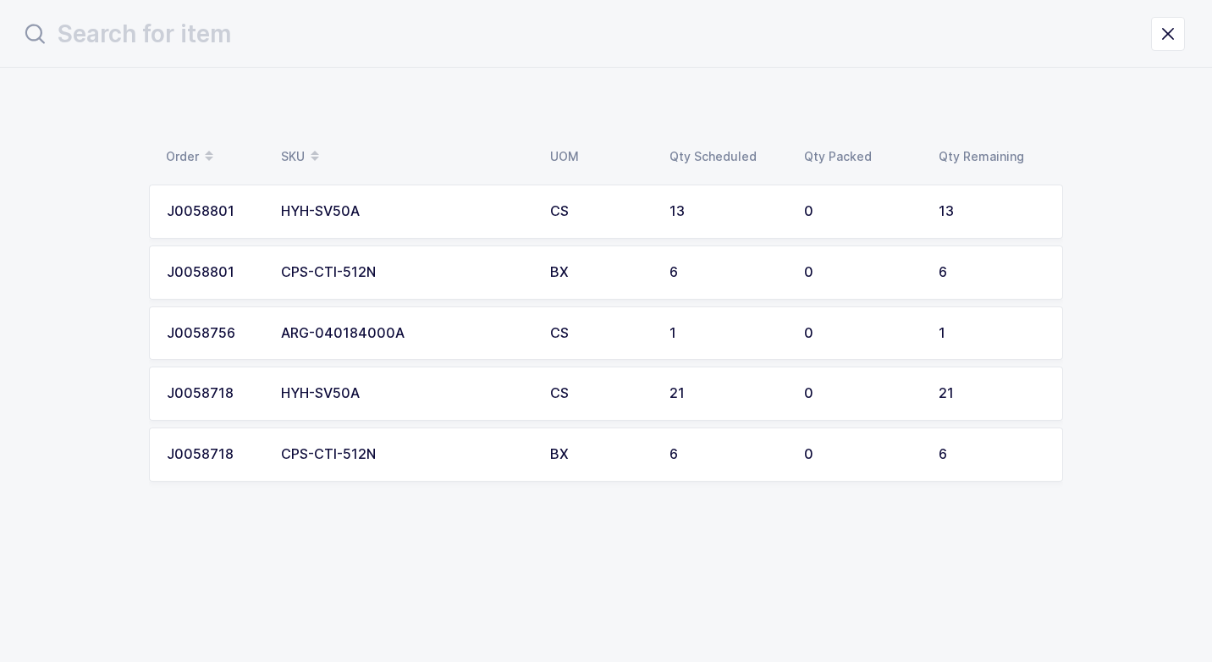
click at [511, 398] on div "HYH-SV50A" at bounding box center [405, 393] width 249 height 15
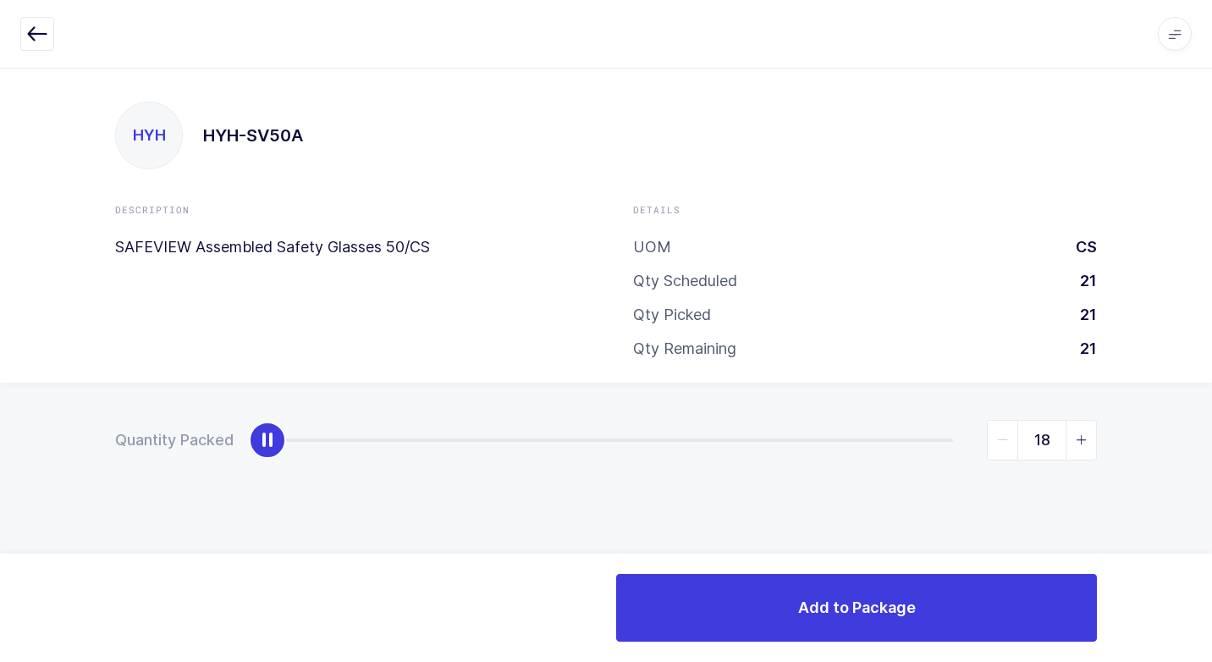
type input "21"
drag, startPoint x: 262, startPoint y: 446, endPoint x: 1215, endPoint y: 289, distance: 965.2
click at [1199, 289] on html "Apps Core [GEOGRAPHIC_DATA] Admin Mission Control Purchasing [PERSON_NAME] Logo…" at bounding box center [606, 331] width 1212 height 662
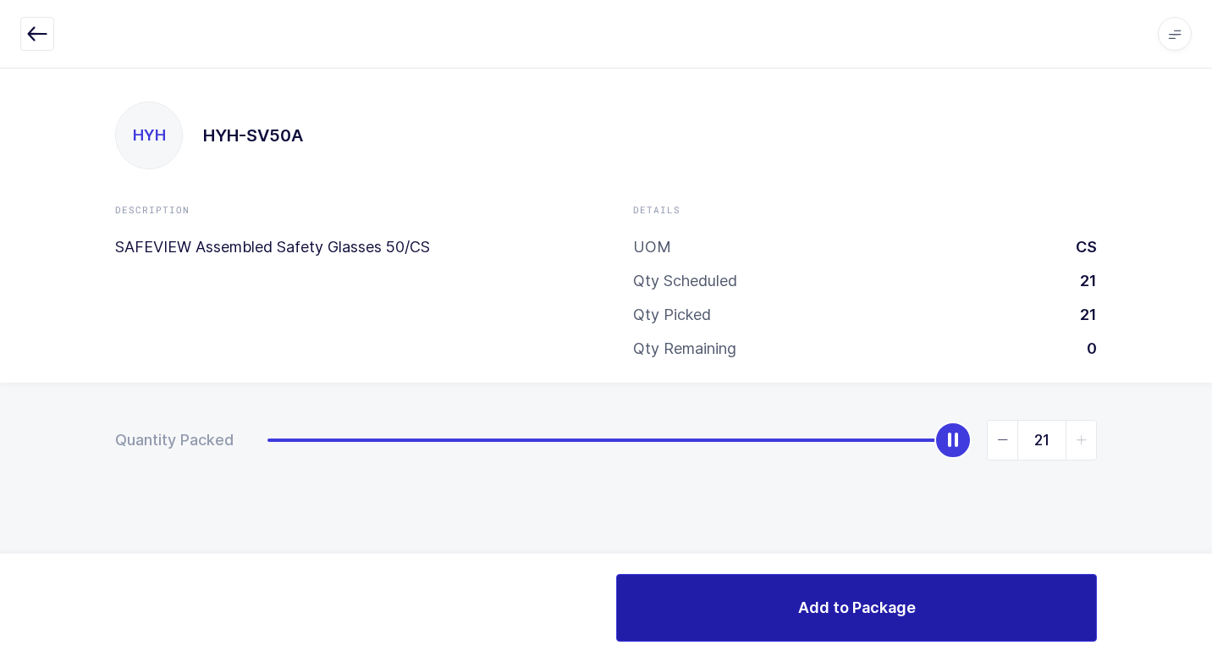
click at [698, 582] on button "Add to Package" at bounding box center [856, 608] width 481 height 68
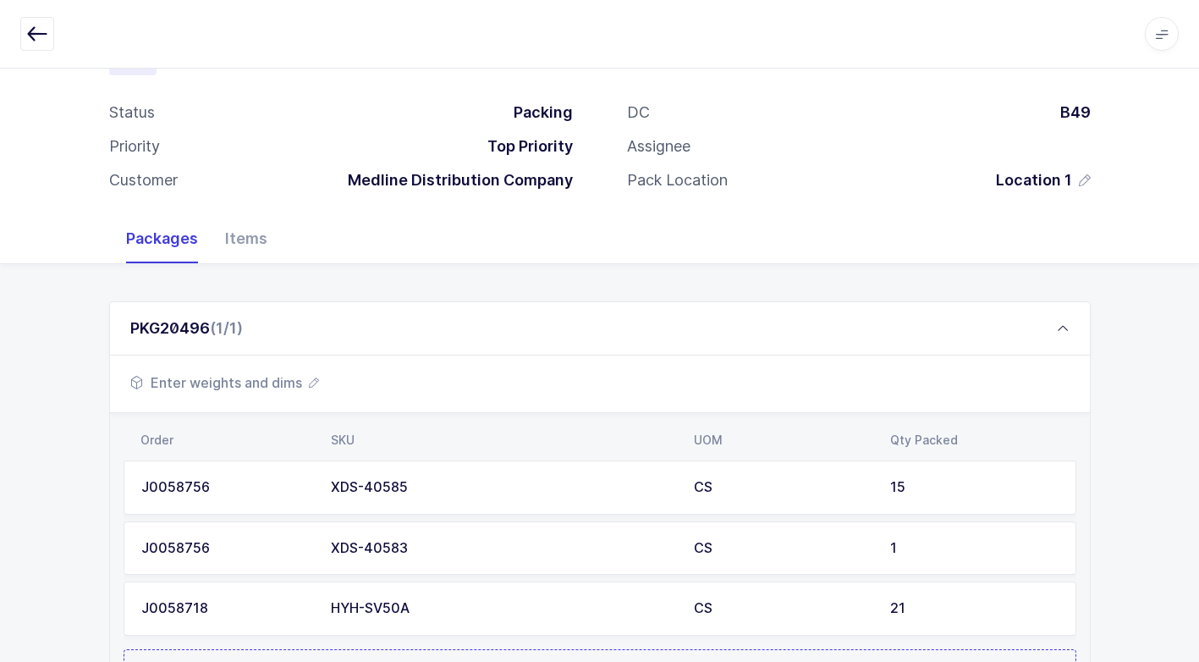
scroll to position [251, 0]
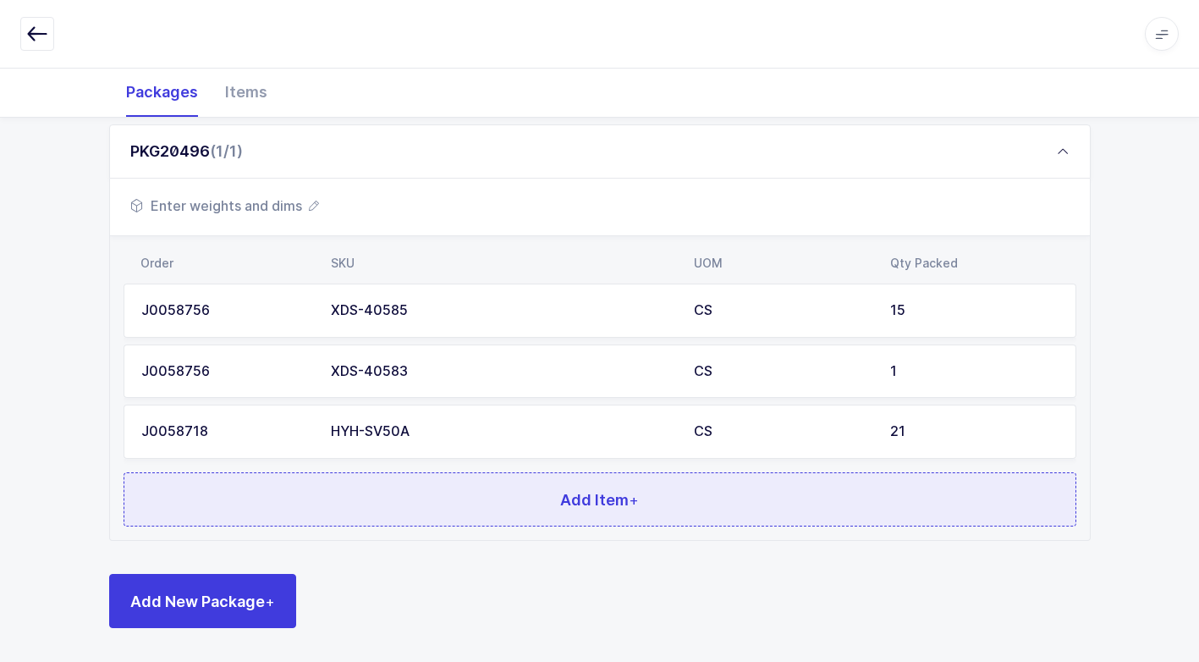
click at [376, 483] on button "Add Item +" at bounding box center [600, 499] width 953 height 54
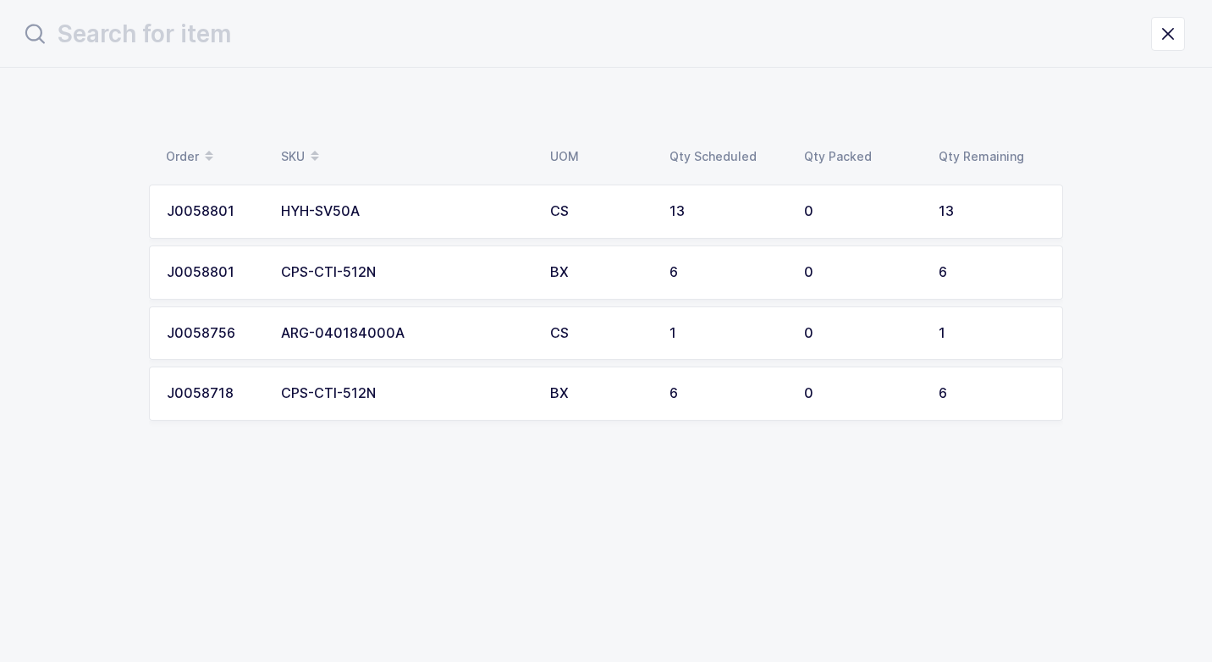
click at [394, 222] on td "HYH-SV50A" at bounding box center [405, 212] width 269 height 54
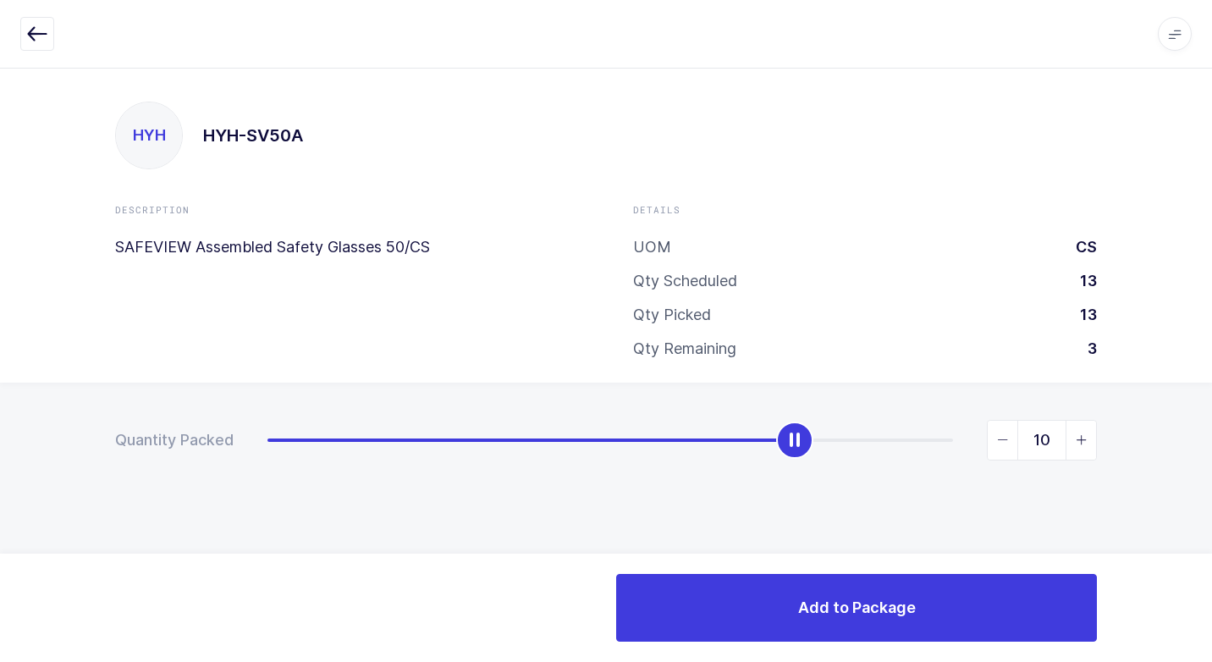
type input "13"
drag, startPoint x: 281, startPoint y: 438, endPoint x: 1215, endPoint y: 409, distance: 934.1
click at [1199, 409] on html "Apps Core [GEOGRAPHIC_DATA] Admin Mission Control Purchasing [PERSON_NAME] Logo…" at bounding box center [606, 331] width 1212 height 662
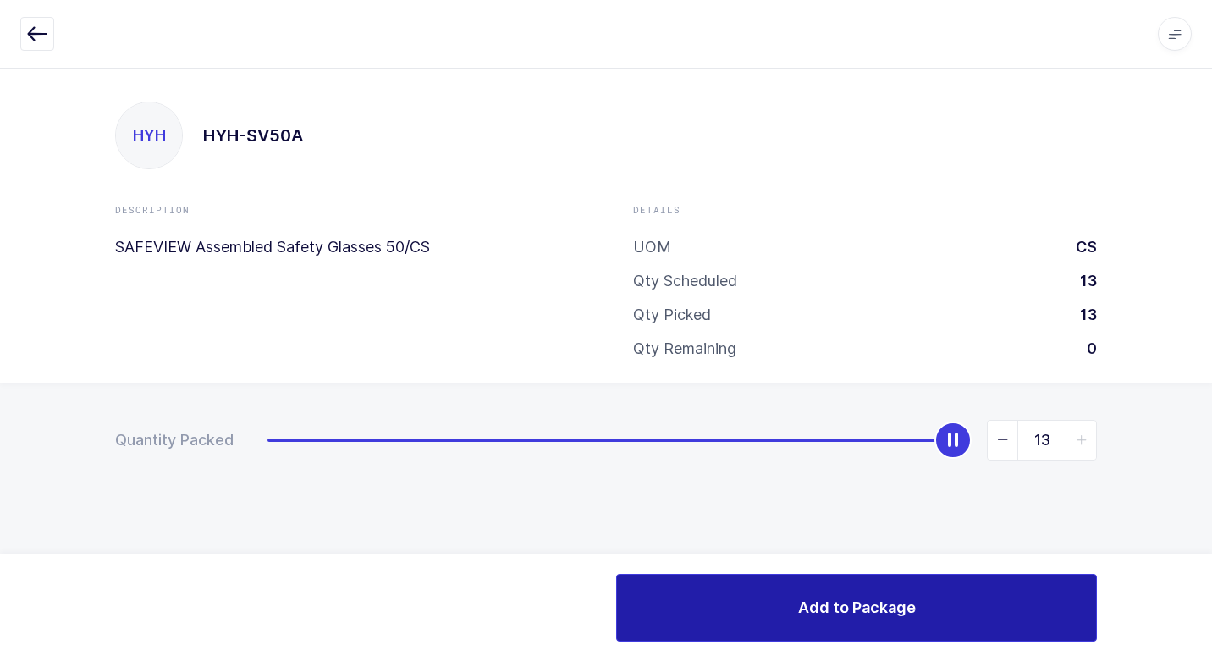
click at [681, 609] on button "Add to Package" at bounding box center [856, 608] width 481 height 68
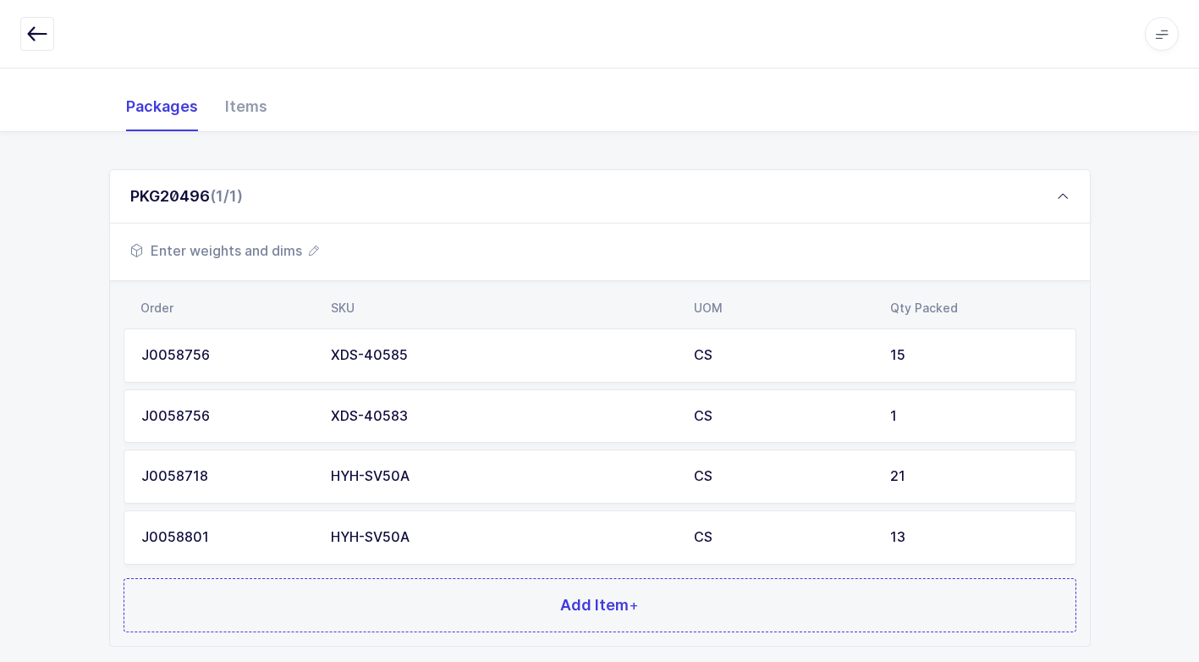
scroll to position [312, 0]
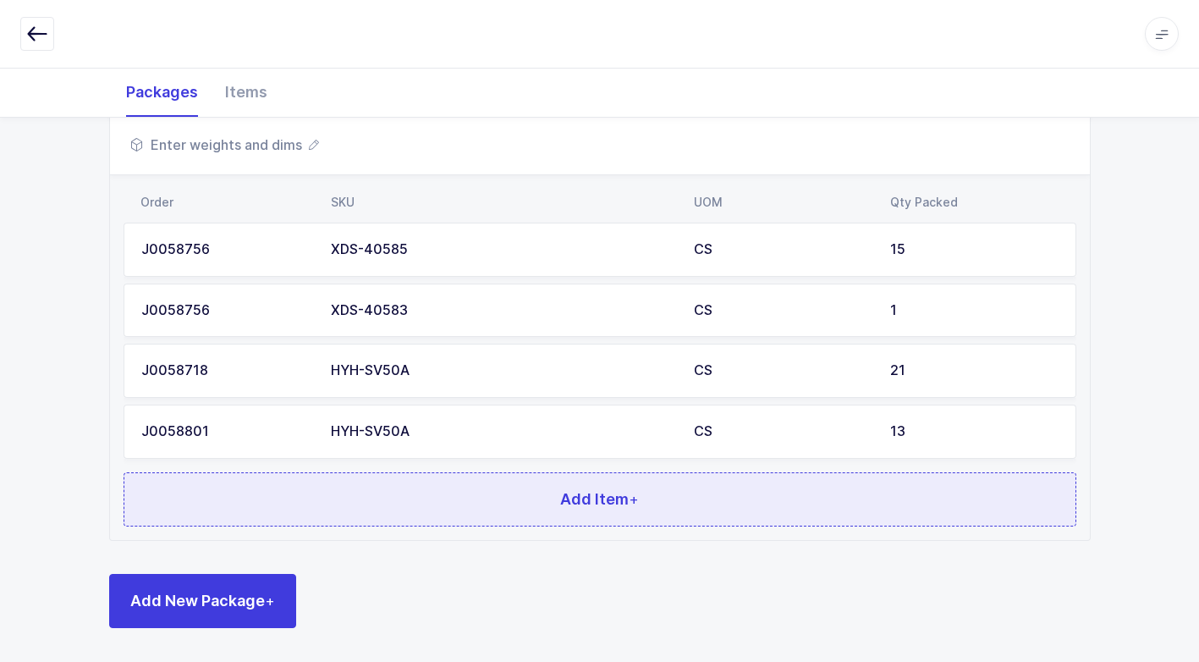
click at [379, 511] on button "Add Item +" at bounding box center [600, 499] width 953 height 54
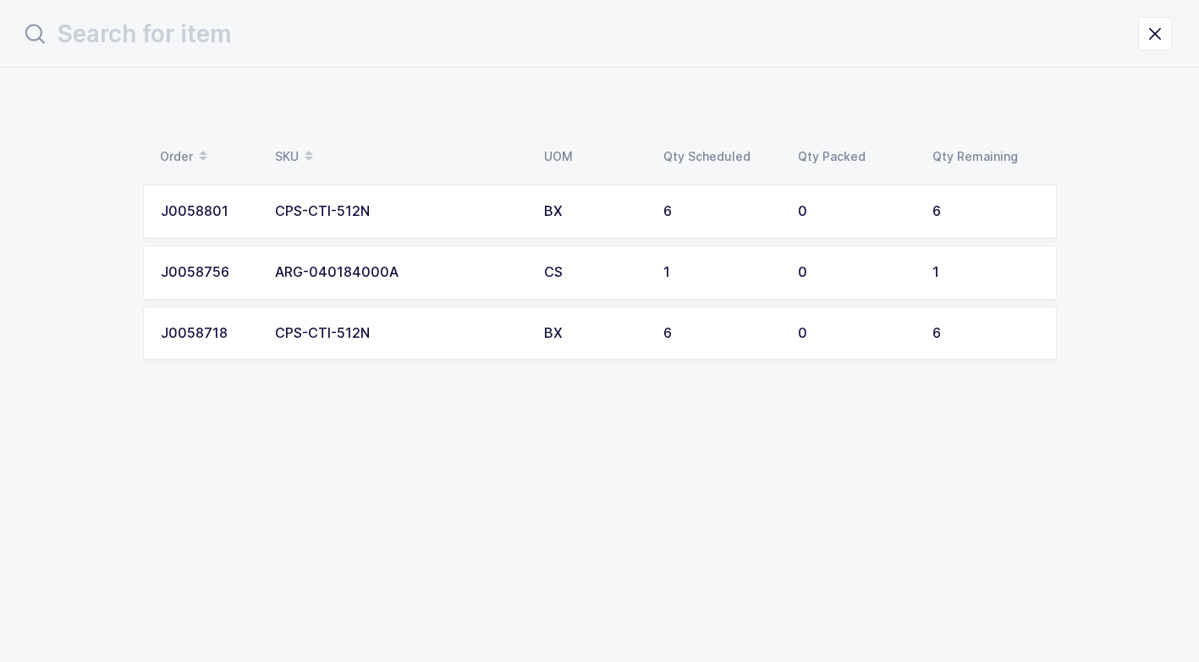
scroll to position [0, 0]
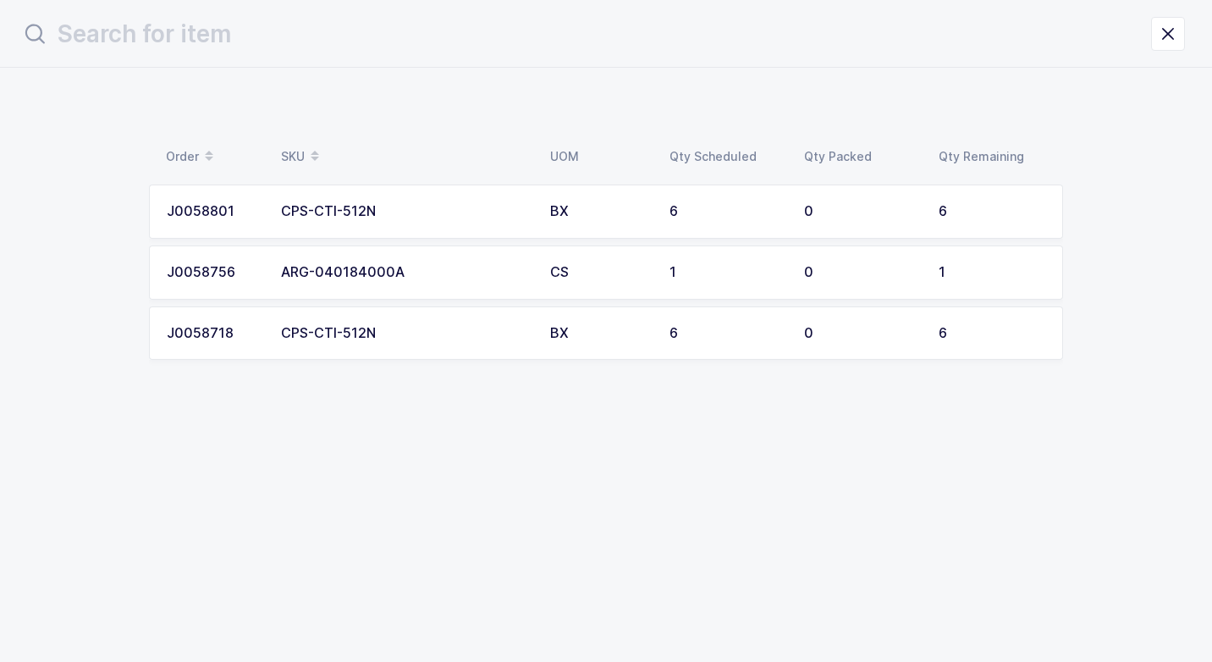
click at [396, 213] on div "CPS-CTI-512N" at bounding box center [405, 211] width 249 height 15
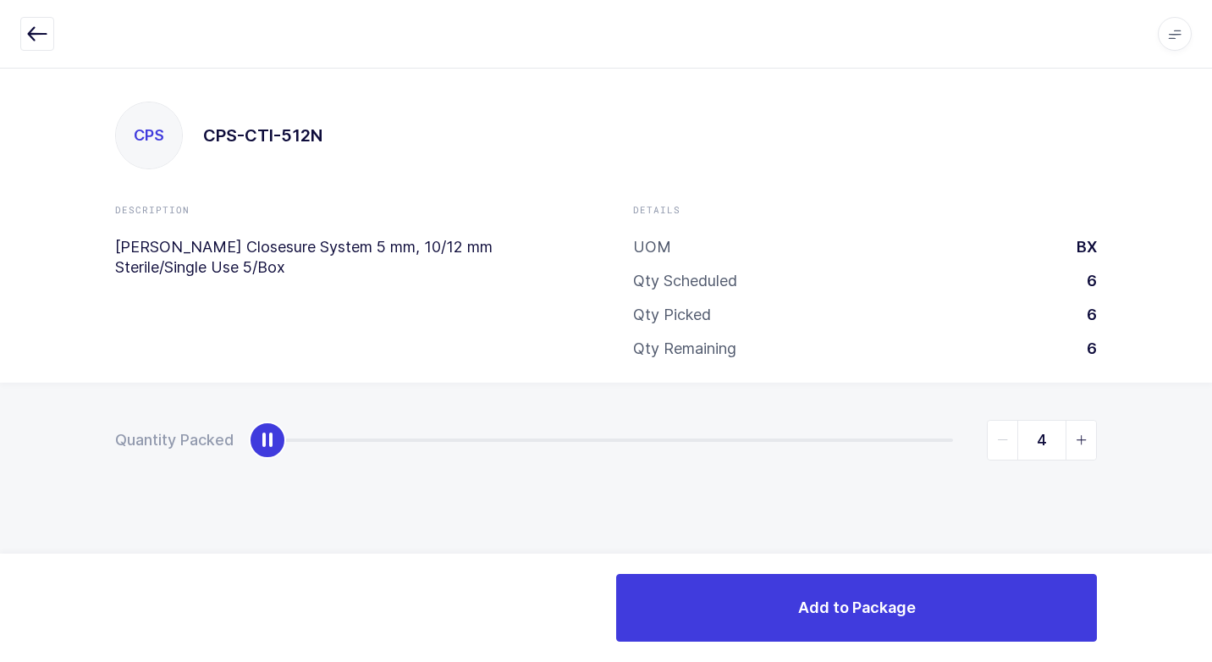
type input "6"
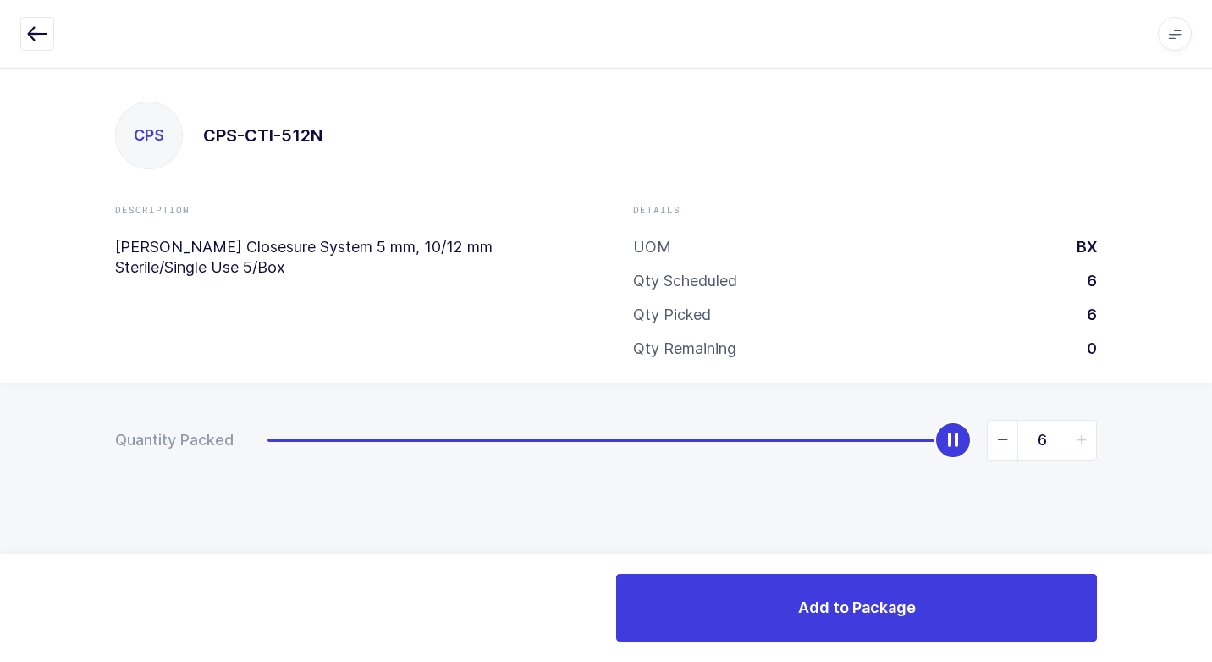
drag, startPoint x: 267, startPoint y: 445, endPoint x: 1209, endPoint y: 334, distance: 947.8
click at [1199, 306] on html "Apps Core [GEOGRAPHIC_DATA] Admin Mission Control Purchasing [PERSON_NAME] Logo…" at bounding box center [606, 331] width 1212 height 662
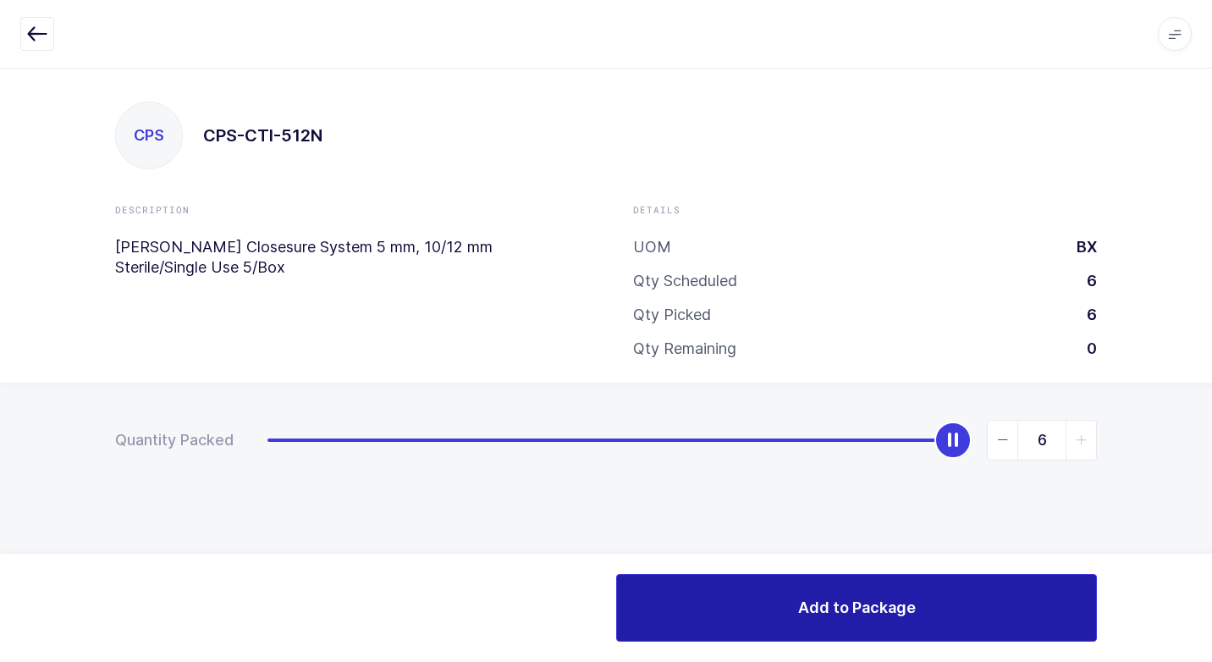
click at [753, 634] on button "Add to Package" at bounding box center [856, 608] width 481 height 68
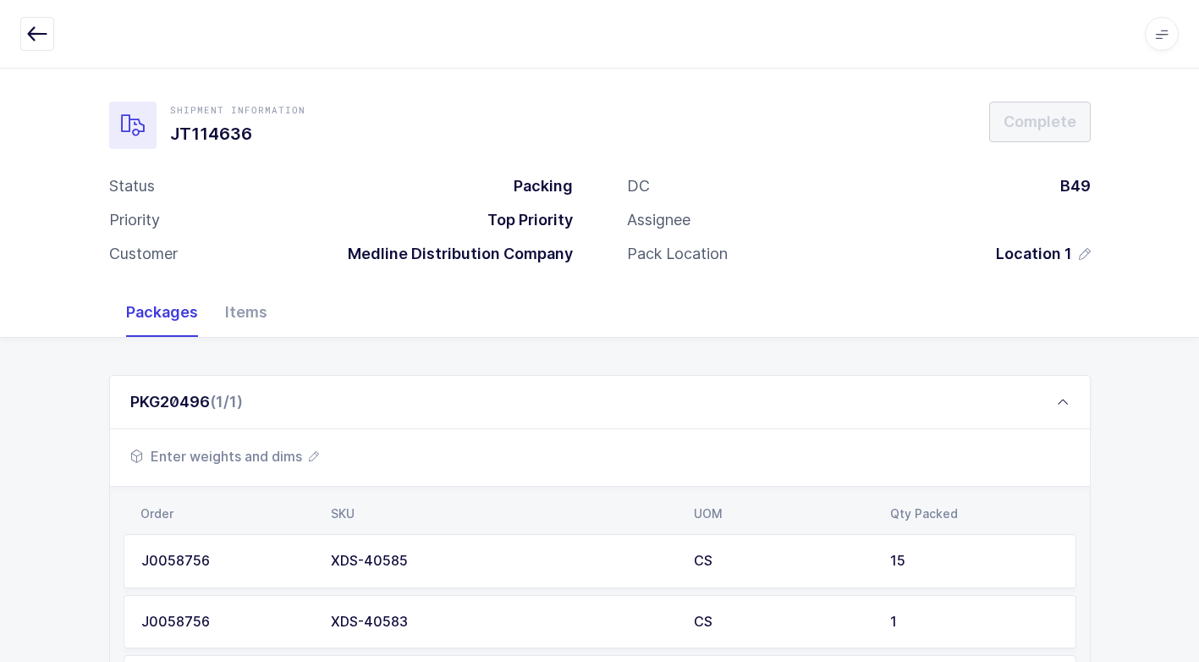
scroll to position [372, 0]
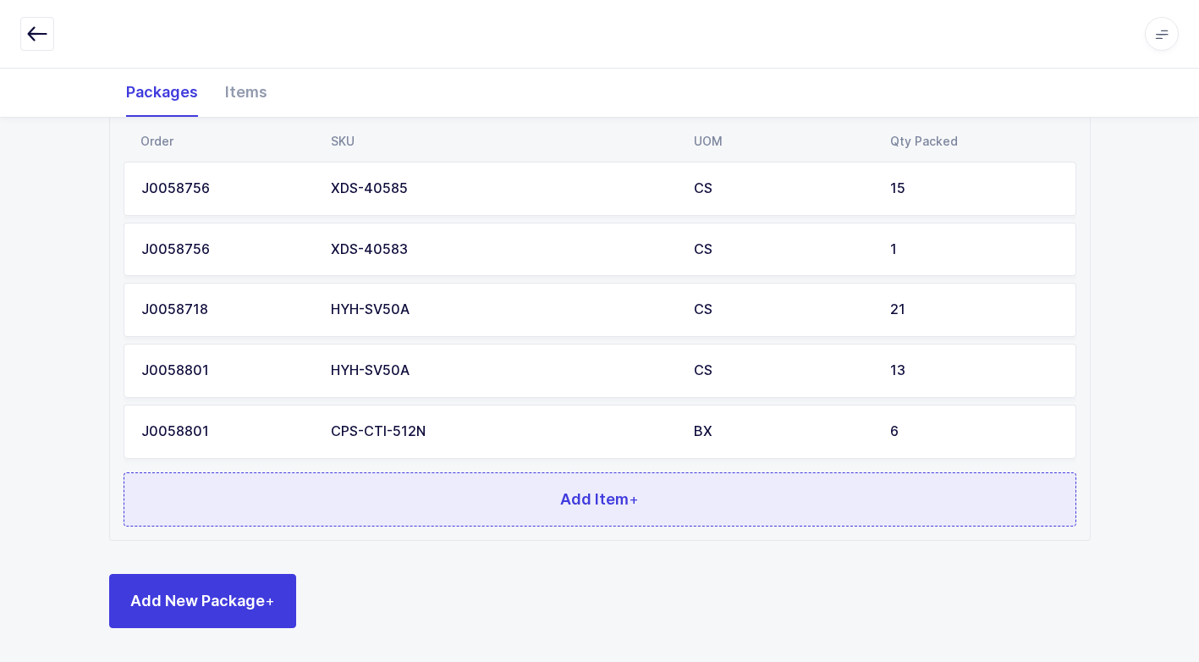
click at [295, 490] on button "Add Item +" at bounding box center [600, 499] width 953 height 54
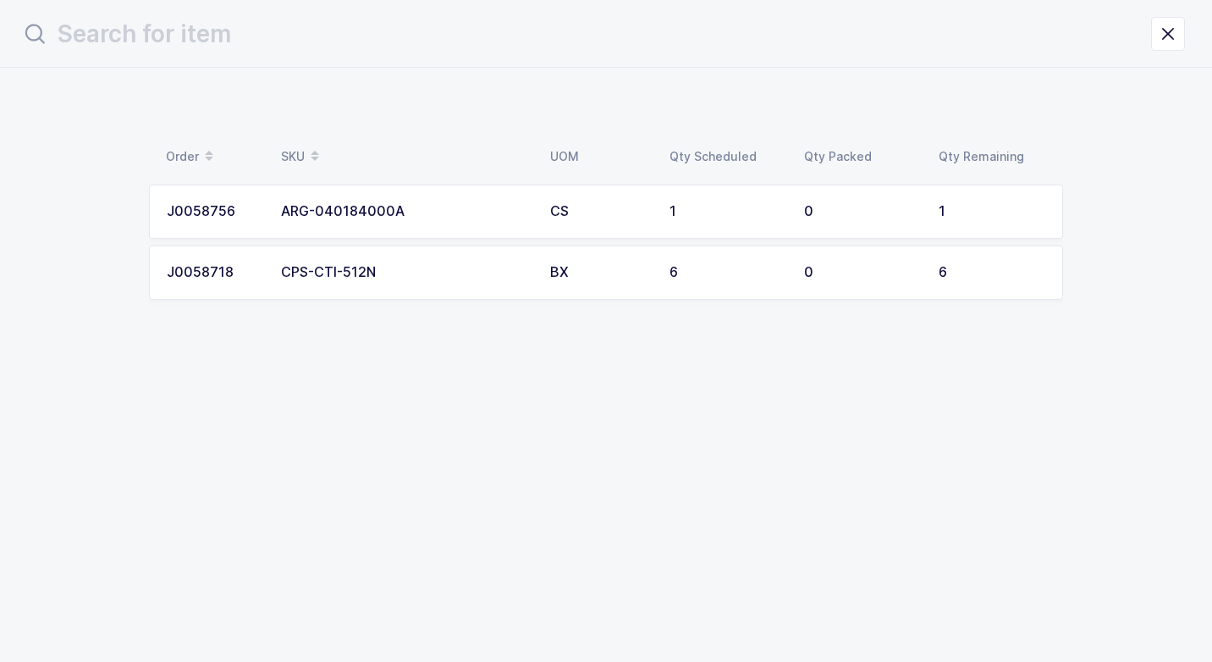
click at [364, 278] on div "CPS-CTI-512N" at bounding box center [405, 272] width 249 height 15
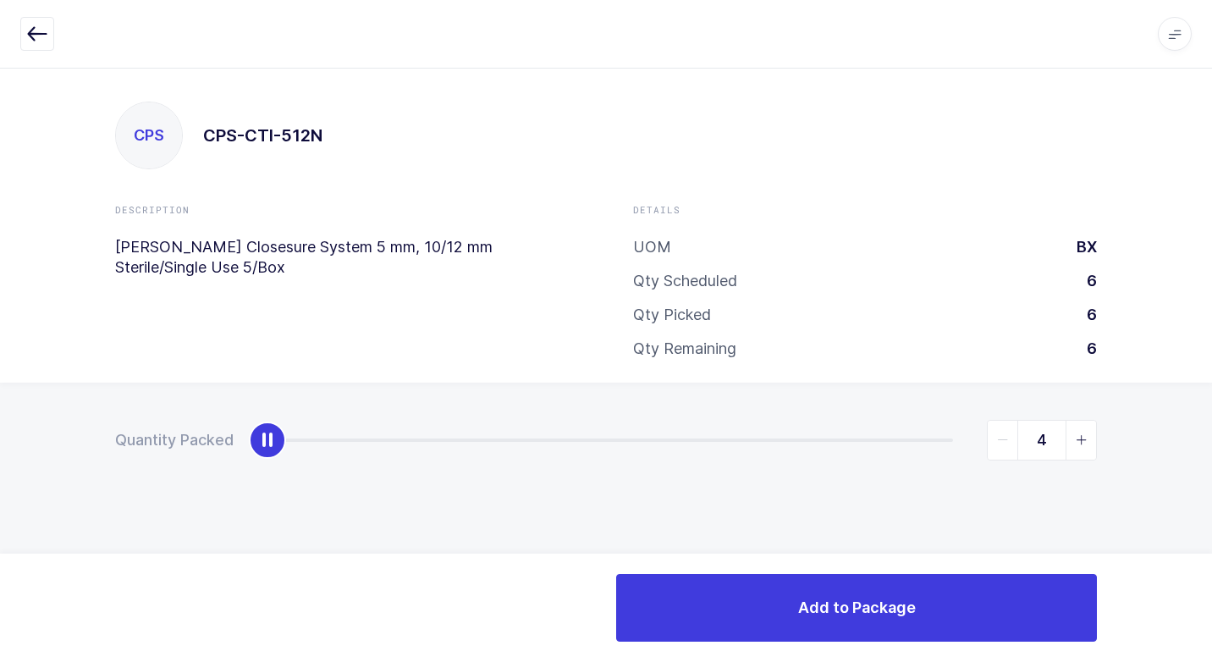
type input "6"
drag, startPoint x: 265, startPoint y: 438, endPoint x: 1165, endPoint y: 279, distance: 913.8
click at [1199, 233] on html "Apps Core [GEOGRAPHIC_DATA] Admin Mission Control Purchasing [PERSON_NAME] Logo…" at bounding box center [606, 331] width 1212 height 662
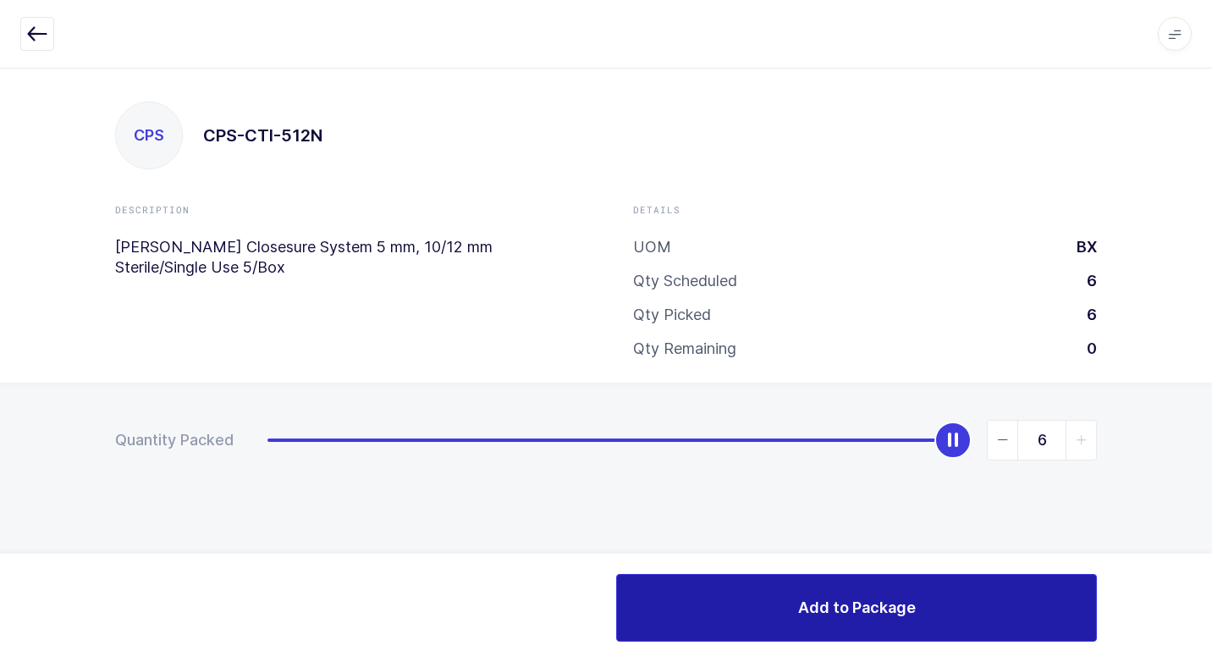
click at [743, 620] on button "Add to Package" at bounding box center [856, 608] width 481 height 68
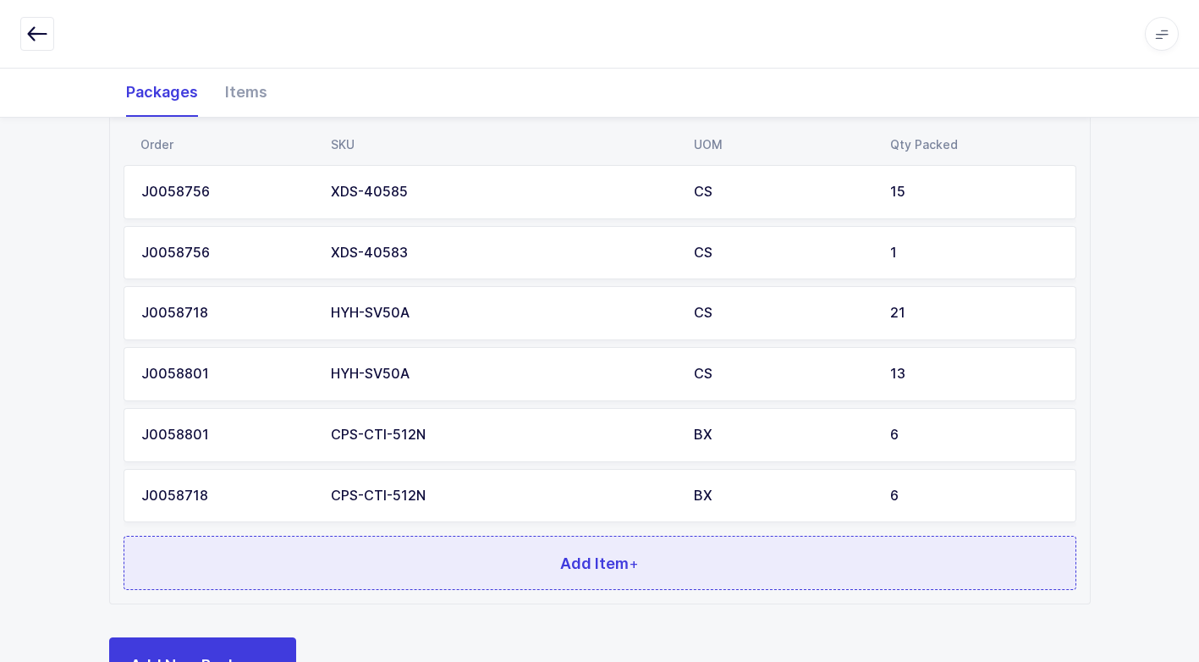
scroll to position [433, 0]
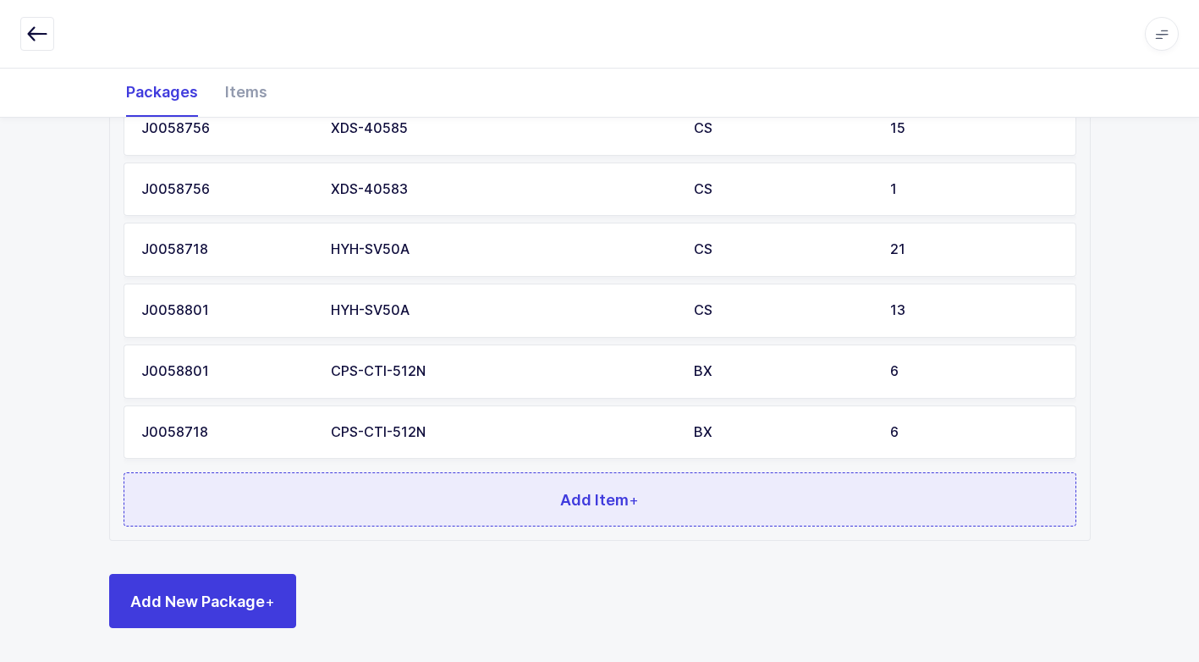
click at [383, 499] on button "Add Item +" at bounding box center [600, 499] width 953 height 54
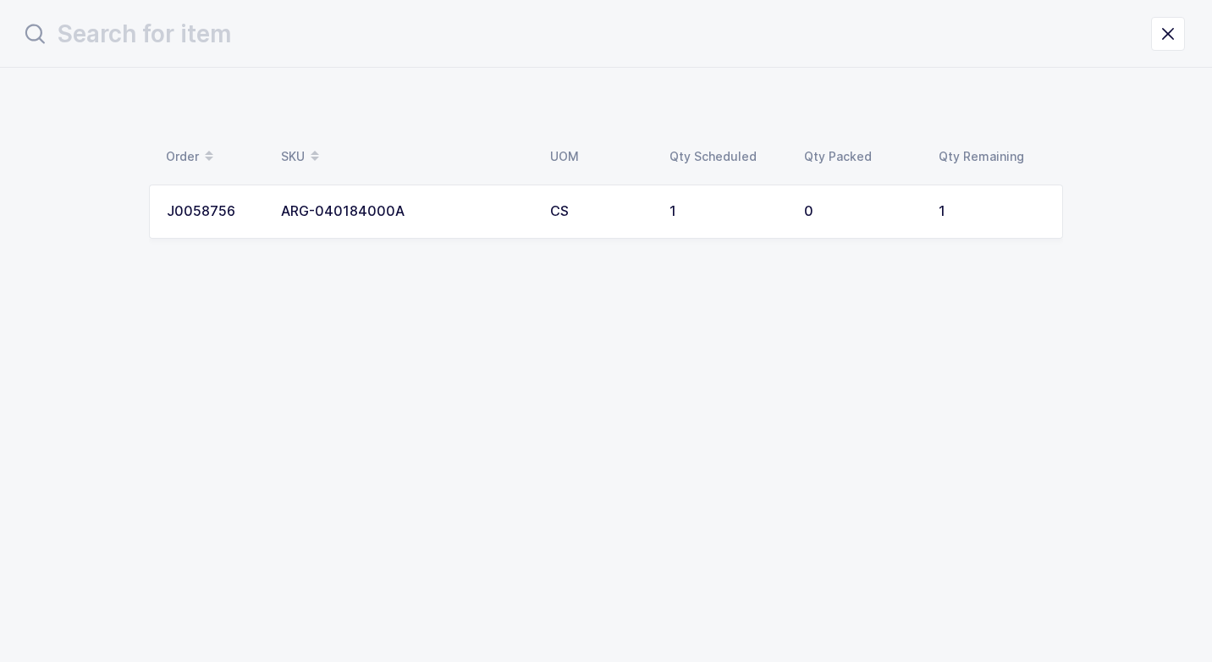
click at [350, 221] on td "ARG-040184000A" at bounding box center [405, 212] width 269 height 54
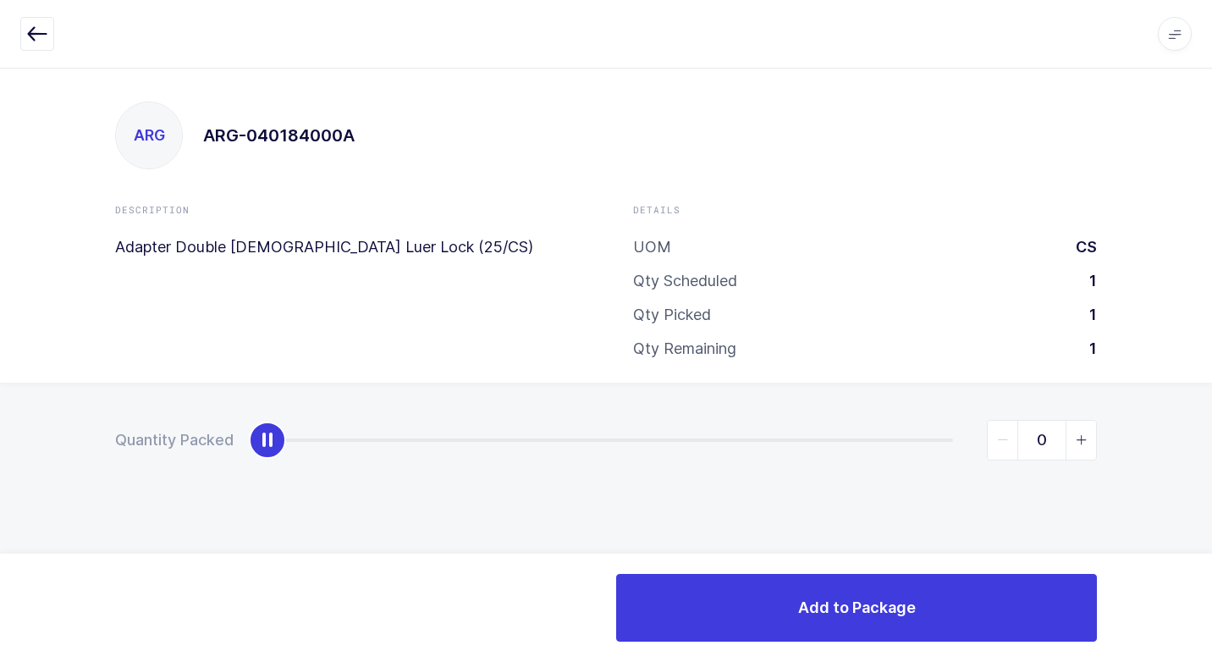
type input "1"
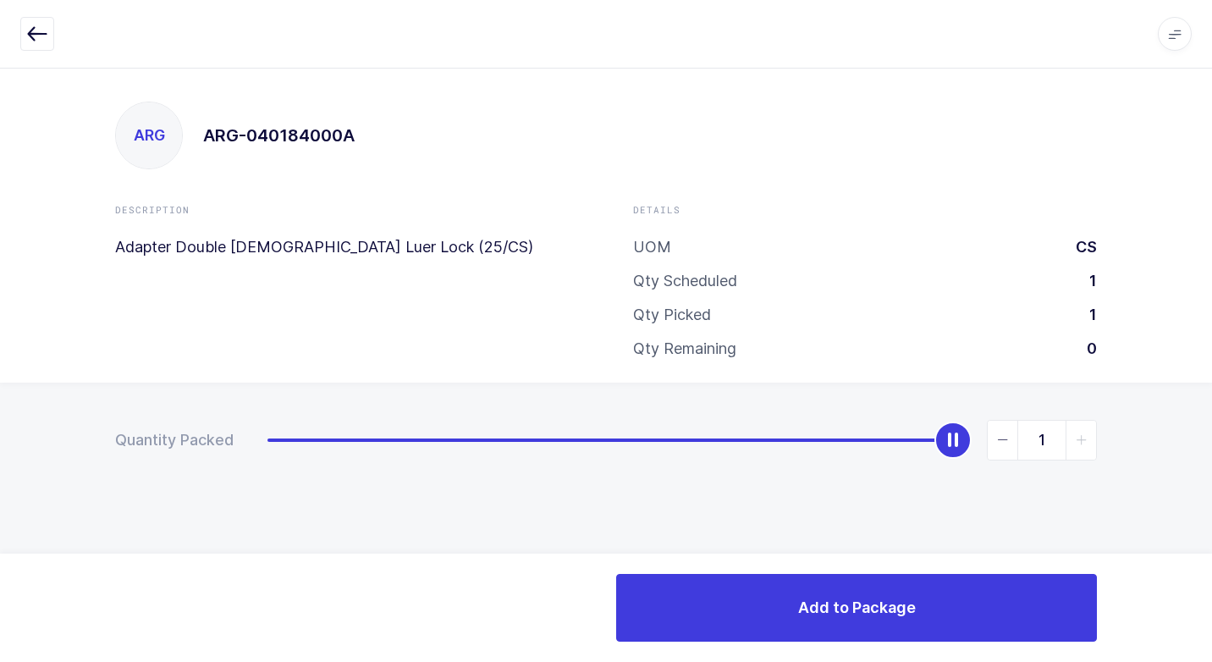
drag, startPoint x: 261, startPoint y: 448, endPoint x: 1030, endPoint y: 376, distance: 772.8
click at [1199, 317] on html "Apps Core [GEOGRAPHIC_DATA] Admin Mission Control Purchasing [PERSON_NAME] Logo…" at bounding box center [606, 331] width 1212 height 662
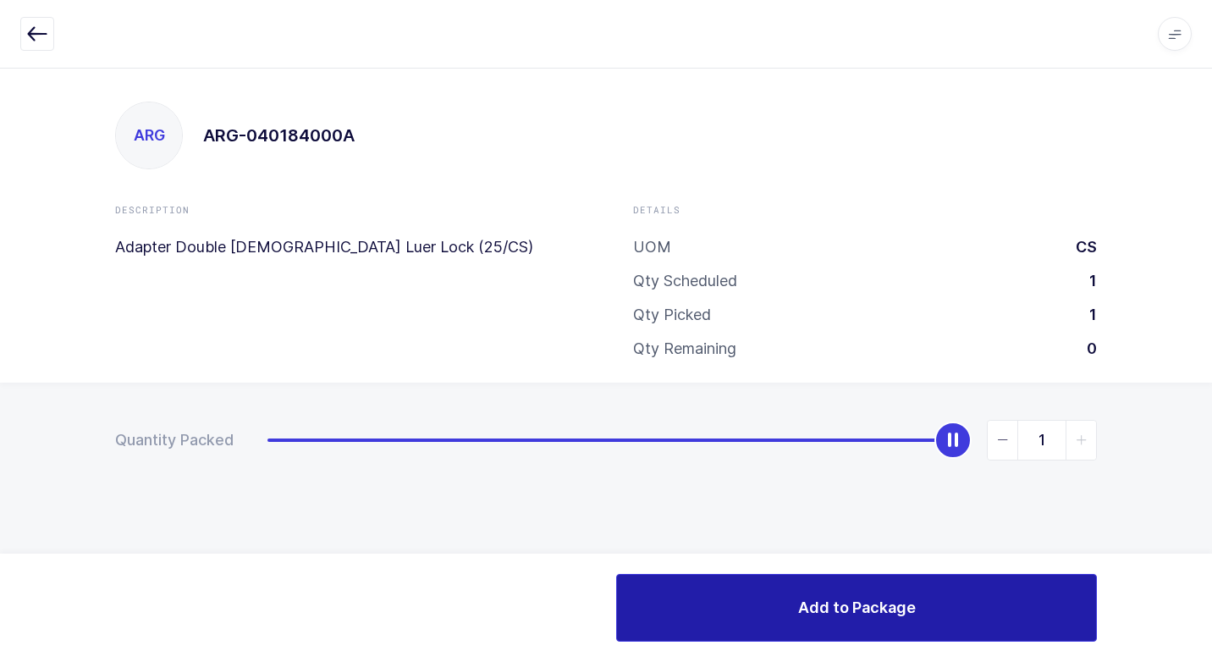
click at [704, 604] on button "Add to Package" at bounding box center [856, 608] width 481 height 68
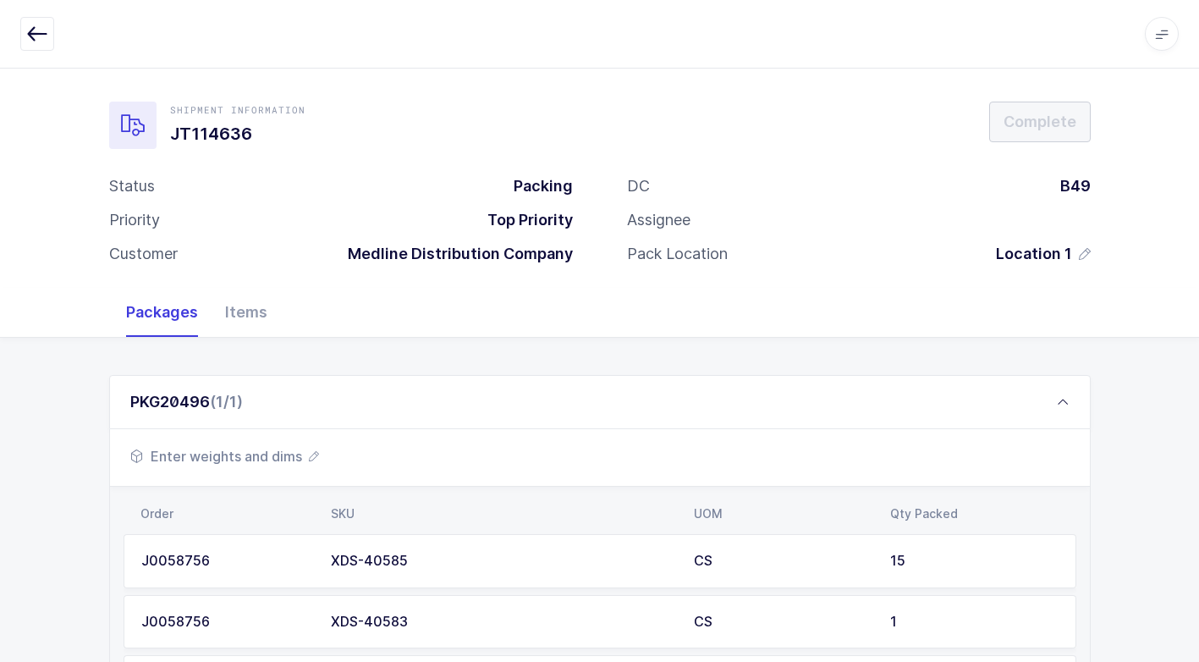
click at [257, 456] on span "Enter weights and dims" at bounding box center [224, 456] width 189 height 20
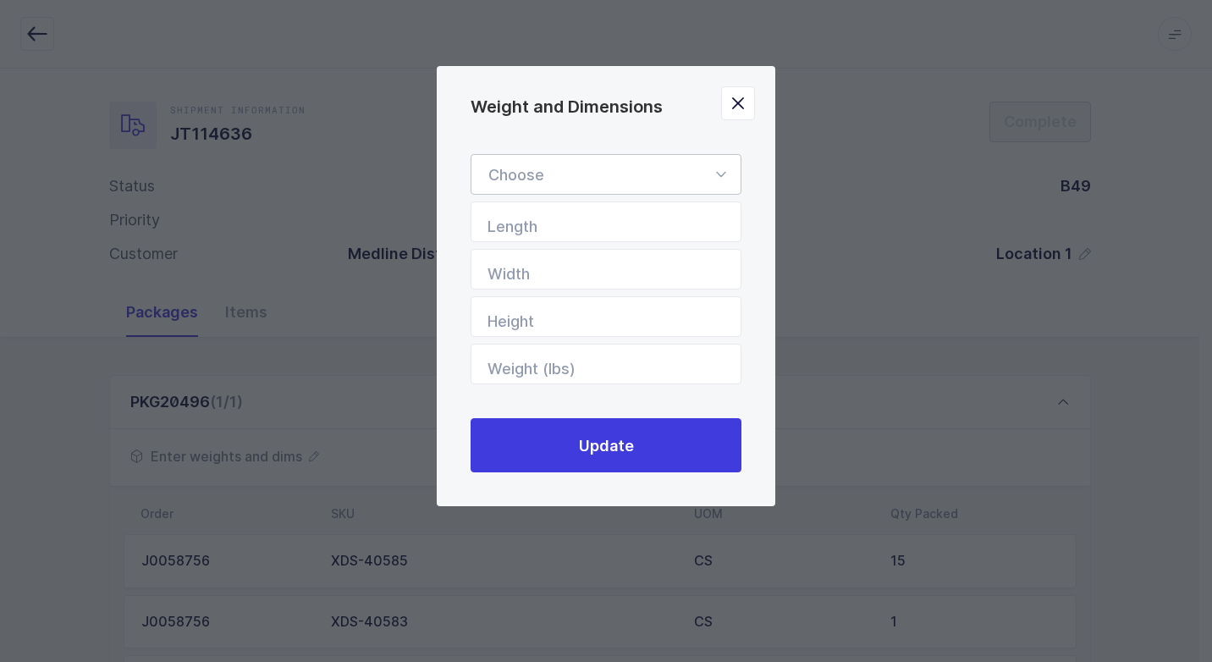
click at [722, 172] on icon "Weight and Dimensions" at bounding box center [720, 174] width 21 height 41
click at [624, 223] on li "Standard Pallet" at bounding box center [612, 223] width 268 height 32
type input "Standard Pallet"
type input "48"
type input "40"
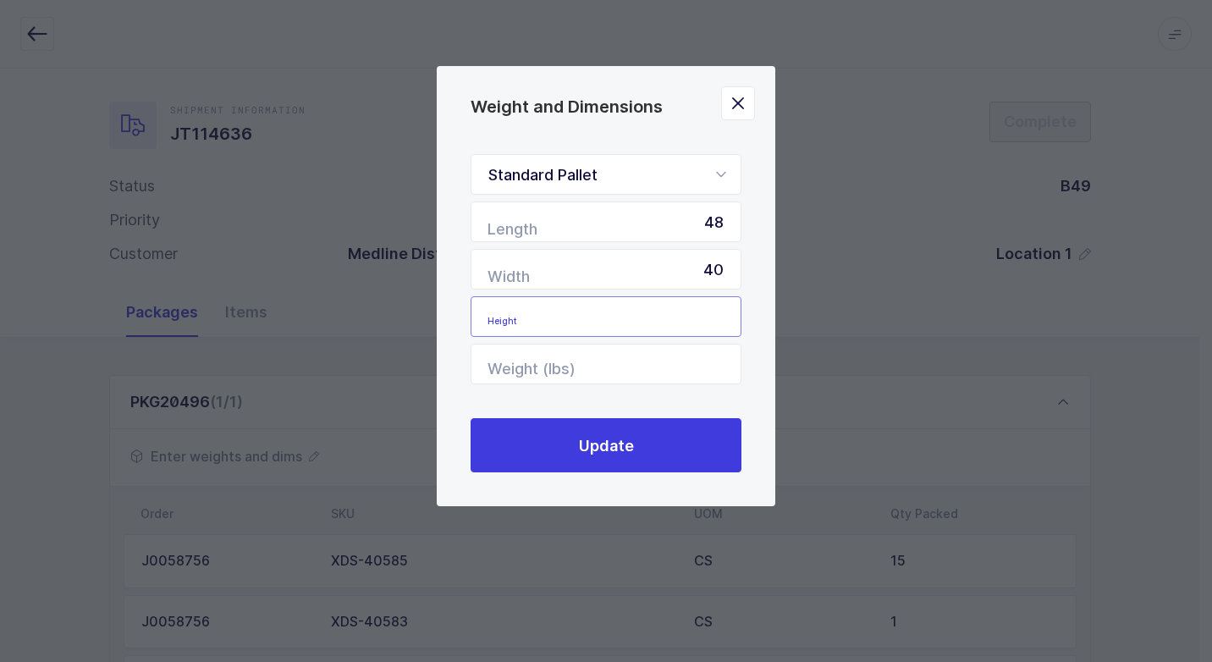
click at [712, 316] on input "Height" at bounding box center [606, 316] width 271 height 41
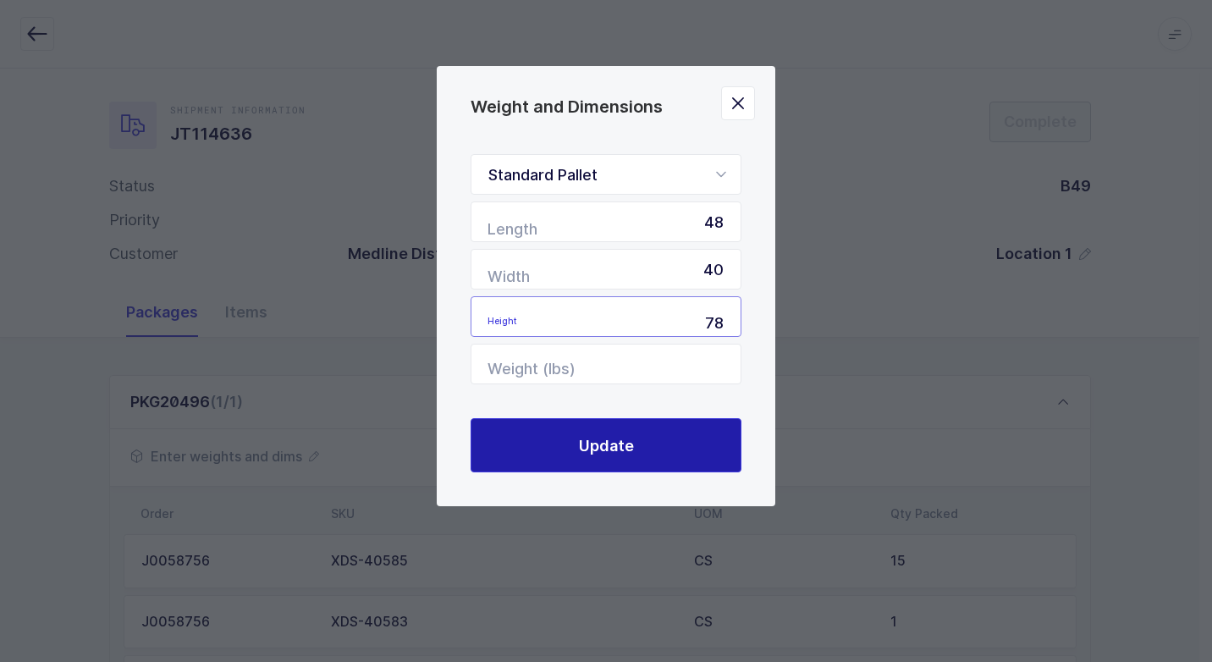
type input "78"
click at [629, 454] on span "Update" at bounding box center [606, 445] width 55 height 21
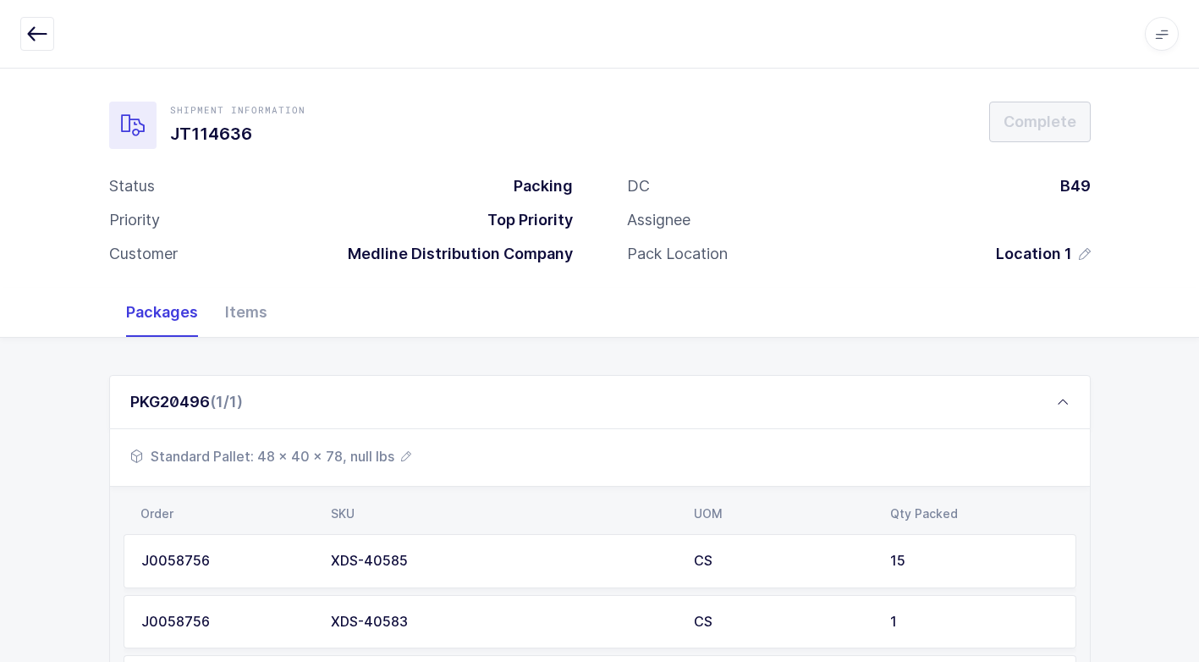
click at [349, 448] on span "Standard Pallet: 48 x 40 x 78, null lbs" at bounding box center [270, 456] width 281 height 20
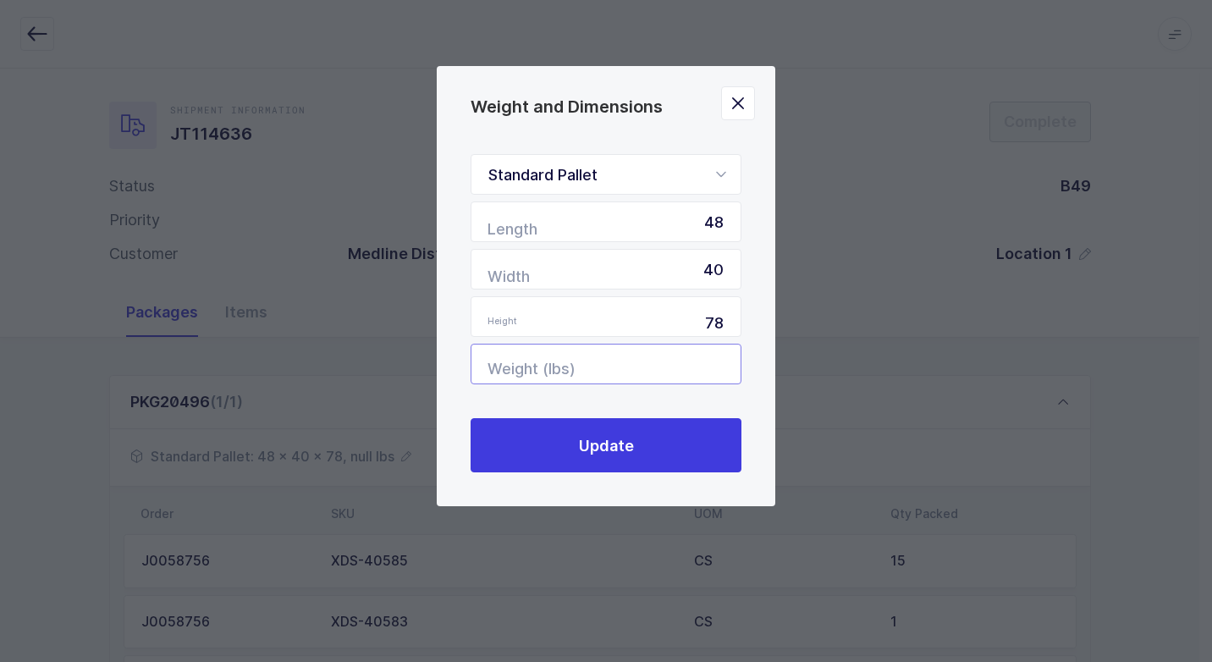
click at [685, 362] on input "Weight (lbs)" at bounding box center [606, 364] width 271 height 41
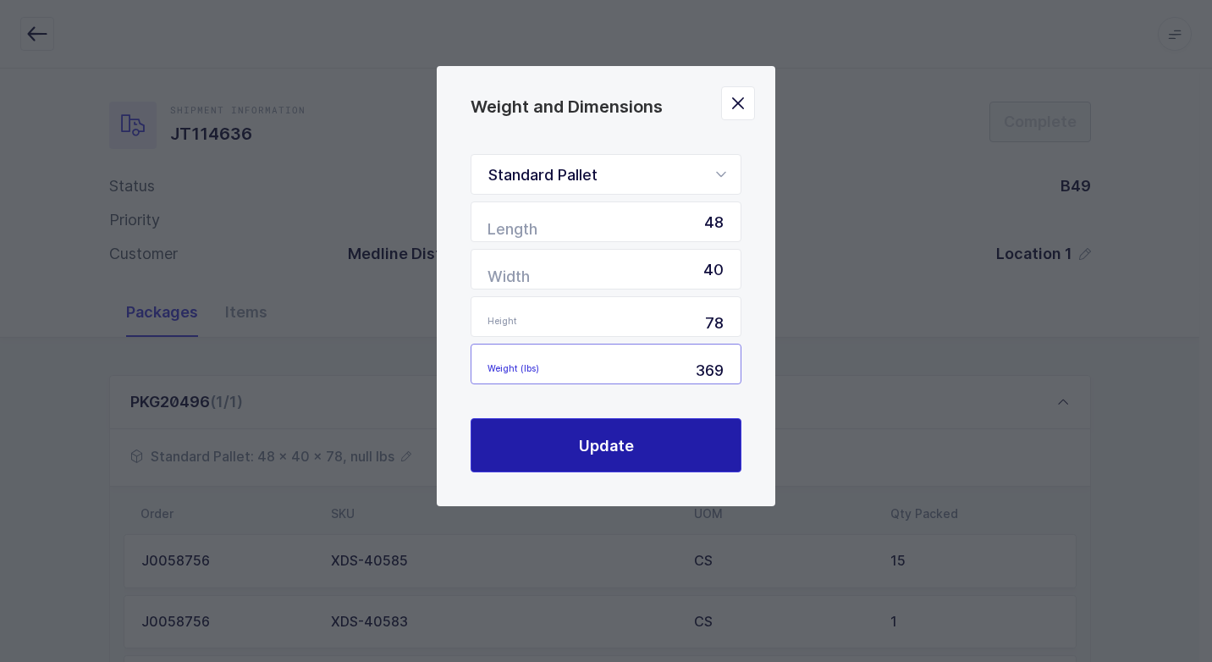
type input "369"
click at [632, 444] on button "Update" at bounding box center [606, 445] width 271 height 54
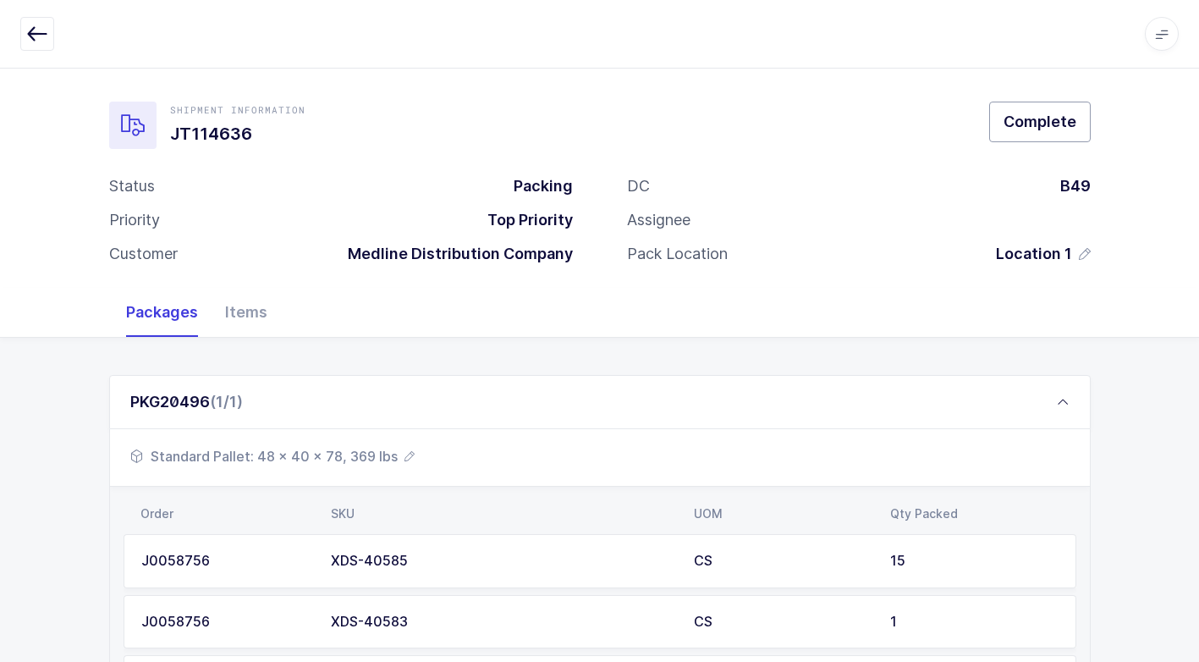
click at [1022, 119] on span "Complete" at bounding box center [1040, 121] width 73 height 21
